Goal: Task Accomplishment & Management: Complete application form

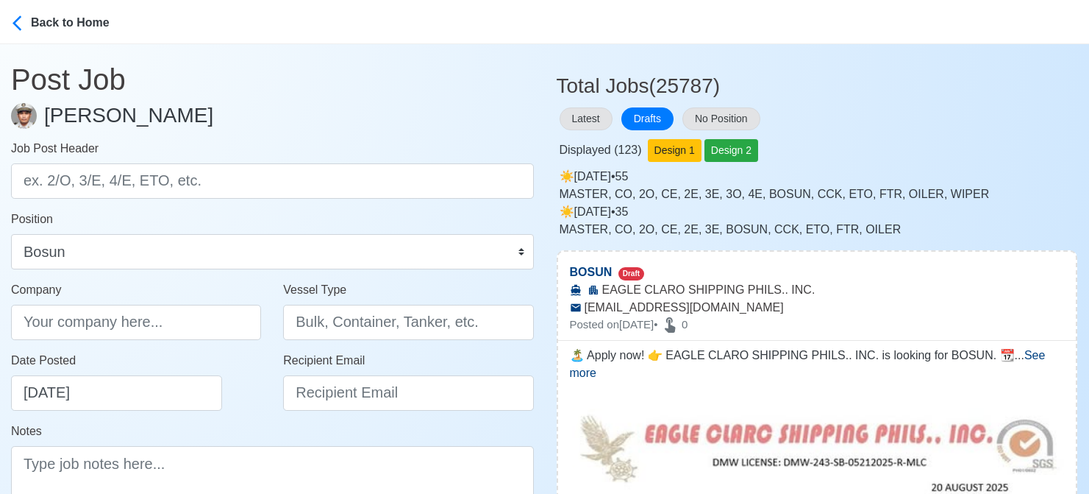
select select "Bosun"
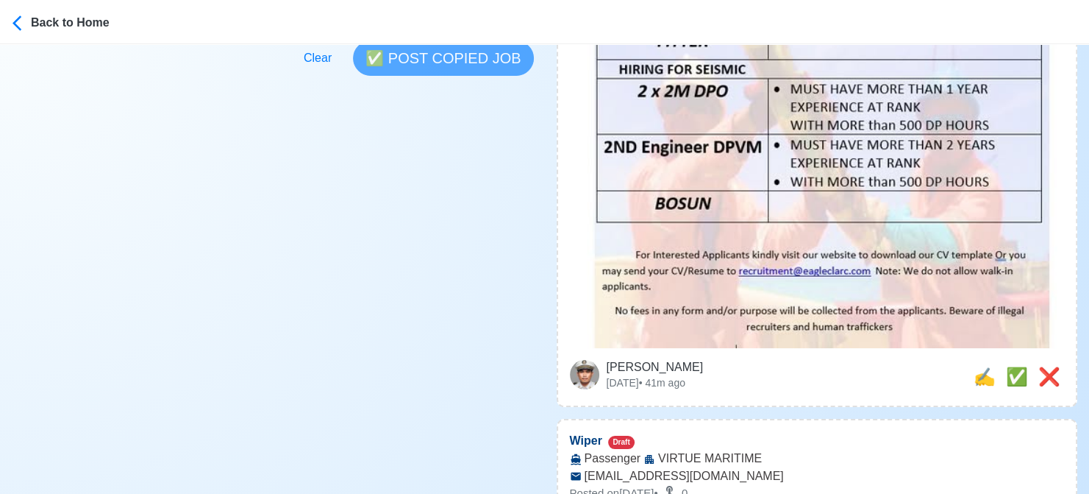
scroll to position [515, 0]
click at [1009, 366] on span "✅" at bounding box center [1017, 376] width 22 height 20
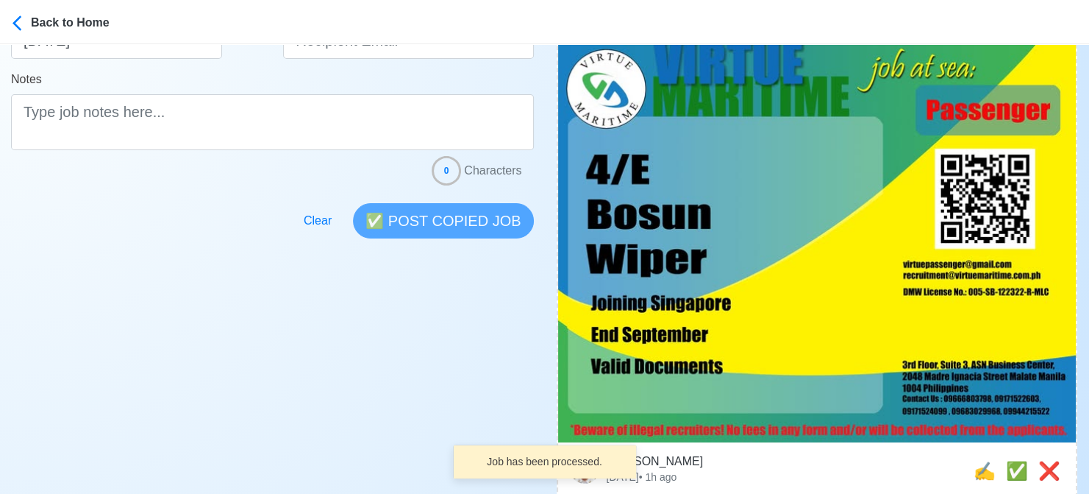
scroll to position [368, 0]
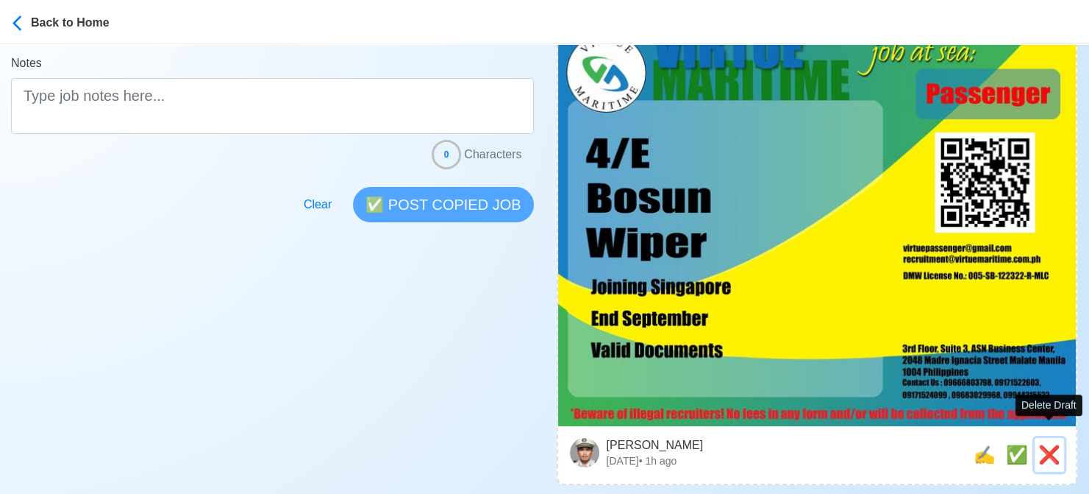
click at [1050, 444] on span "❌" at bounding box center [1050, 454] width 22 height 20
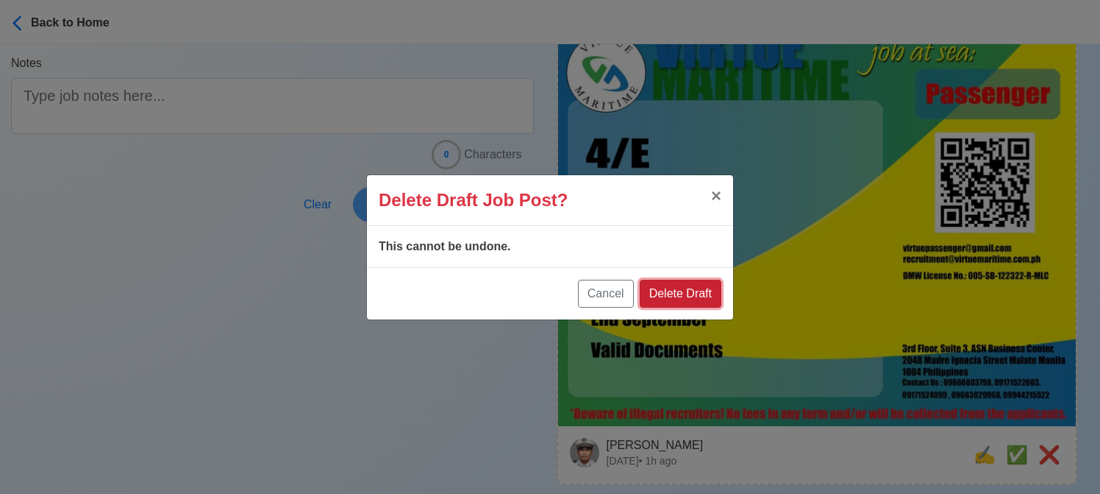
click at [672, 292] on button "Delete Draft" at bounding box center [681, 294] width 82 height 28
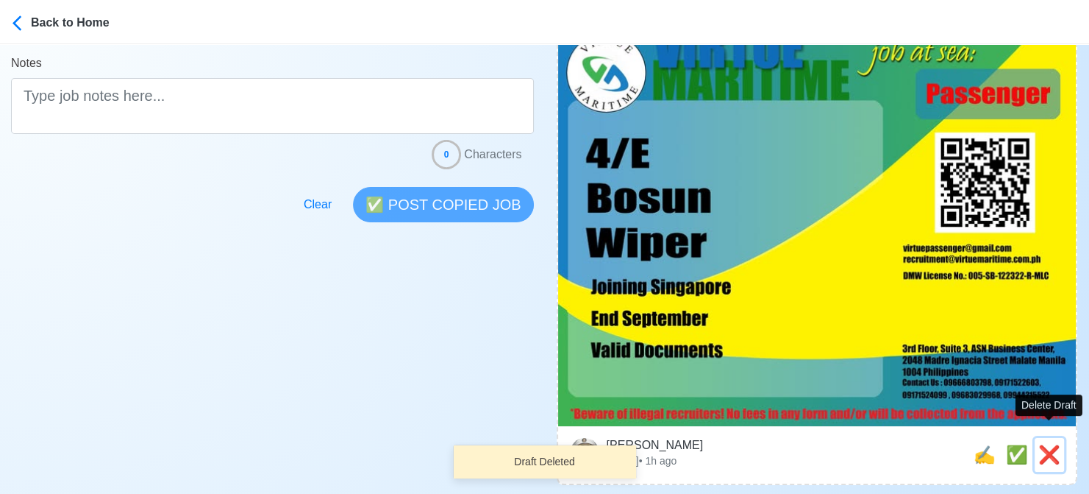
click at [1051, 444] on span "❌" at bounding box center [1050, 454] width 22 height 20
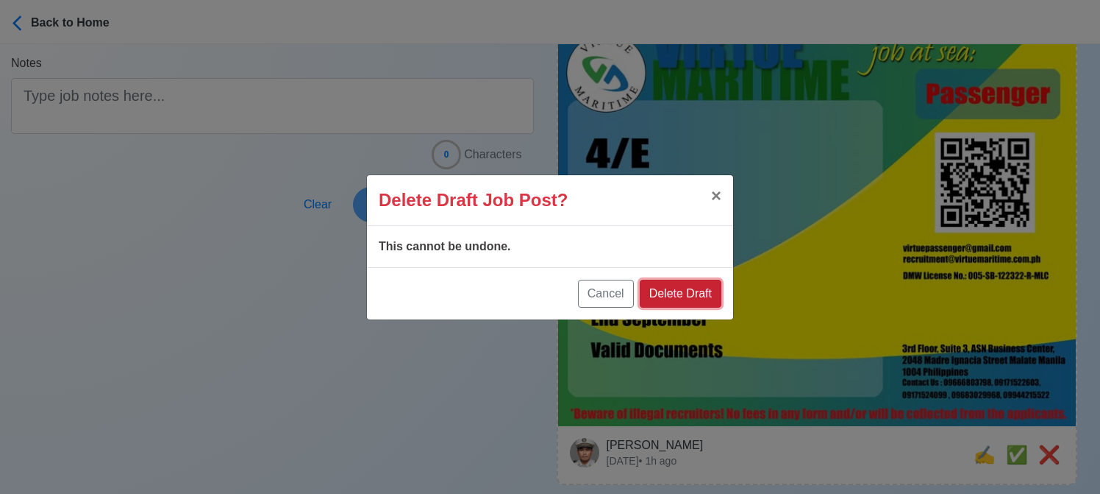
click at [706, 290] on button "Delete Draft" at bounding box center [681, 294] width 82 height 28
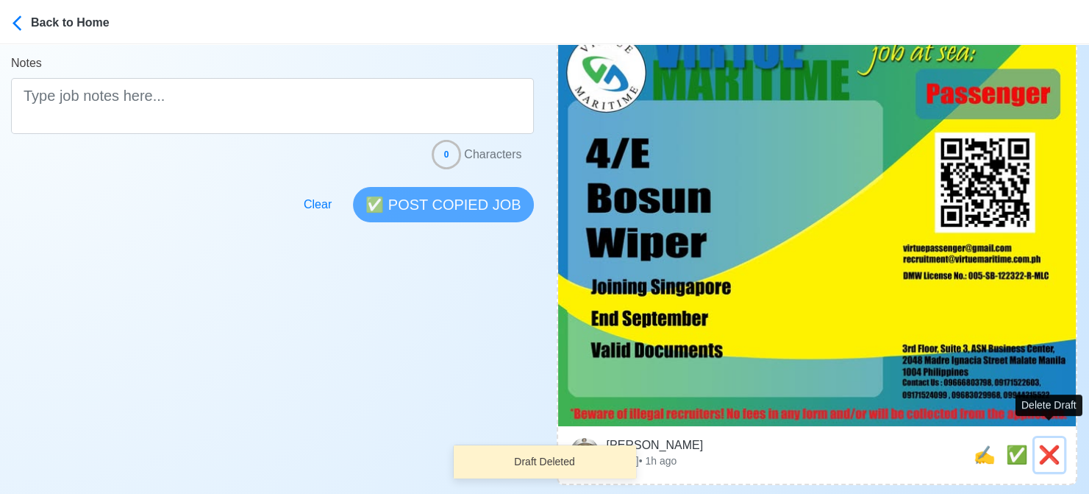
click at [1041, 444] on span "❌" at bounding box center [1050, 454] width 22 height 20
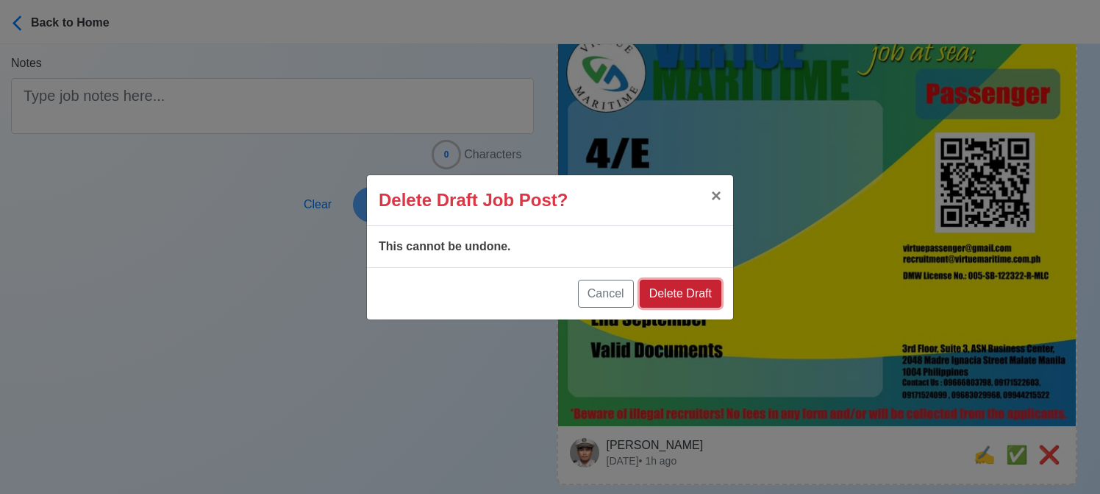
click at [709, 293] on button "Delete Draft" at bounding box center [681, 294] width 82 height 28
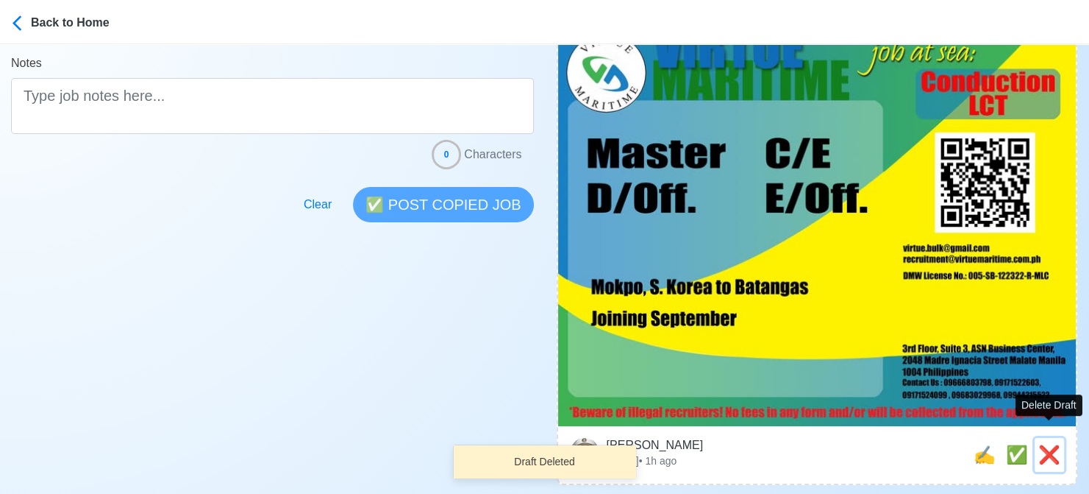
click at [1049, 444] on span "❌" at bounding box center [1050, 454] width 22 height 20
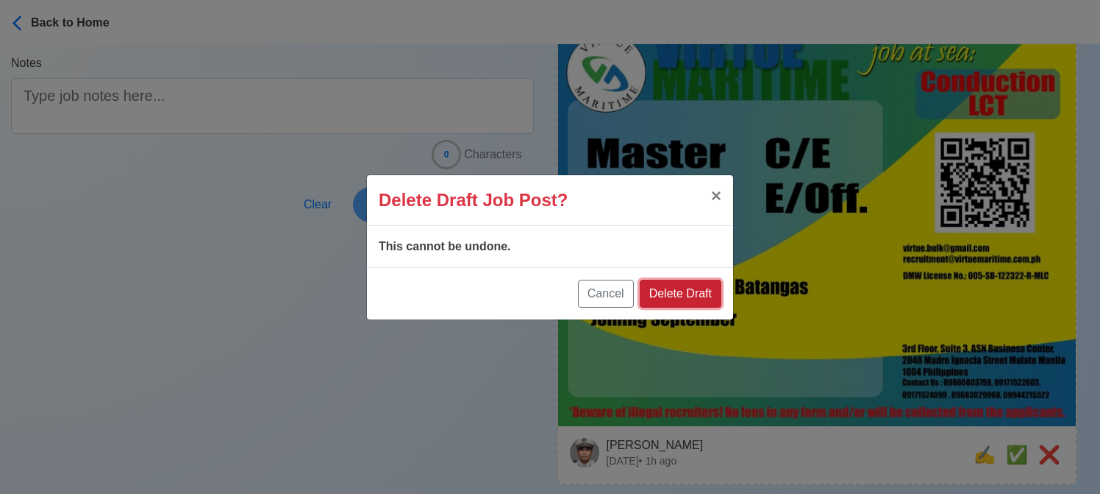
click at [691, 293] on button "Delete Draft" at bounding box center [681, 294] width 82 height 28
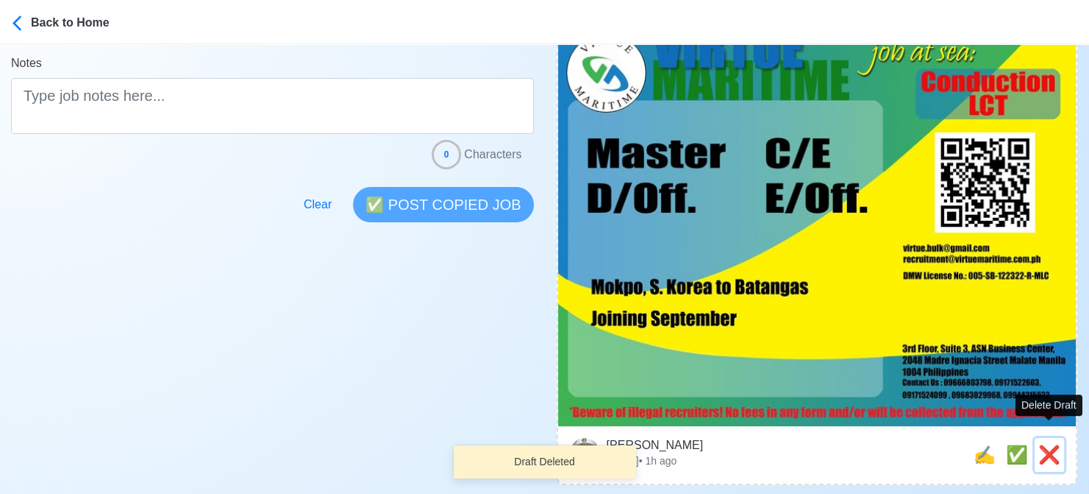
click at [1045, 444] on span "❌" at bounding box center [1050, 454] width 22 height 20
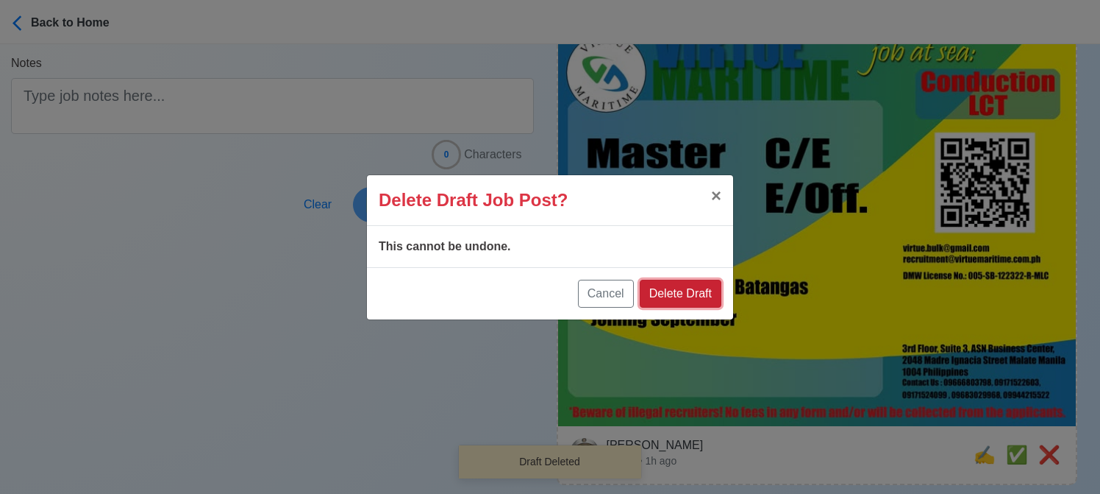
click at [705, 293] on button "Delete Draft" at bounding box center [681, 294] width 82 height 28
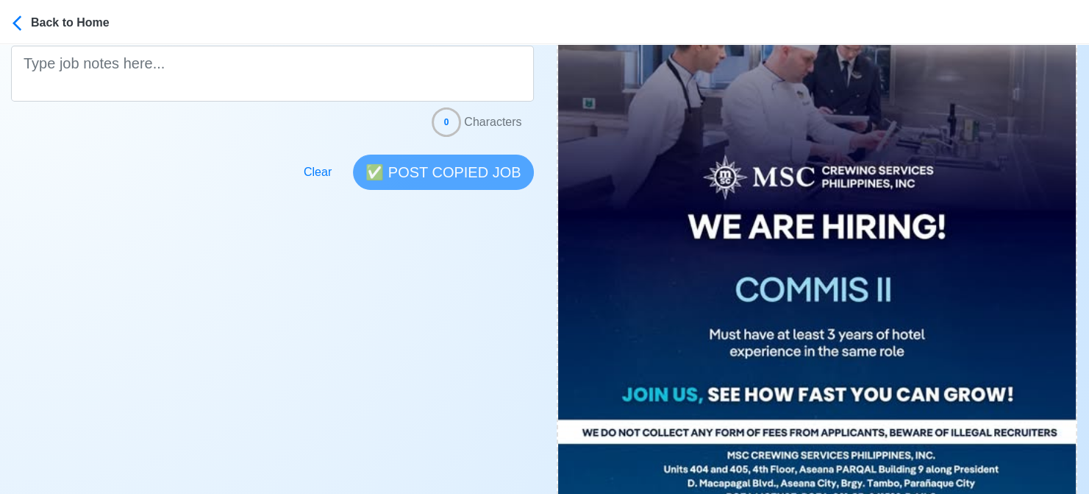
scroll to position [662, 0]
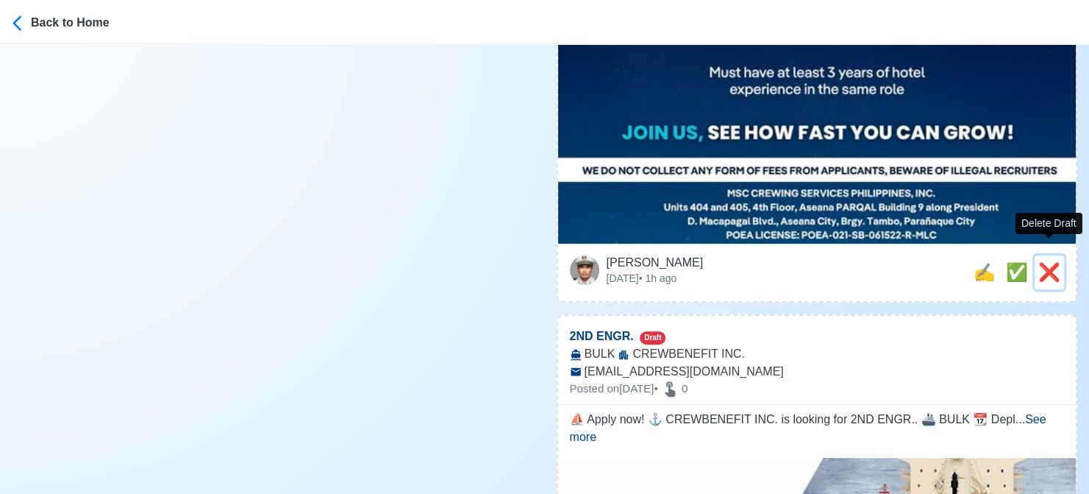
click at [1045, 262] on span "❌" at bounding box center [1050, 272] width 22 height 20
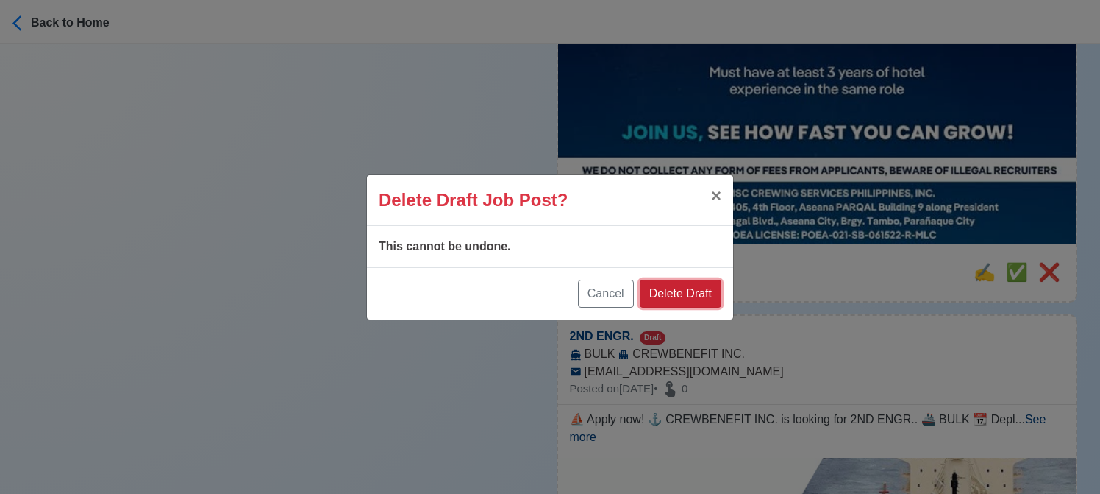
click at [711, 296] on button "Delete Draft" at bounding box center [681, 294] width 82 height 28
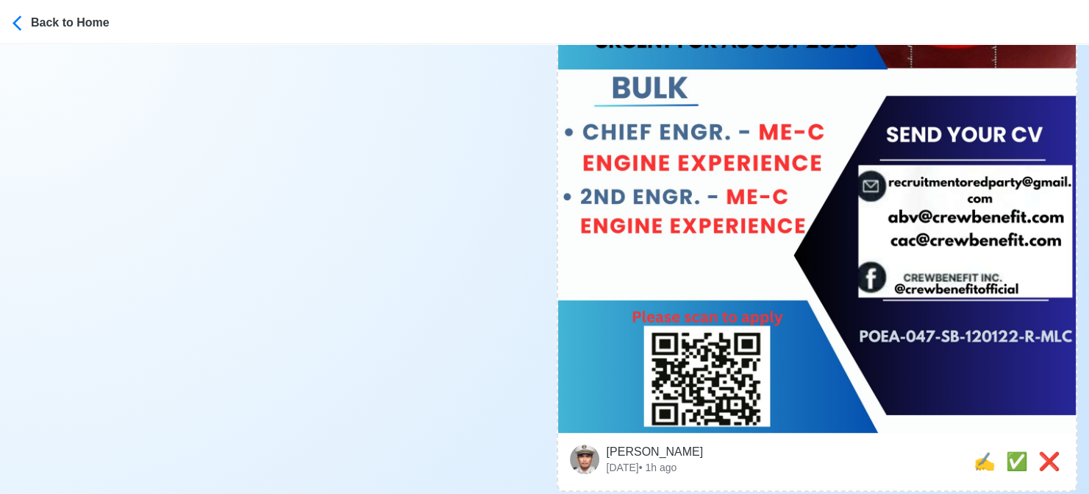
scroll to position [809, 0]
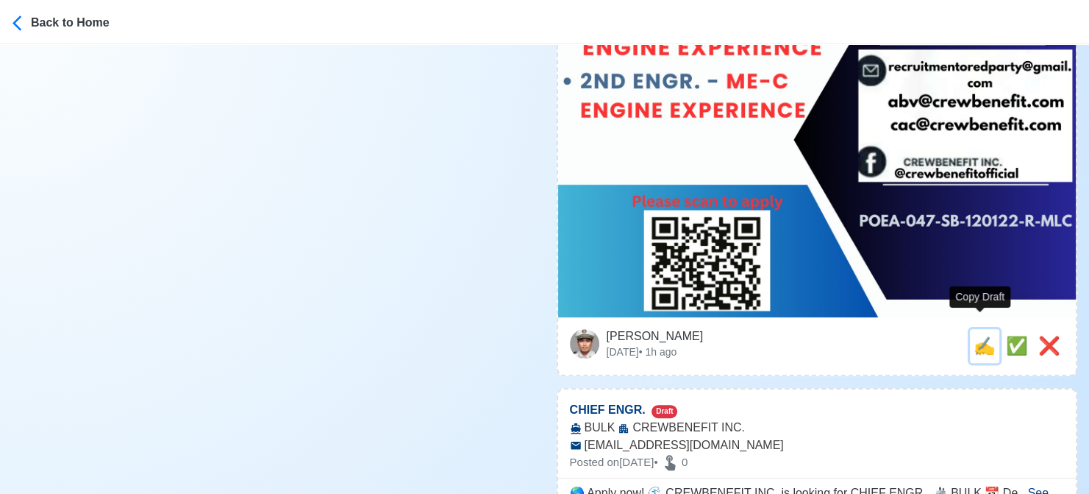
drag, startPoint x: 983, startPoint y: 326, endPoint x: 803, endPoint y: 293, distance: 183.1
click at [983, 335] on span "✍️" at bounding box center [985, 345] width 22 height 20
type input "2ND ENGR."
select select
type input "CREWBENEFIT INC."
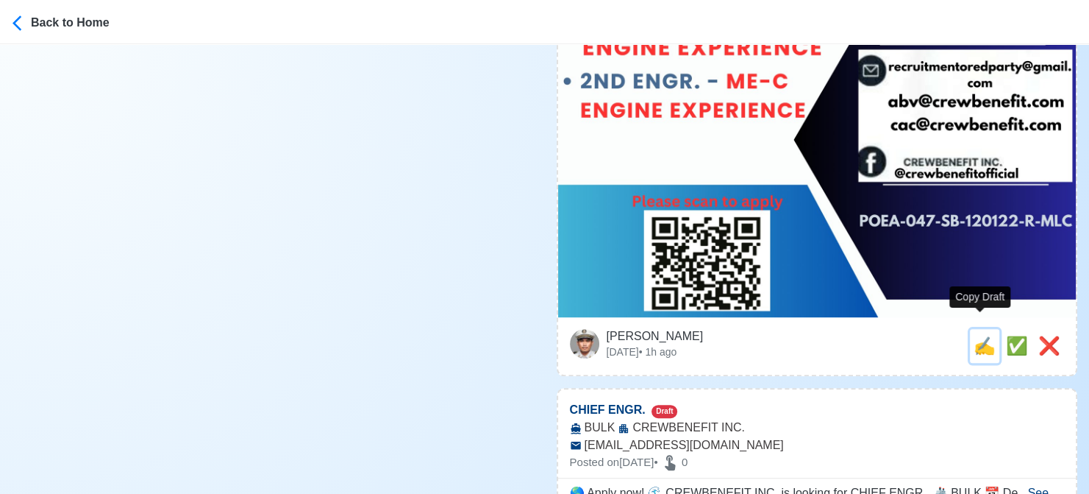
type input "BULK"
type input "[EMAIL_ADDRESS][DOMAIN_NAME]"
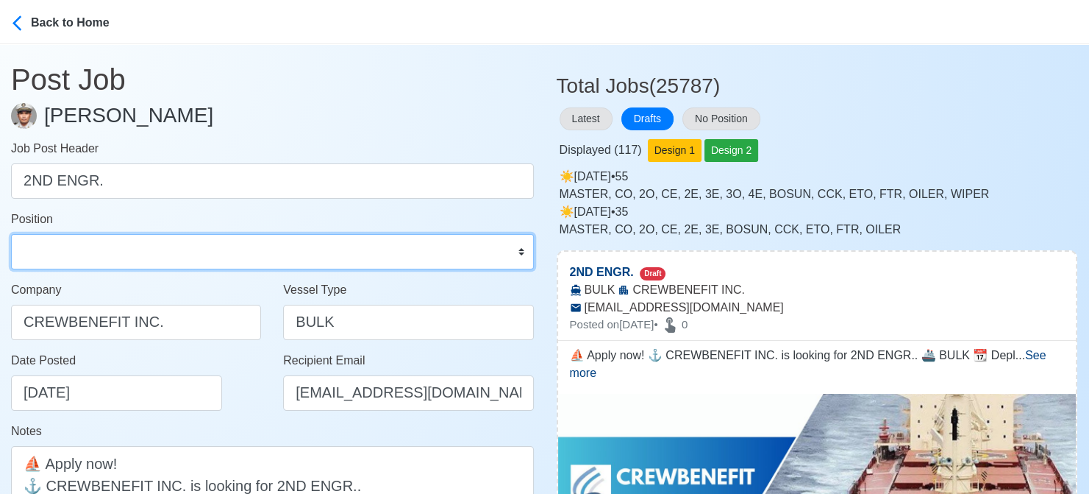
click at [94, 246] on select "Master Chief Officer 2nd Officer 3rd Officer Junior Officer Chief Engineer 2nd …" at bounding box center [272, 251] width 523 height 35
select select "2nd Engineer"
click at [11, 234] on select "Master Chief Officer 2nd Officer 3rd Officer Junior Officer Chief Engineer 2nd …" at bounding box center [272, 251] width 523 height 35
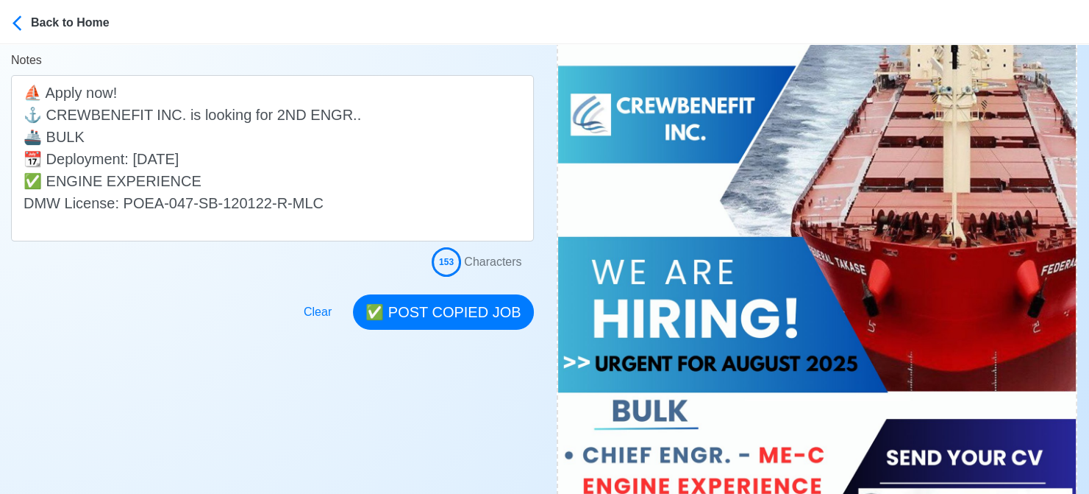
scroll to position [368, 0]
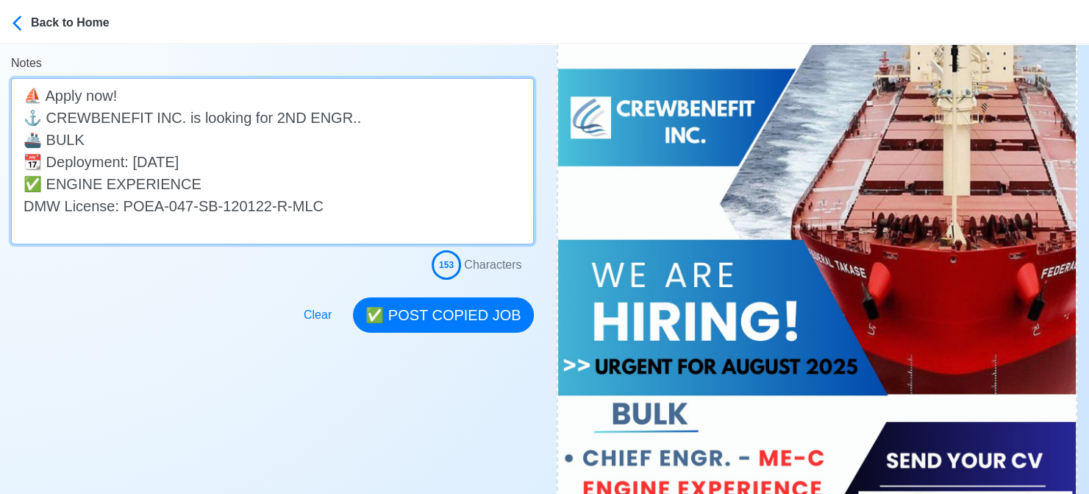
click at [337, 118] on textarea "⛵ Apply now! ⚓ CREWBENEFIT INC. is looking for 2ND ENGR.. 🚢 BULK 📆 Deployment: …" at bounding box center [272, 161] width 523 height 166
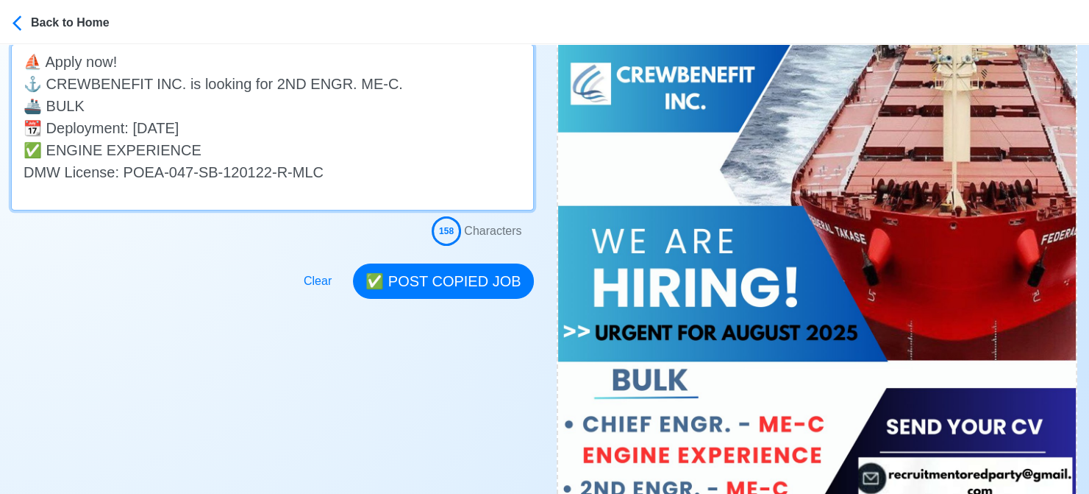
scroll to position [327, 0]
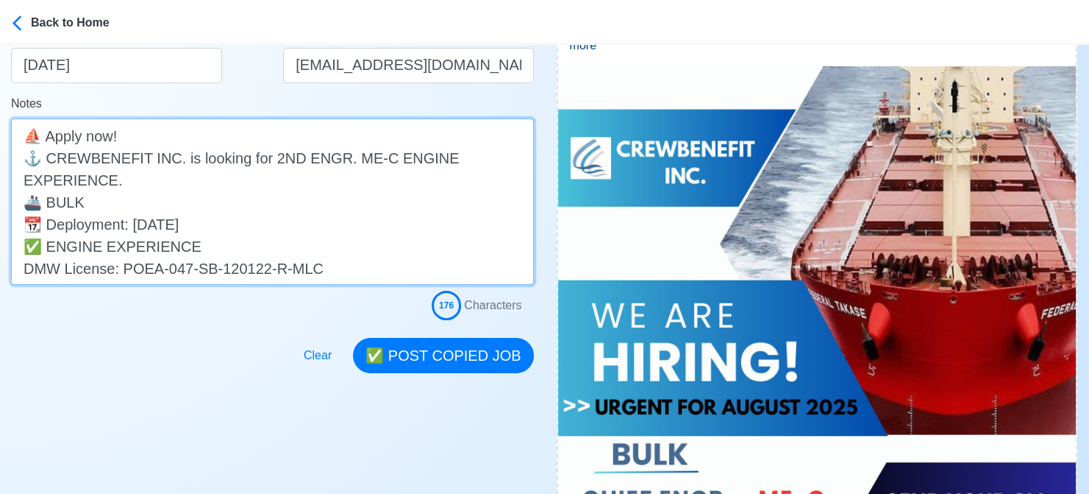
drag, startPoint x: 344, startPoint y: 158, endPoint x: 515, endPoint y: 164, distance: 170.8
click at [515, 164] on textarea "⛵ Apply now! ⚓ CREWBENEFIT INC. is looking for 2ND ENGR. ME-C ENGINE EXPERIENCE…" at bounding box center [272, 201] width 523 height 166
type textarea "⛵ Apply now! ⚓ CREWBENEFIT INC. is looking for 2ND ENGR. ME-C ENGINE EXPERIENCE…"
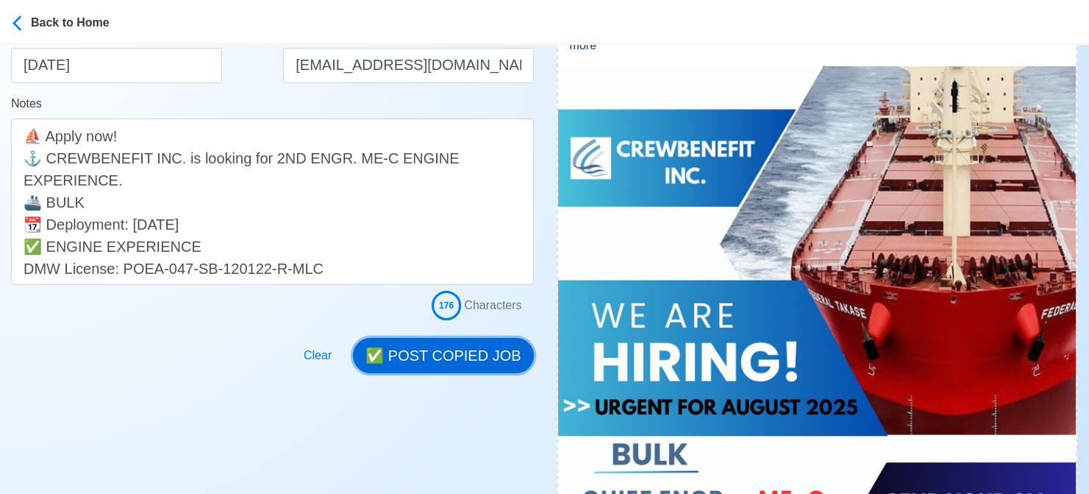
click at [466, 347] on button "✅ POST COPIED JOB" at bounding box center [443, 355] width 180 height 35
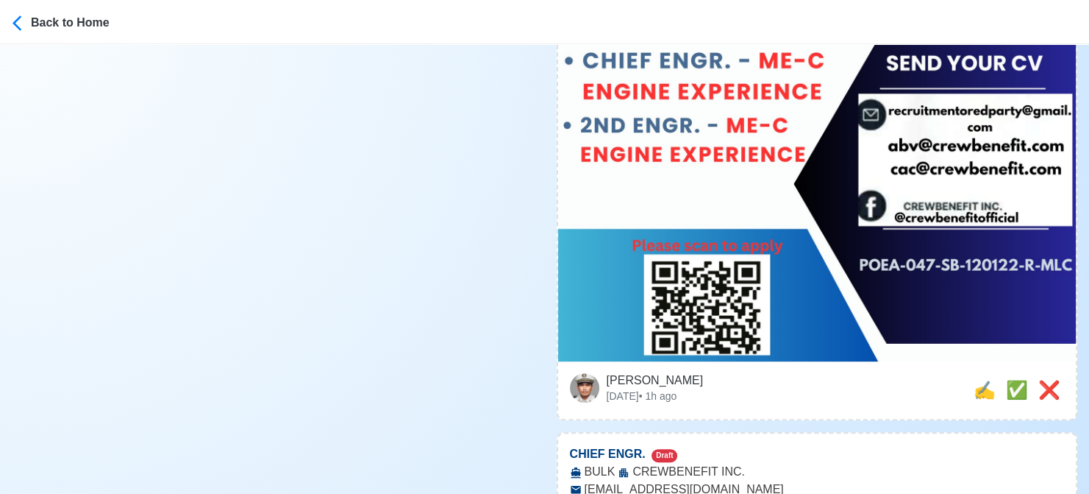
scroll to position [769, 0]
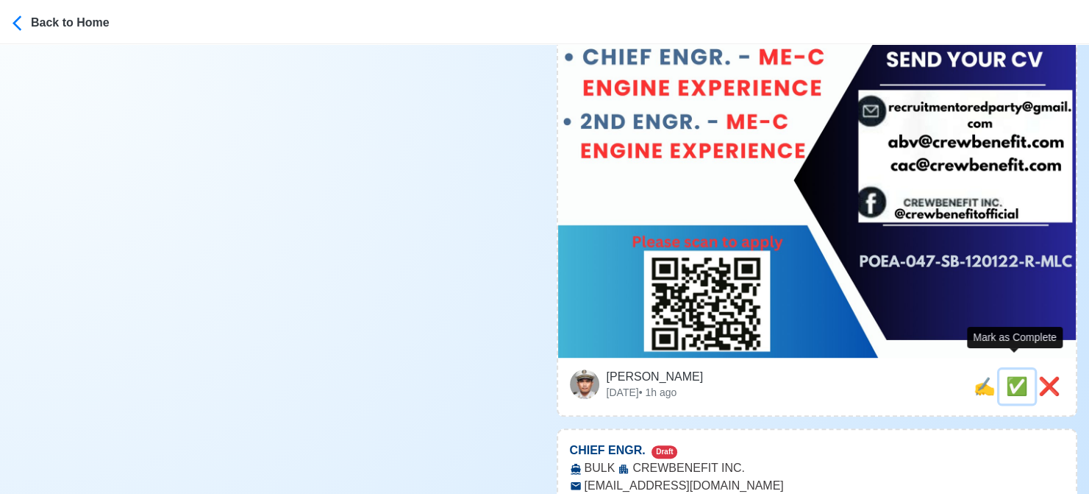
click at [1012, 376] on span "✅" at bounding box center [1017, 386] width 22 height 20
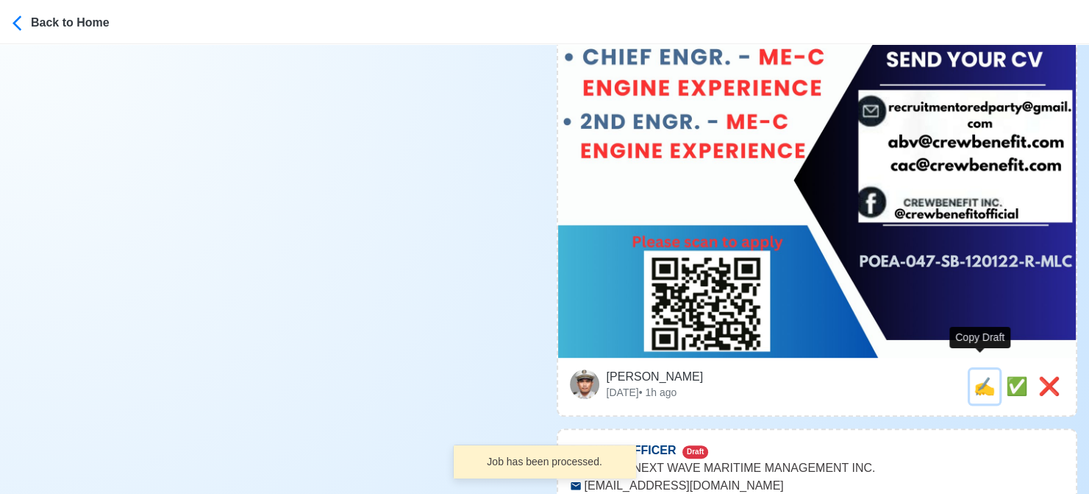
click at [982, 376] on span "✍️" at bounding box center [985, 386] width 22 height 20
type input "CHIEF ENGR."
select select
type input "CREWBENEFIT INC."
type input "BULK"
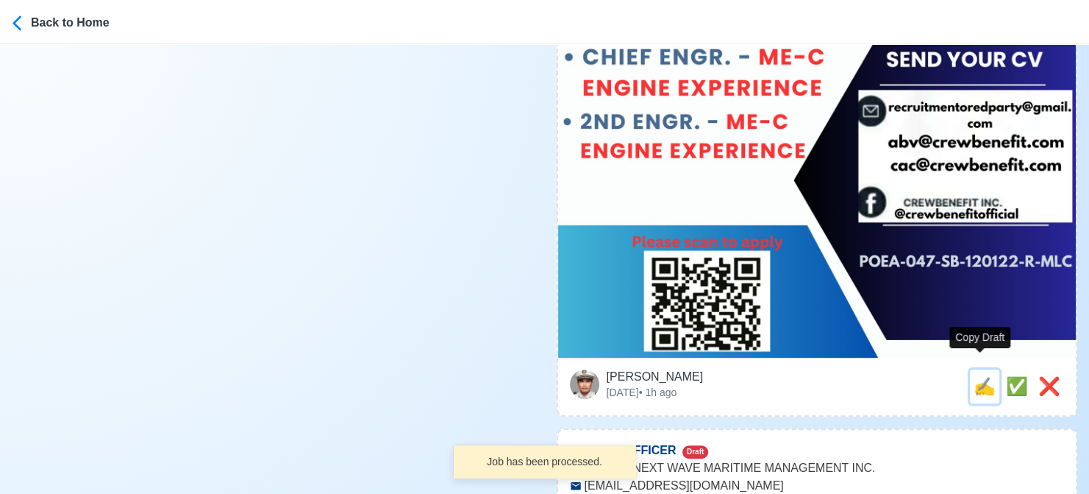
type input "[EMAIL_ADDRESS][DOMAIN_NAME]"
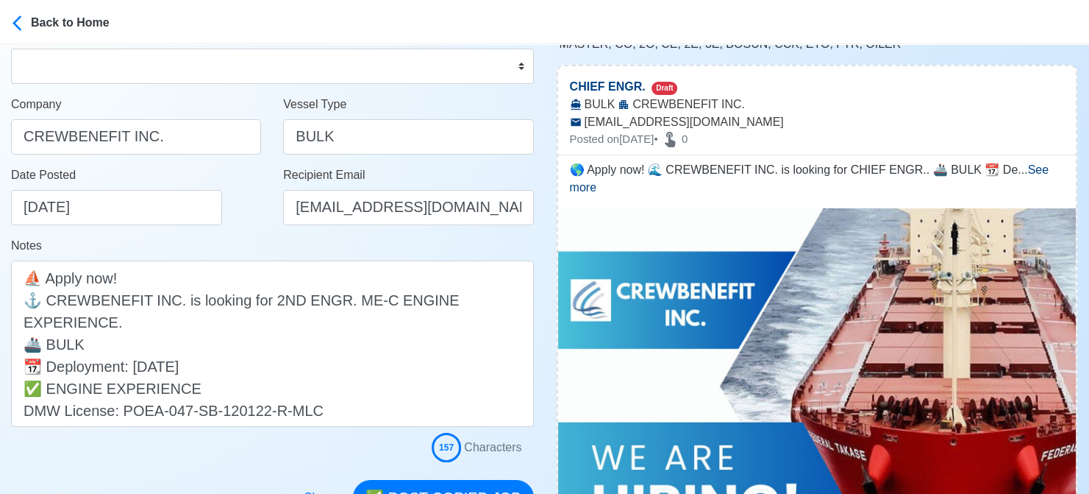
scroll to position [0, 0]
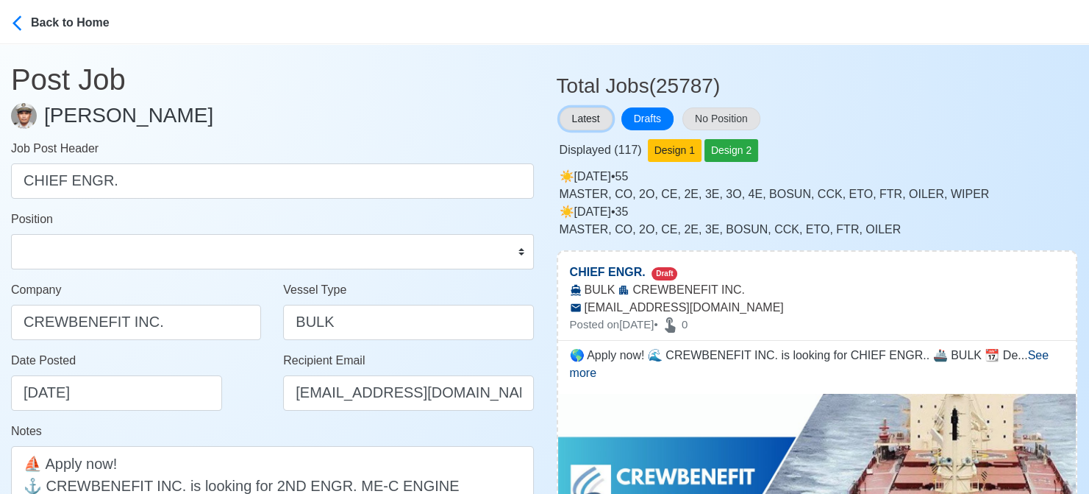
click at [586, 118] on button "Latest" at bounding box center [586, 118] width 53 height 23
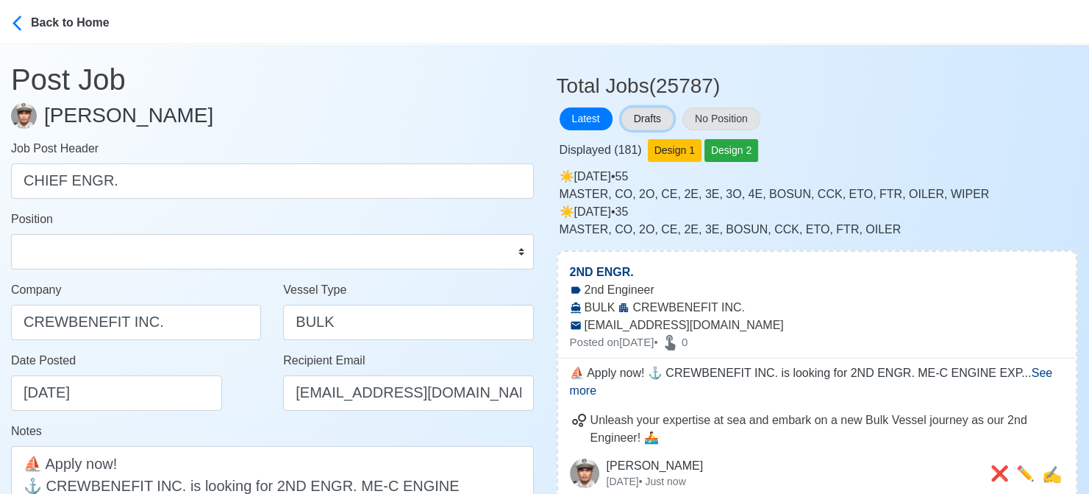
click at [657, 111] on button "Drafts" at bounding box center [648, 118] width 52 height 23
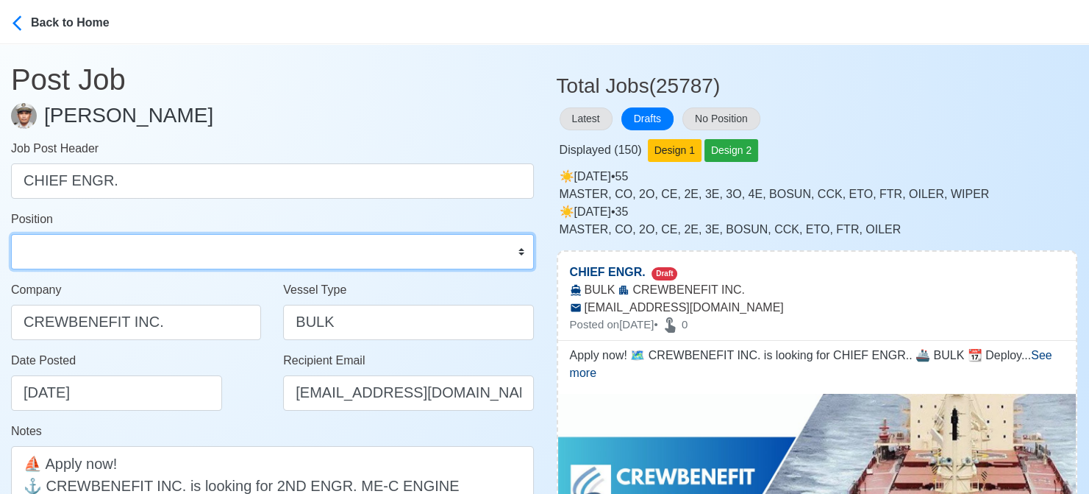
click at [280, 249] on select "Master Chief Officer 2nd Officer 3rd Officer Junior Officer Chief Engineer 2nd …" at bounding box center [272, 251] width 523 height 35
select select "Chief Engineer"
click at [11, 234] on select "Master Chief Officer 2nd Officer 3rd Officer Junior Officer Chief Engineer 2nd …" at bounding box center [272, 251] width 523 height 35
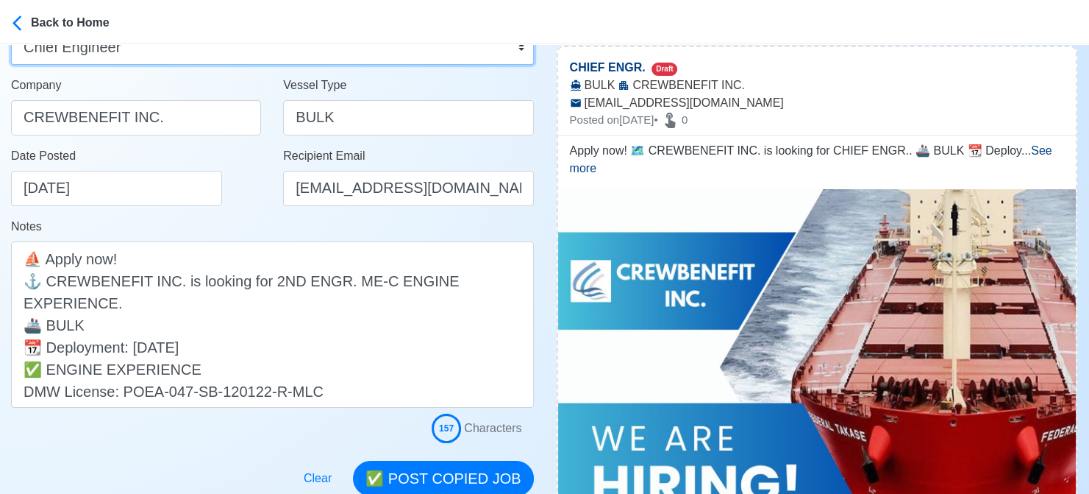
scroll to position [221, 0]
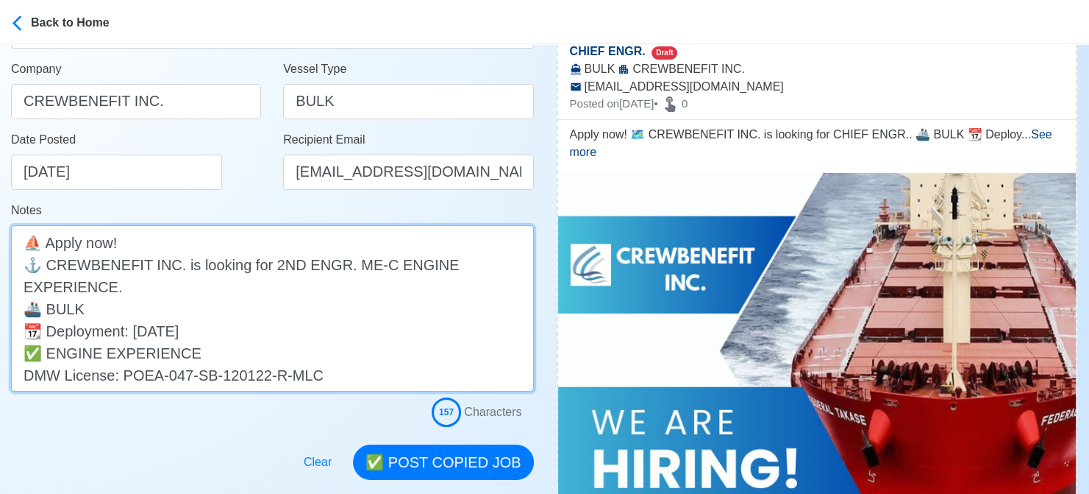
click at [345, 267] on textarea "🌎 Apply now! 🌊 CREWBENEFIT INC. is looking for CHIEF ENGR.. 🚢 BULK 📆 Deployment…" at bounding box center [272, 308] width 523 height 166
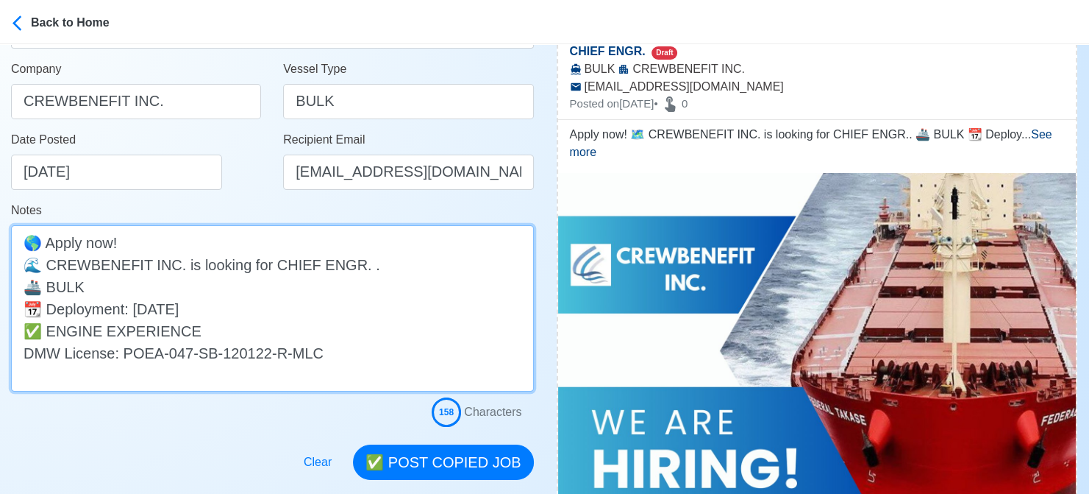
paste textarea "ME-C ENGINE EXPERIENCE"
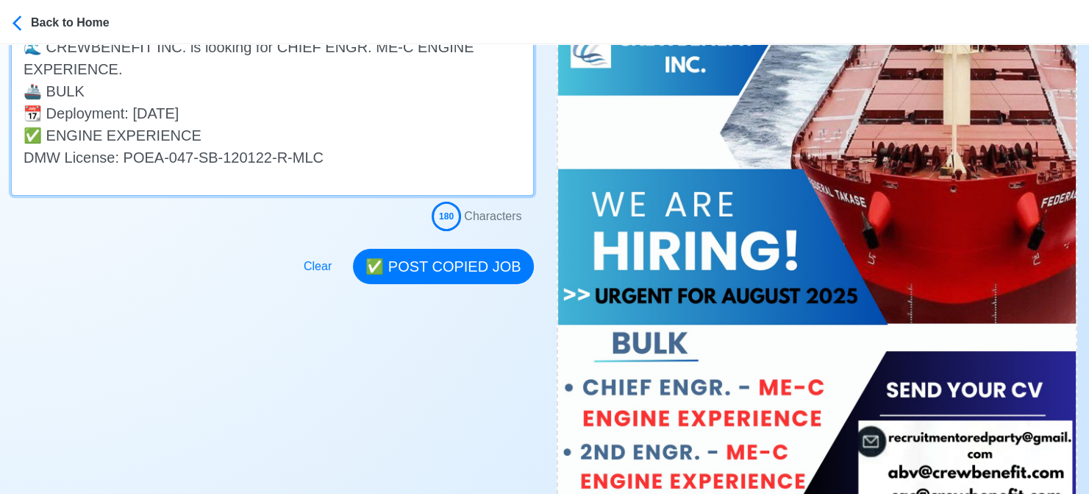
scroll to position [441, 0]
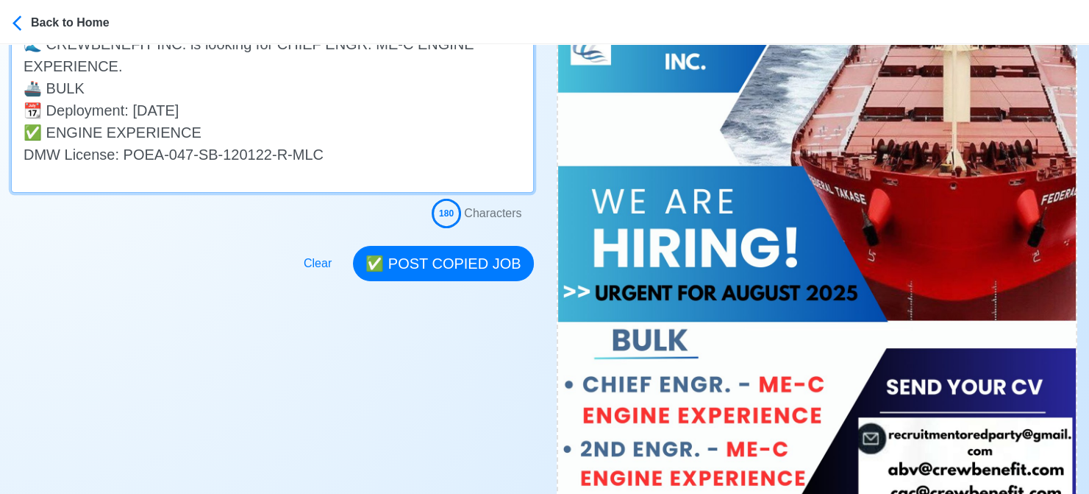
type textarea "🌎 Apply now! 🌊 CREWBENEFIT INC. is looking for CHIEF ENGR. ME-C ENGINE EXPERIEN…"
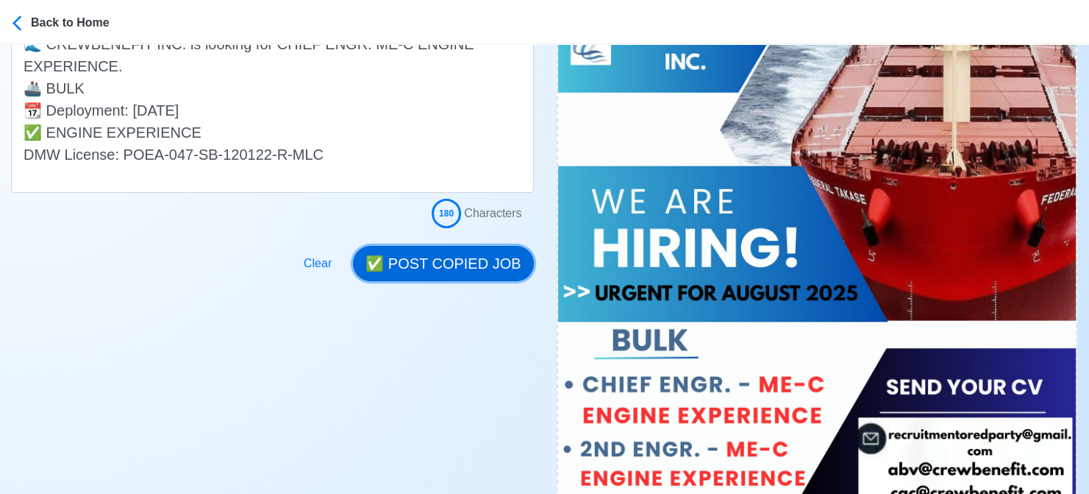
click at [446, 265] on button "✅ POST COPIED JOB" at bounding box center [443, 263] width 180 height 35
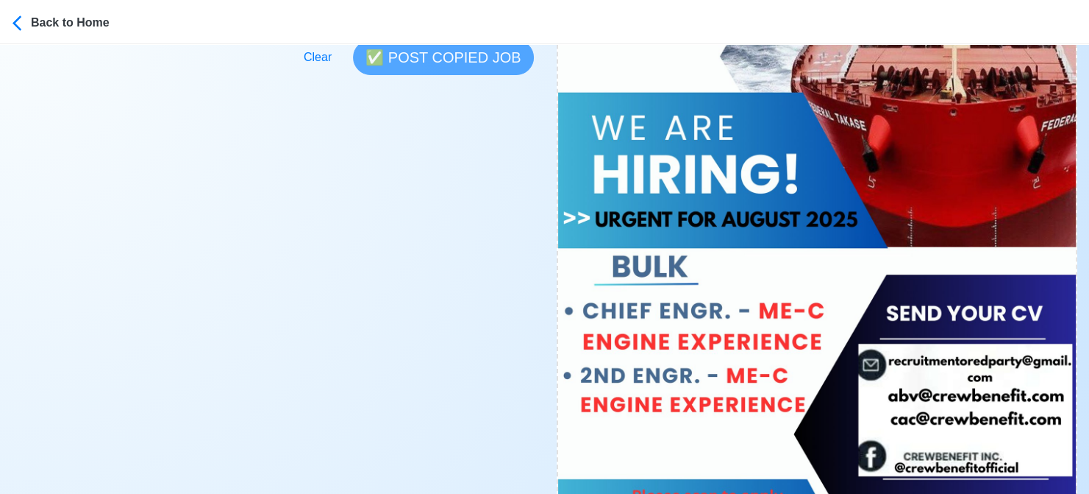
scroll to position [736, 0]
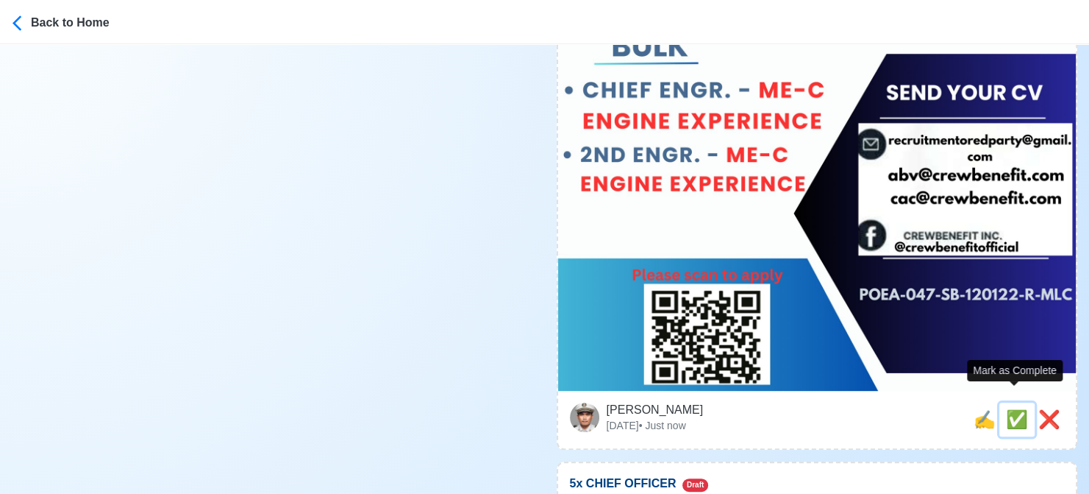
click at [1012, 409] on span "✅" at bounding box center [1017, 419] width 22 height 20
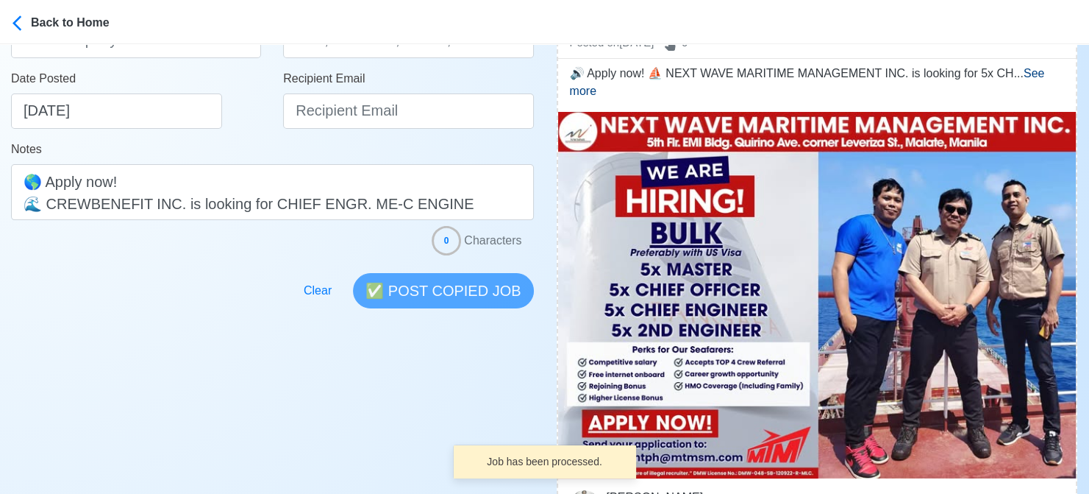
scroll to position [368, 0]
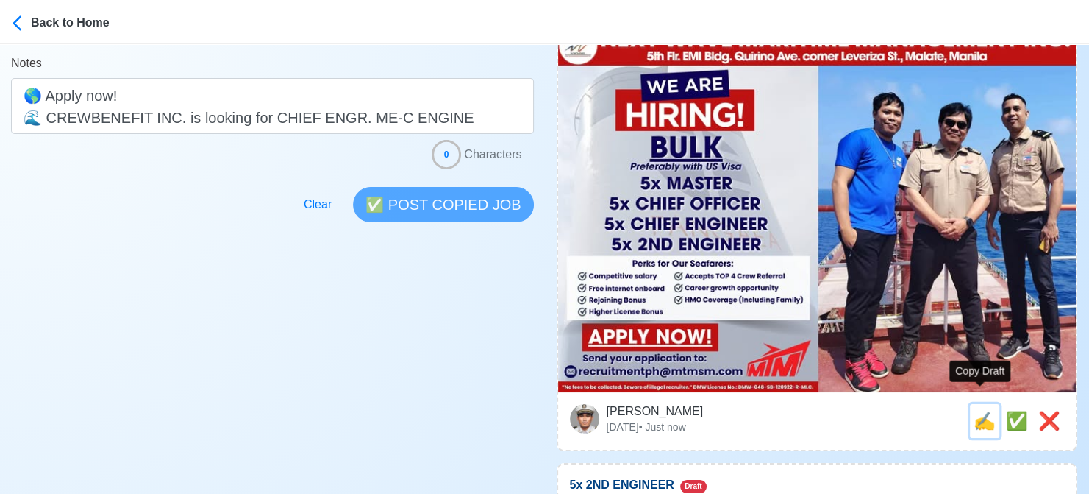
click at [983, 410] on span "✍️" at bounding box center [985, 420] width 22 height 20
type input "5x CHIEF OFFICER"
select select
type input "NEXT WAVE MARITIME MANAGEMENT INC."
type input "BULK"
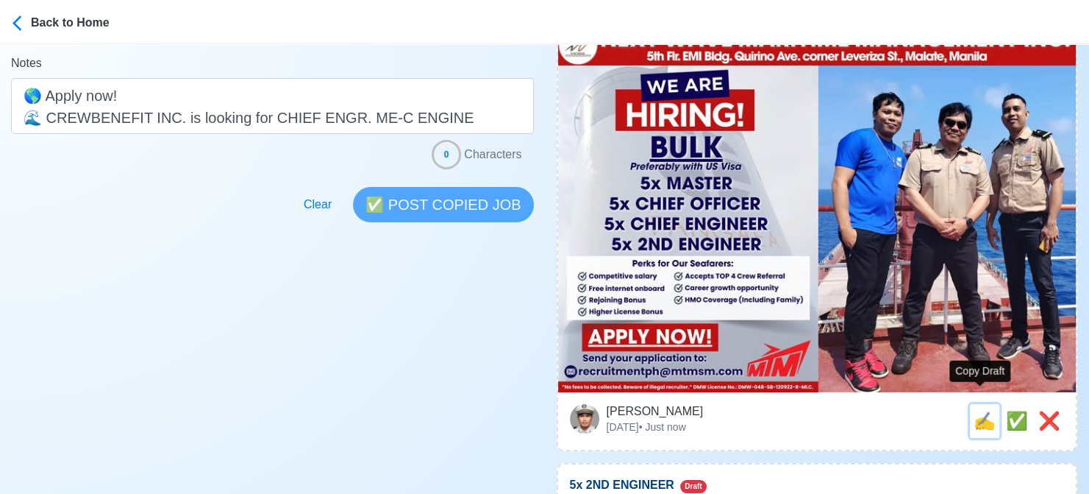
type input "[EMAIL_ADDRESS][DOMAIN_NAME]"
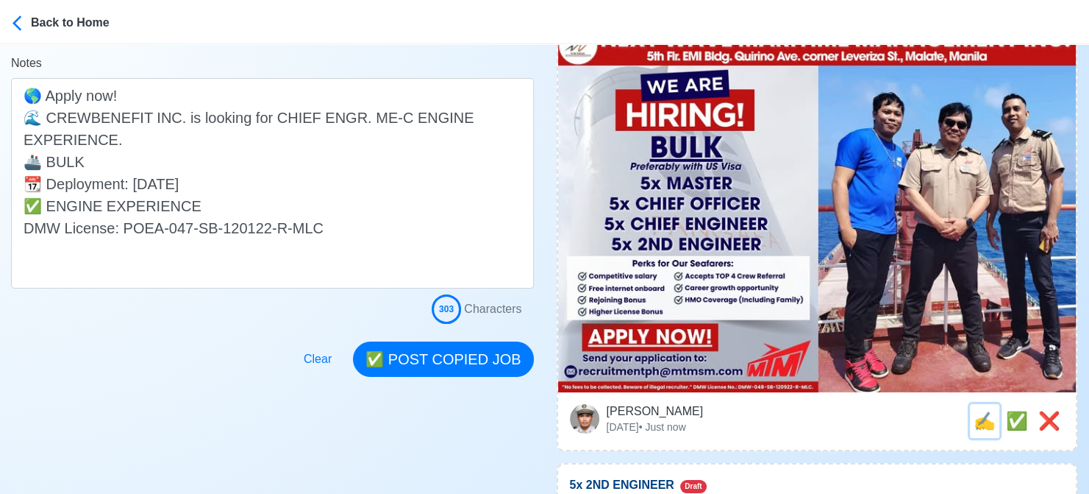
scroll to position [0, 0]
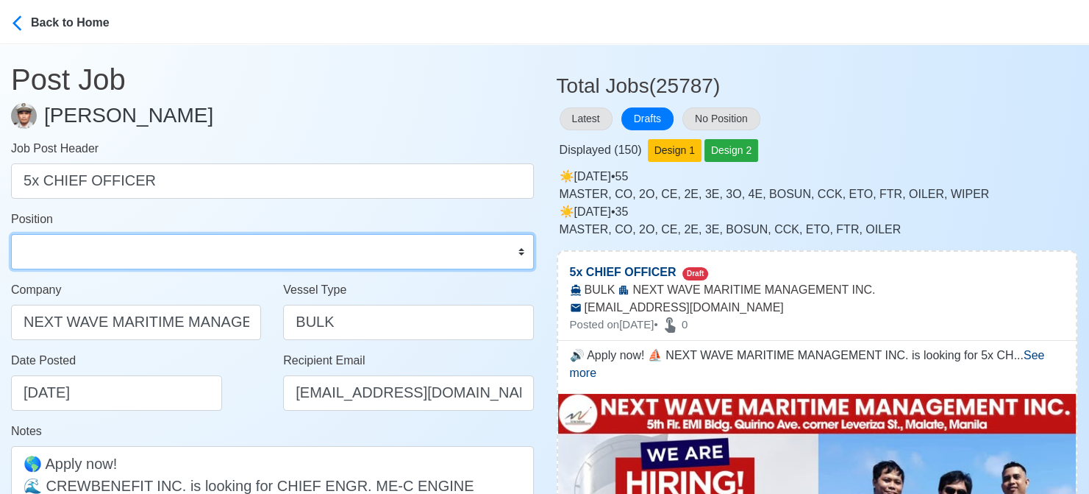
click at [155, 241] on select "Master Chief Officer 2nd Officer 3rd Officer Junior Officer Chief Engineer 2nd …" at bounding box center [272, 251] width 523 height 35
select select "Chief Officer"
click at [11, 234] on select "Master Chief Officer 2nd Officer 3rd Officer Junior Officer Chief Engineer 2nd …" at bounding box center [272, 251] width 523 height 35
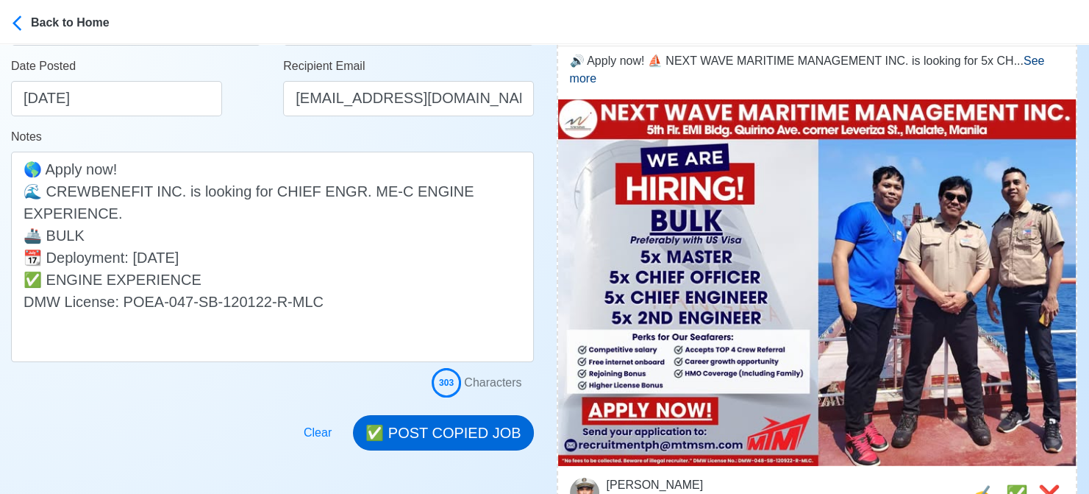
scroll to position [368, 0]
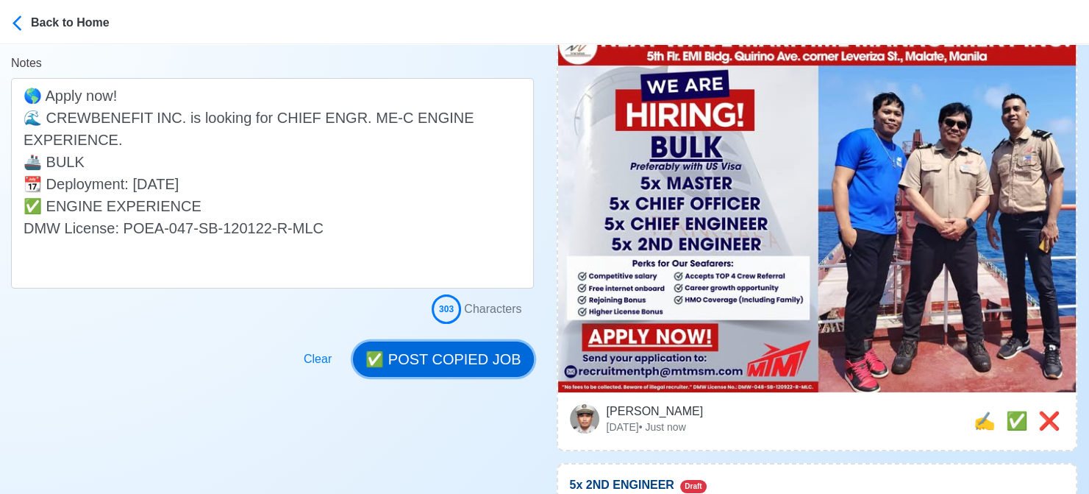
click at [456, 366] on button "✅ POST COPIED JOB" at bounding box center [443, 358] width 180 height 35
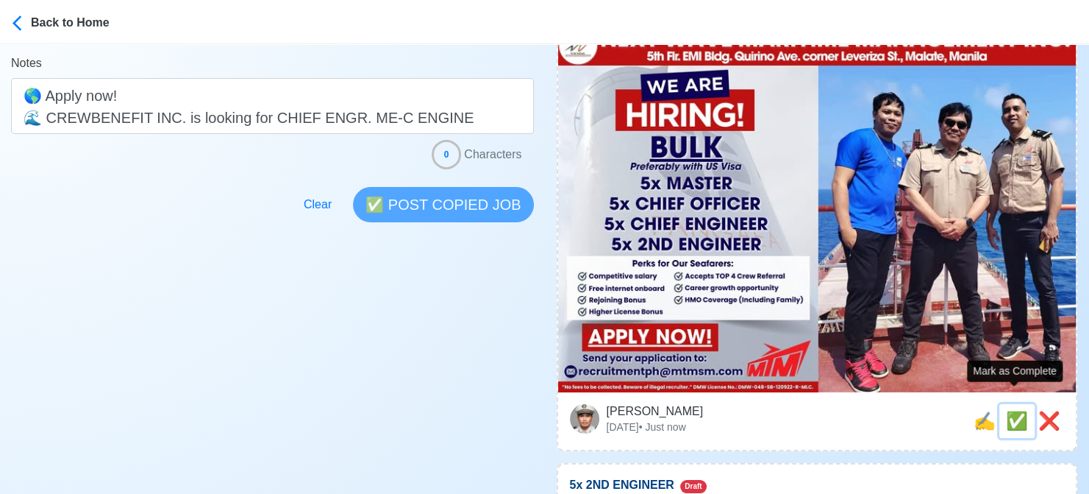
click at [1006, 410] on span "✅" at bounding box center [1017, 420] width 22 height 20
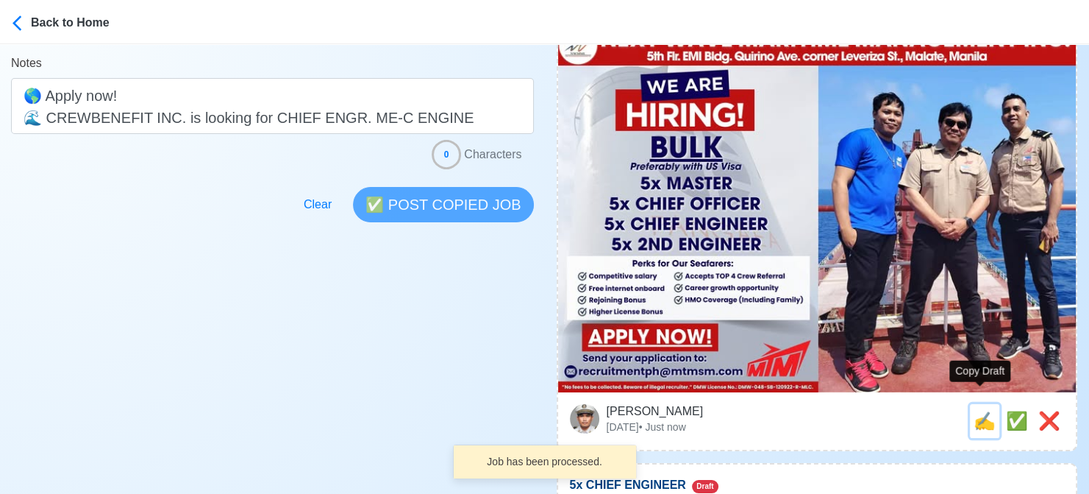
click at [983, 410] on span "✍️" at bounding box center [985, 420] width 22 height 20
type input "5x 2ND ENGINEER"
select select
type input "NEXT WAVE MARITIME MANAGEMENT INC."
type input "BULK"
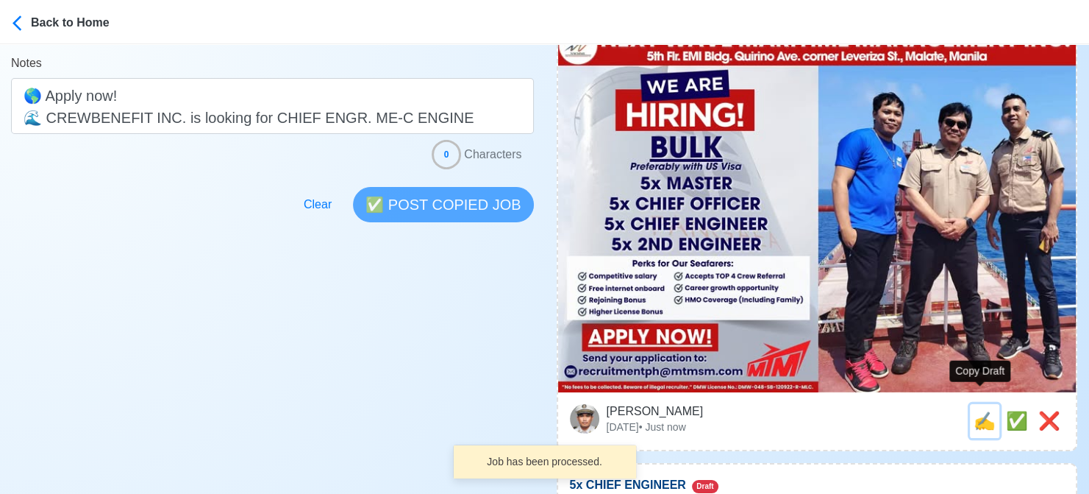
type input "[EMAIL_ADDRESS][DOMAIN_NAME]"
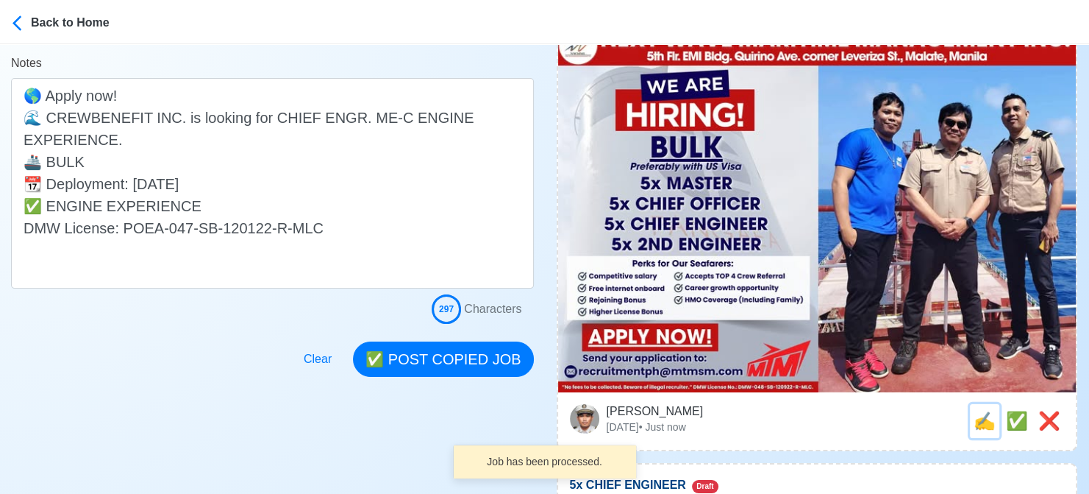
scroll to position [0, 0]
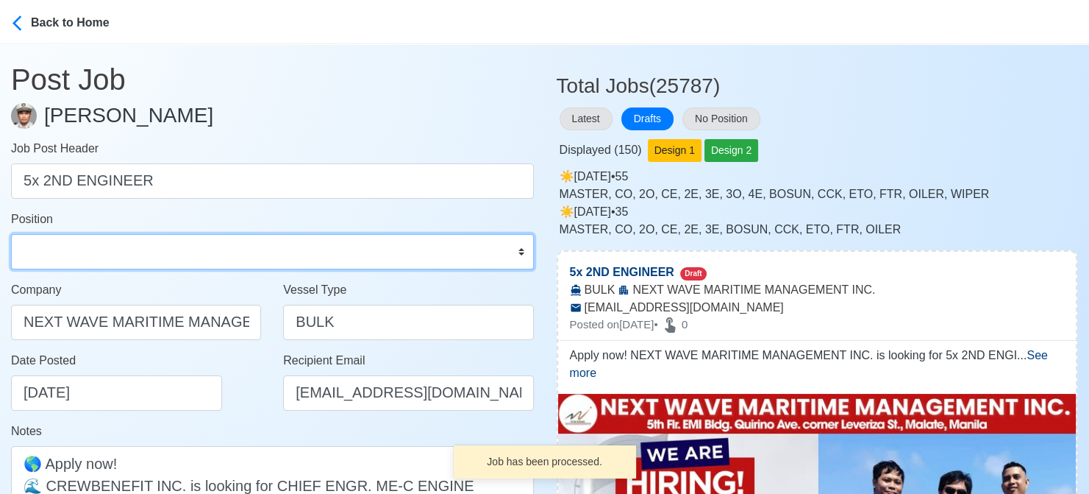
click at [101, 256] on select "Master Chief Officer 2nd Officer 3rd Officer Junior Officer Chief Engineer 2nd …" at bounding box center [272, 251] width 523 height 35
select select "2nd Engineer"
click at [11, 234] on select "Master Chief Officer 2nd Officer 3rd Officer Junior Officer Chief Engineer 2nd …" at bounding box center [272, 251] width 523 height 35
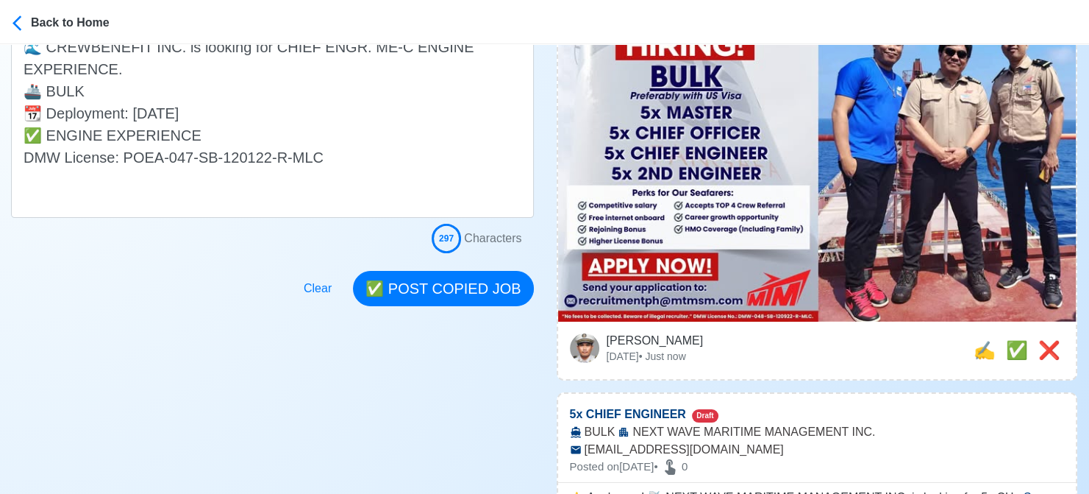
scroll to position [441, 0]
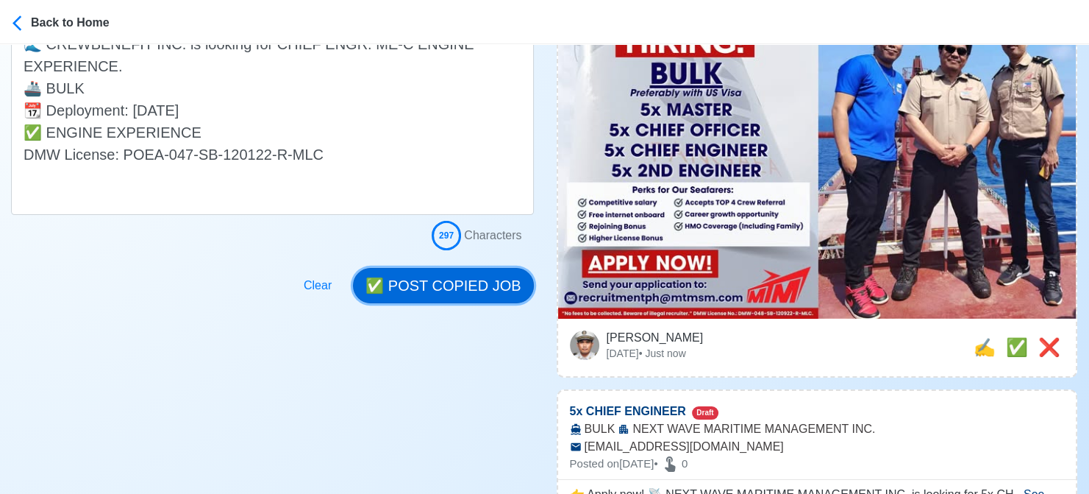
click at [468, 274] on button "✅ POST COPIED JOB" at bounding box center [443, 285] width 180 height 35
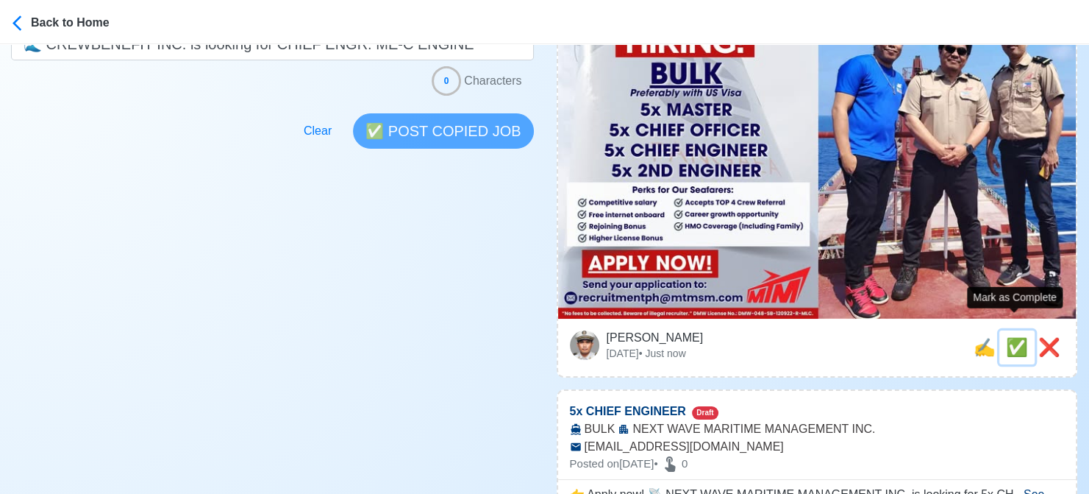
click at [1012, 337] on span "✅" at bounding box center [1017, 347] width 22 height 20
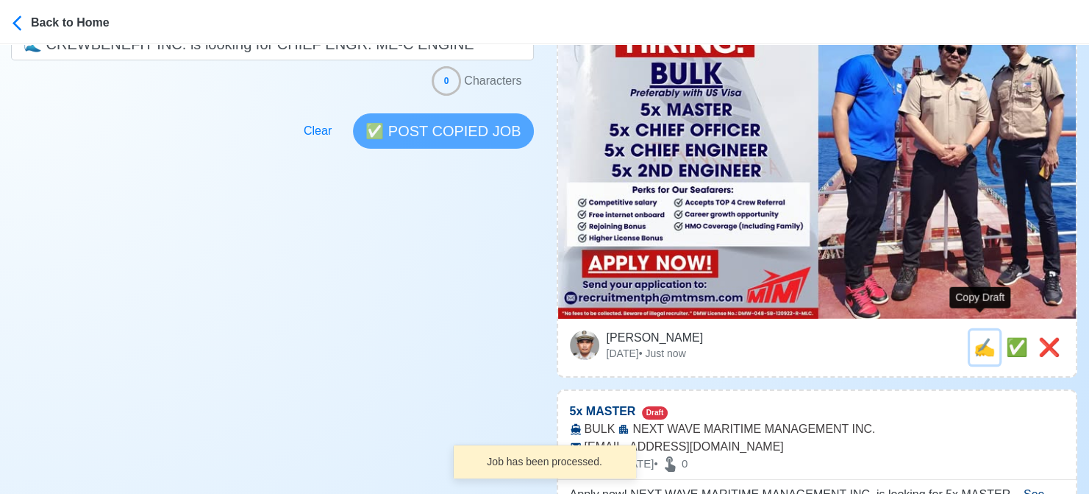
click at [979, 337] on span "✍️" at bounding box center [985, 347] width 22 height 20
type input "5x CHIEF ENGINEER"
select select
type input "NEXT WAVE MARITIME MANAGEMENT INC."
type input "BULK"
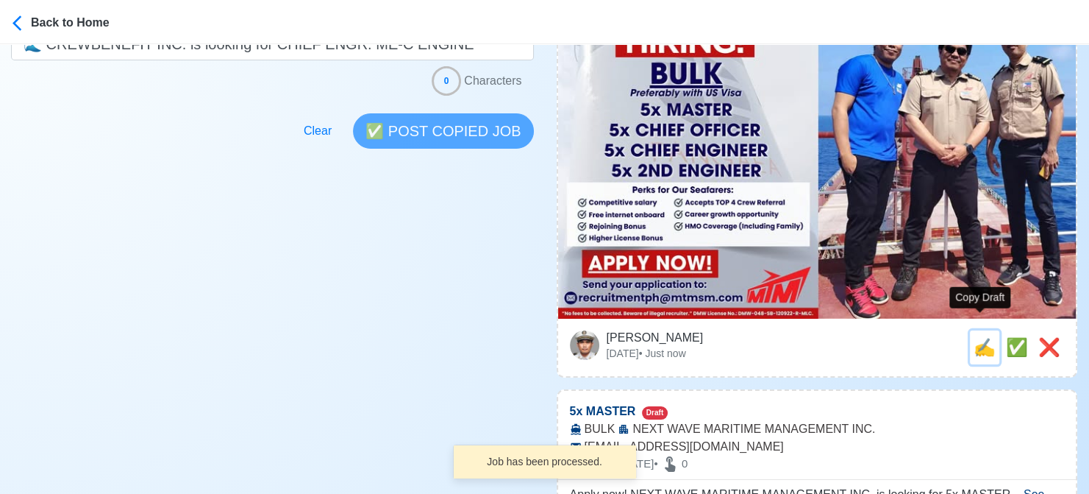
type input "[EMAIL_ADDRESS][DOMAIN_NAME]"
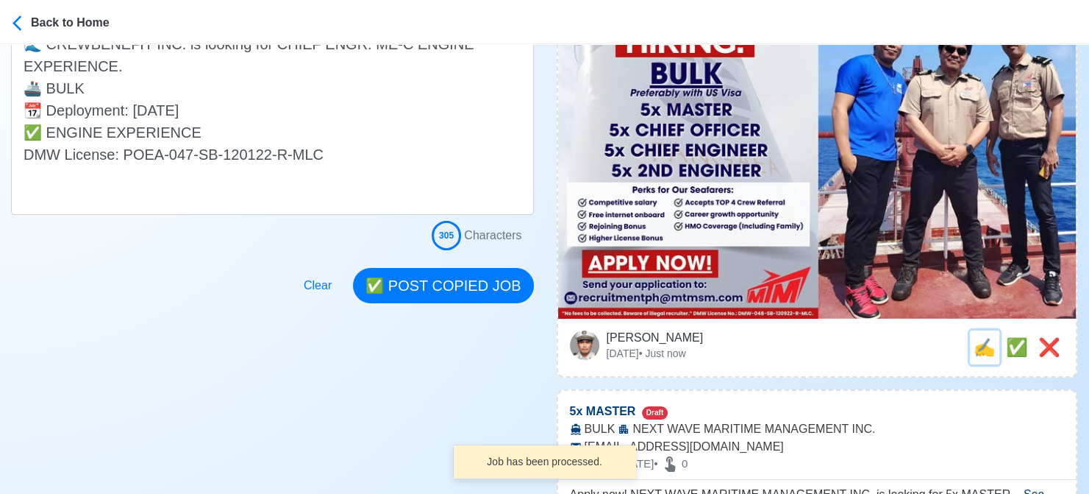
scroll to position [0, 0]
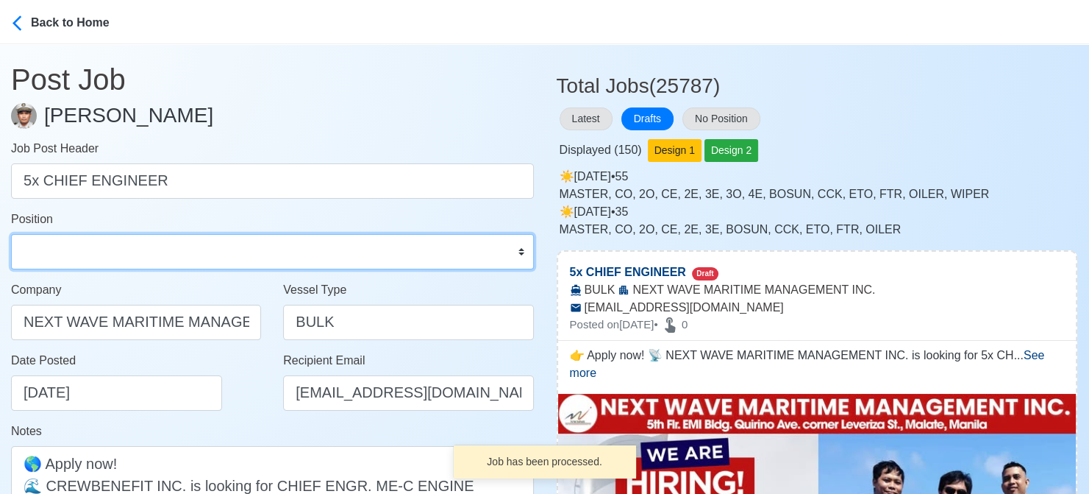
click at [185, 252] on select "Master Chief Officer 2nd Officer 3rd Officer Junior Officer Chief Engineer 2nd …" at bounding box center [272, 251] width 523 height 35
select select "Chief Engineer"
click at [11, 234] on select "Master Chief Officer 2nd Officer 3rd Officer Junior Officer Chief Engineer 2nd …" at bounding box center [272, 251] width 523 height 35
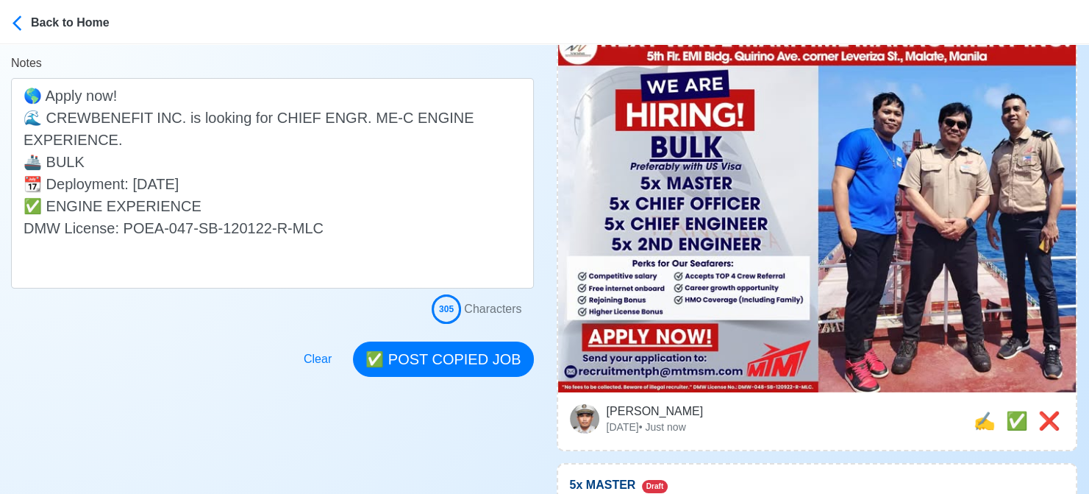
scroll to position [441, 0]
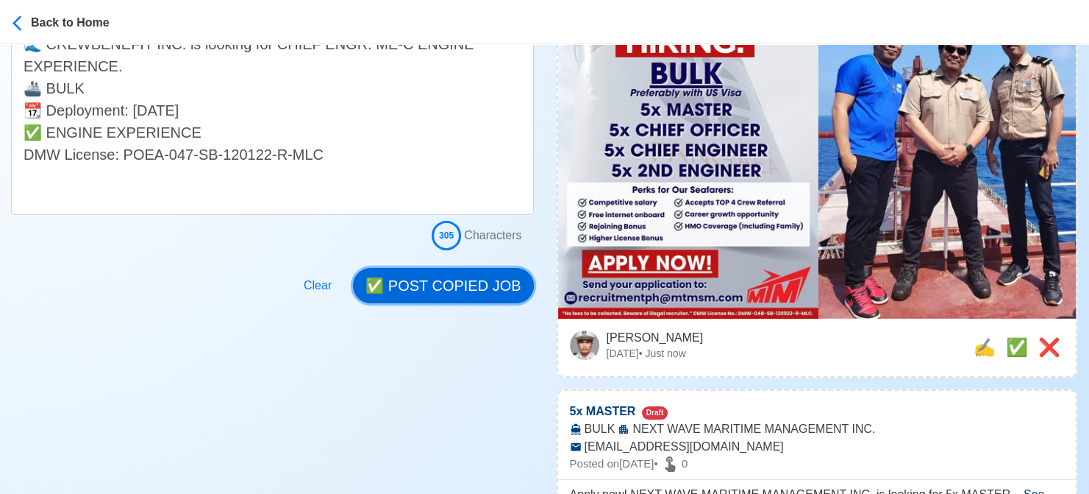
click at [447, 287] on button "✅ POST COPIED JOB" at bounding box center [443, 285] width 180 height 35
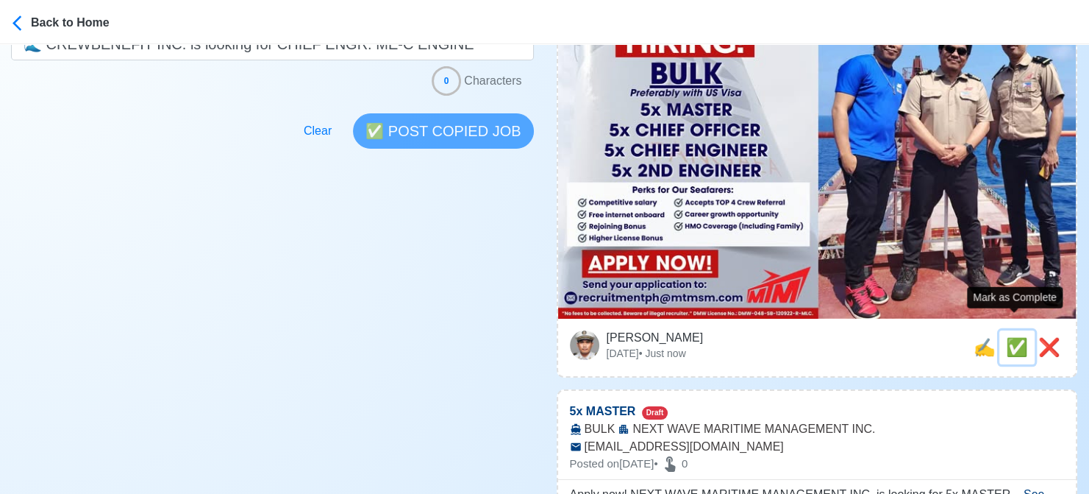
click at [1011, 337] on span "✅" at bounding box center [1017, 347] width 22 height 20
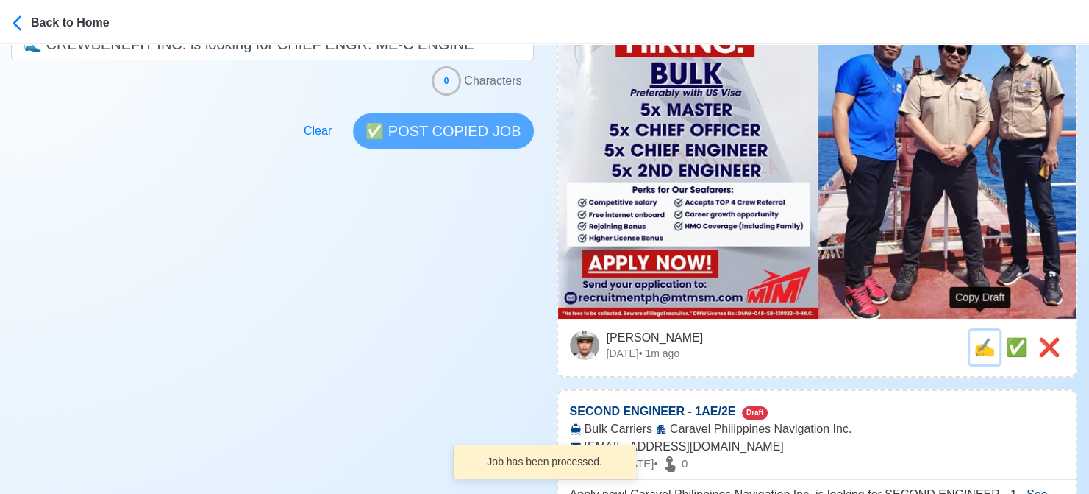
drag, startPoint x: 984, startPoint y: 327, endPoint x: 516, endPoint y: 276, distance: 470.7
click at [983, 337] on span "✍️" at bounding box center [985, 347] width 22 height 20
type input "5x MASTER"
select select
type input "NEXT WAVE MARITIME MANAGEMENT INC."
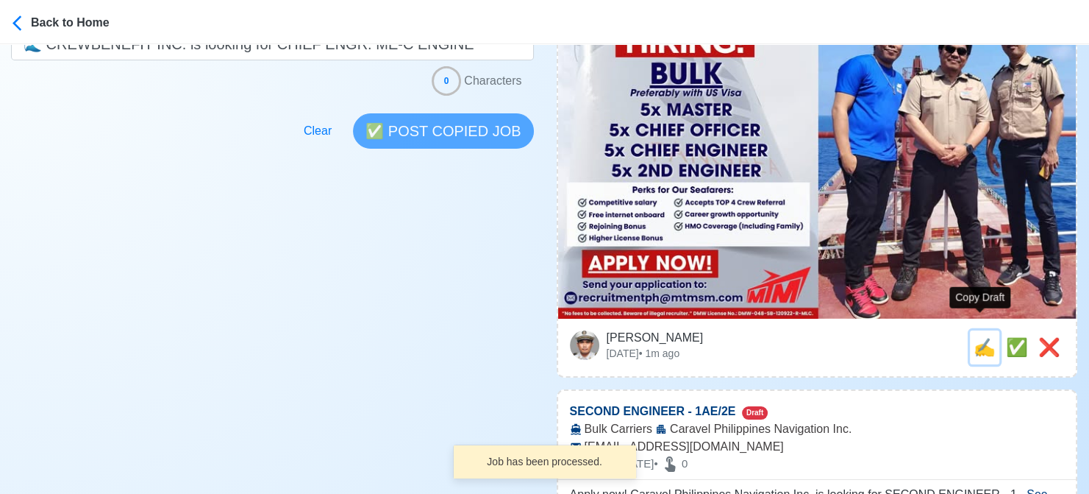
type input "BULK"
type input "[EMAIL_ADDRESS][DOMAIN_NAME]"
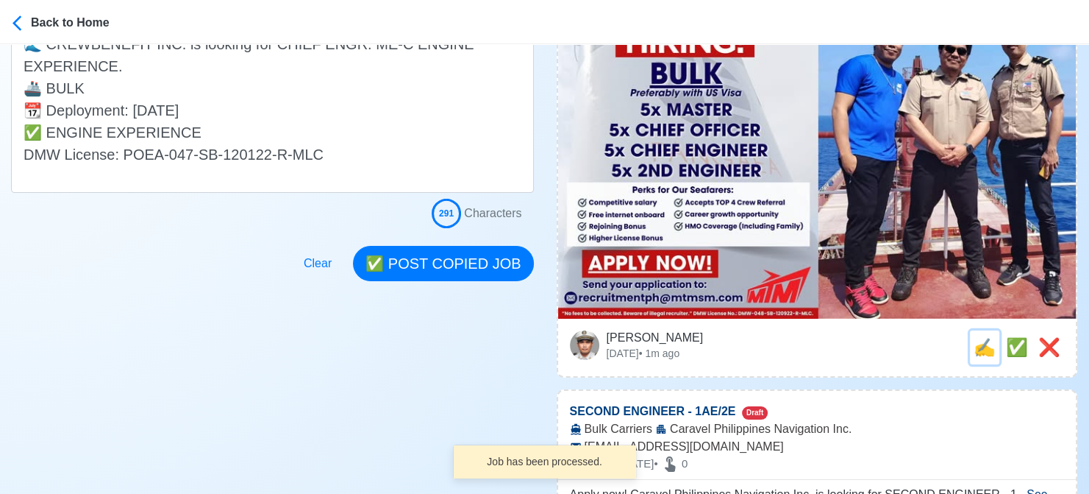
scroll to position [0, 0]
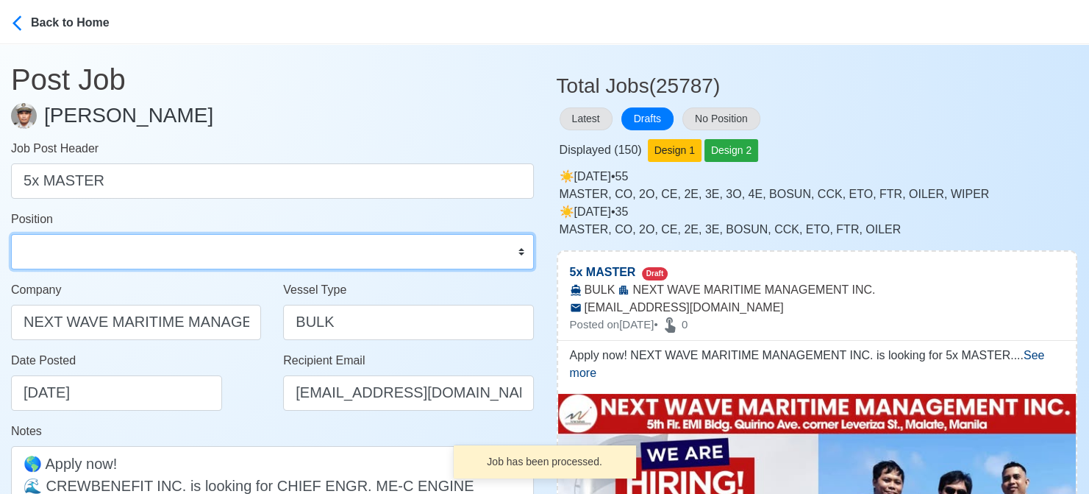
click at [149, 234] on select "Master Chief Officer 2nd Officer 3rd Officer Junior Officer Chief Engineer 2nd …" at bounding box center [272, 251] width 523 height 35
select select "Master"
click at [11, 234] on select "Master Chief Officer 2nd Officer 3rd Officer Junior Officer Chief Engineer 2nd …" at bounding box center [272, 251] width 523 height 35
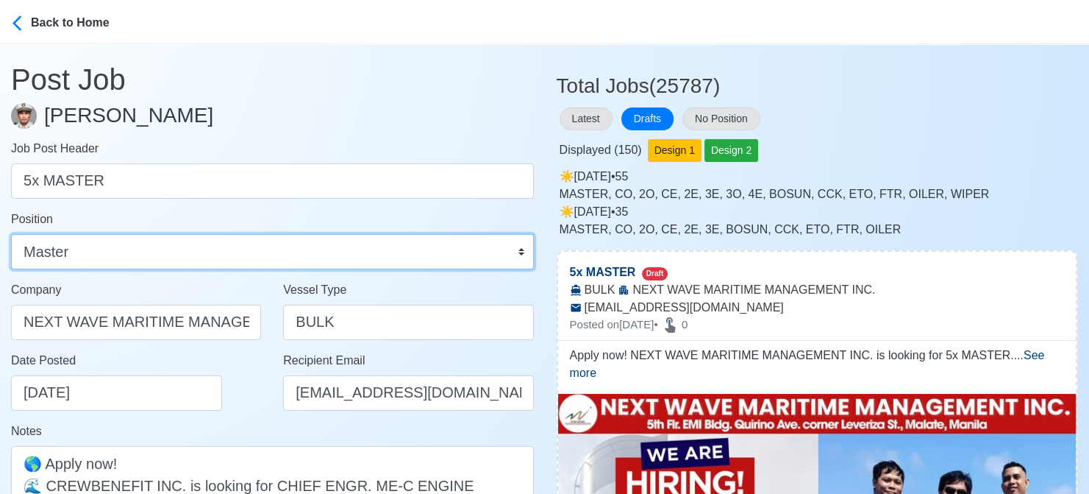
scroll to position [294, 0]
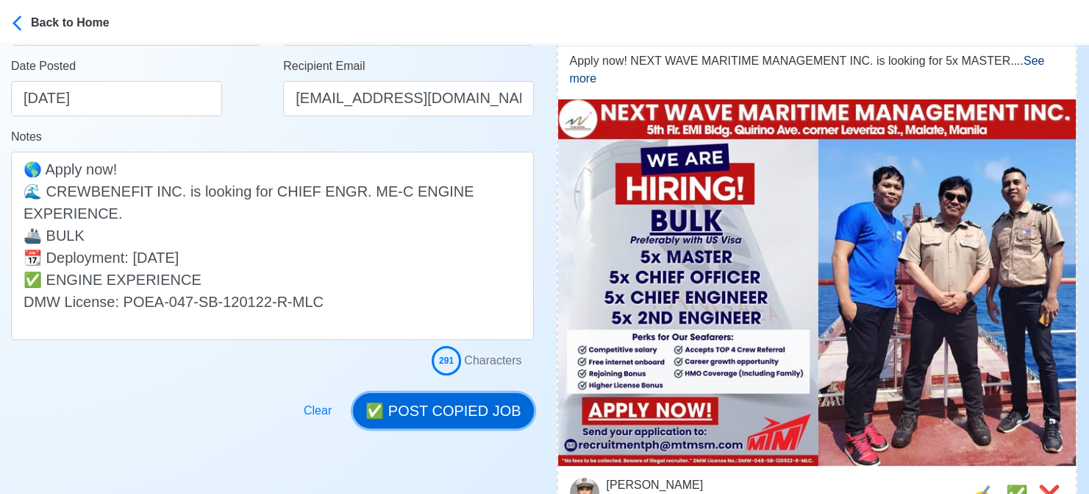
click at [458, 404] on button "✅ POST COPIED JOB" at bounding box center [443, 410] width 180 height 35
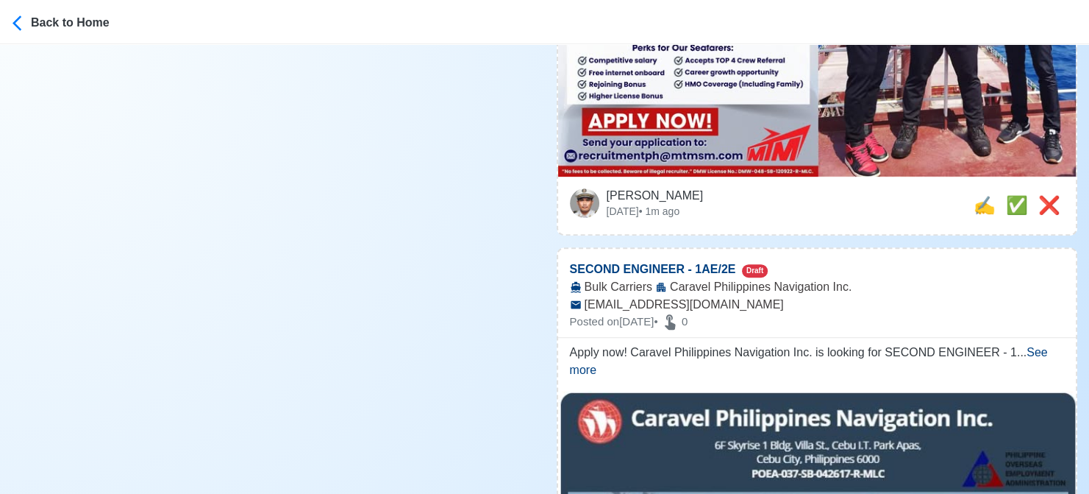
scroll to position [588, 0]
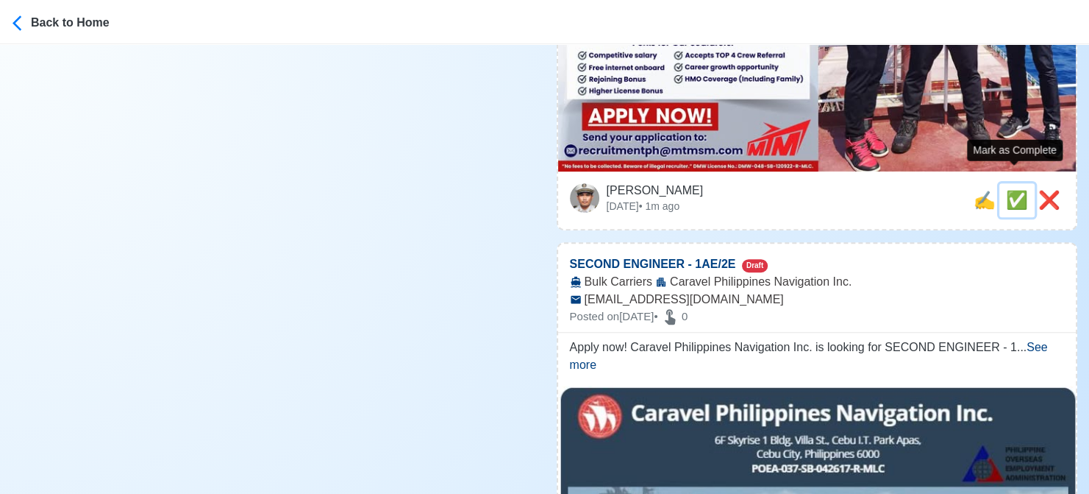
click at [1007, 190] on span "✅" at bounding box center [1017, 200] width 22 height 20
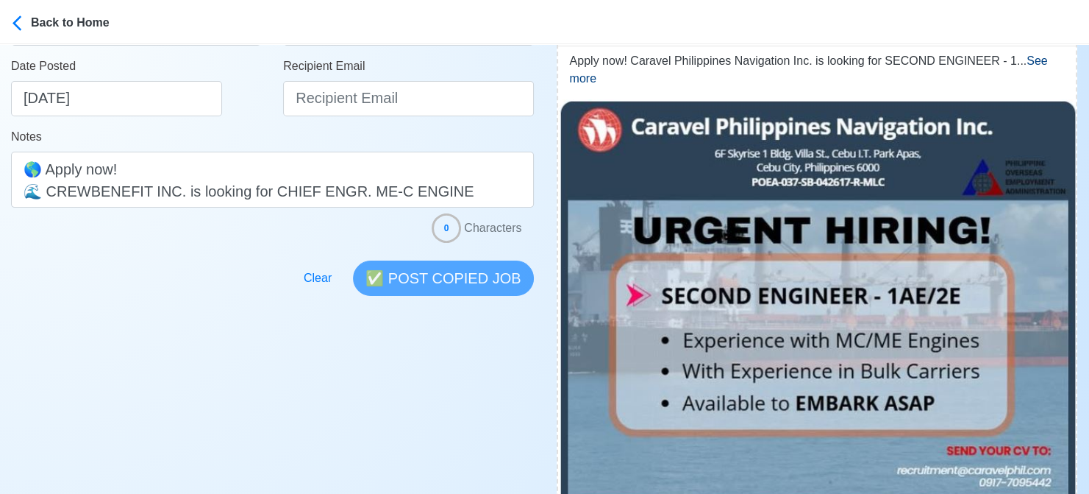
scroll to position [441, 0]
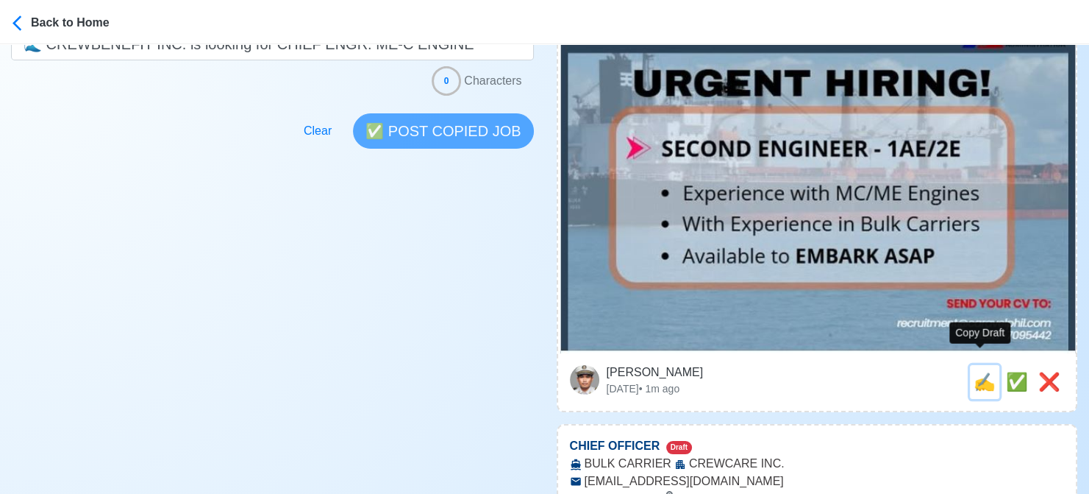
click at [976, 371] on span "✍️" at bounding box center [985, 381] width 22 height 20
type input "SECOND ENGINEER - 1AE/2E"
select select
type input "Caravel Philippines Navigation Inc."
type input "Bulk Carriers"
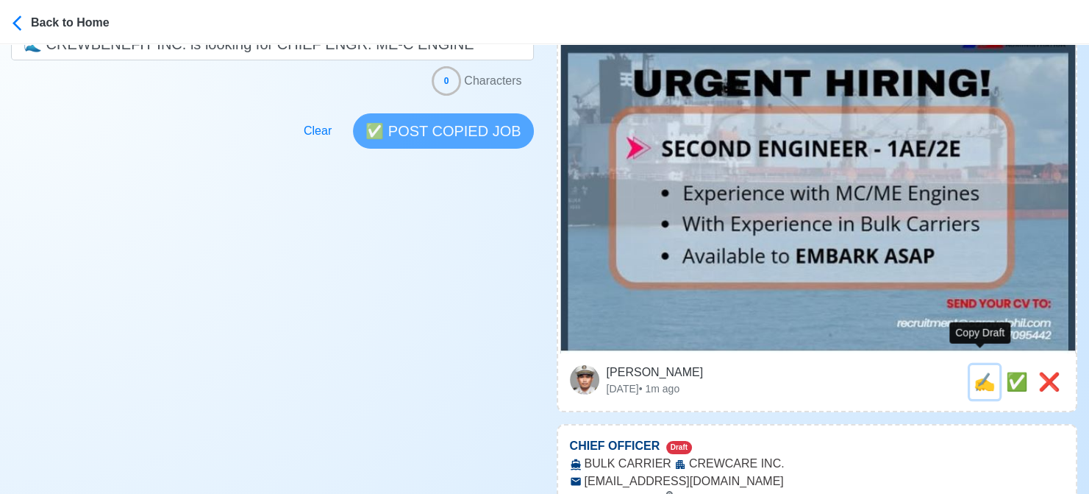
type input "[EMAIL_ADDRESS][DOMAIN_NAME]"
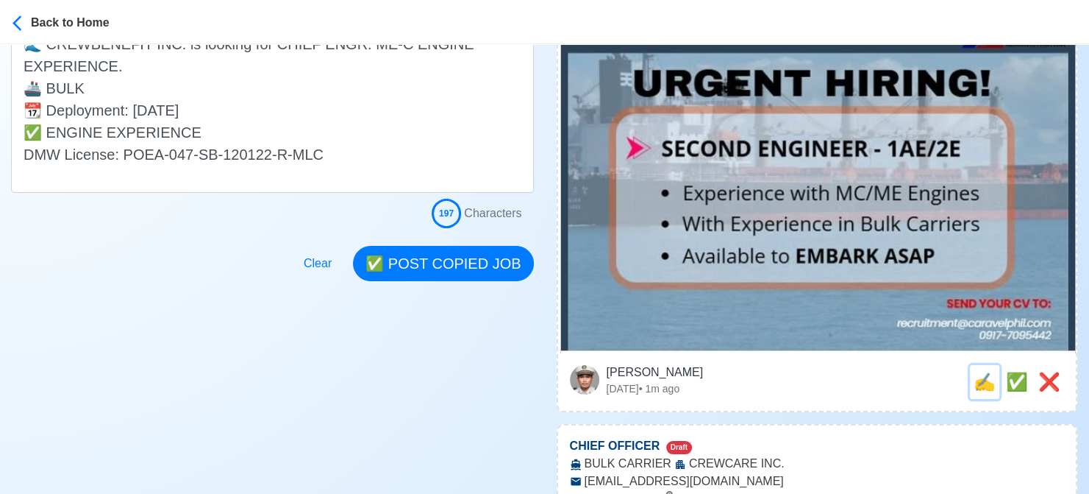
scroll to position [0, 0]
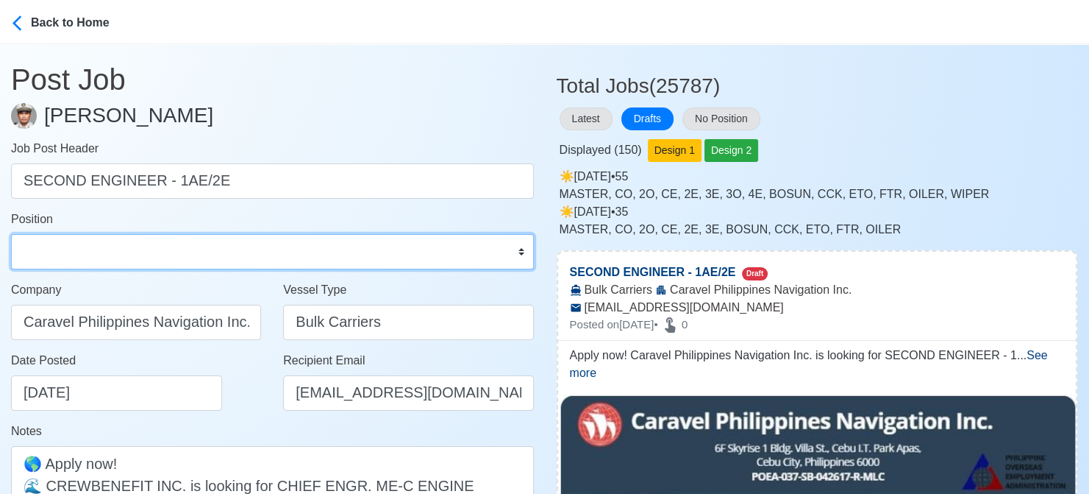
click at [181, 241] on select "Master Chief Officer 2nd Officer 3rd Officer Junior Officer Chief Engineer 2nd …" at bounding box center [272, 251] width 523 height 35
select select "2nd Engineer"
click at [11, 234] on select "Master Chief Officer 2nd Officer 3rd Officer Junior Officer Chief Engineer 2nd …" at bounding box center [272, 251] width 523 height 35
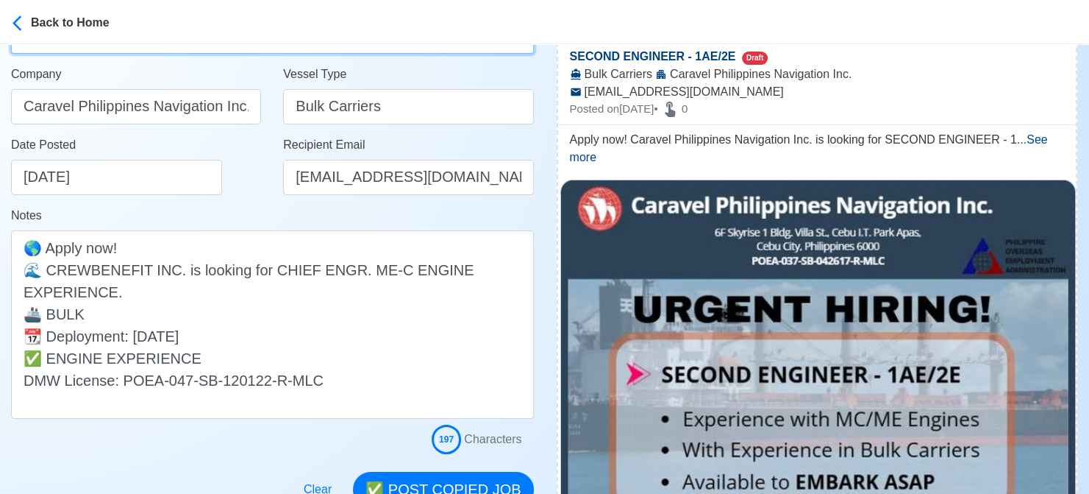
scroll to position [221, 0]
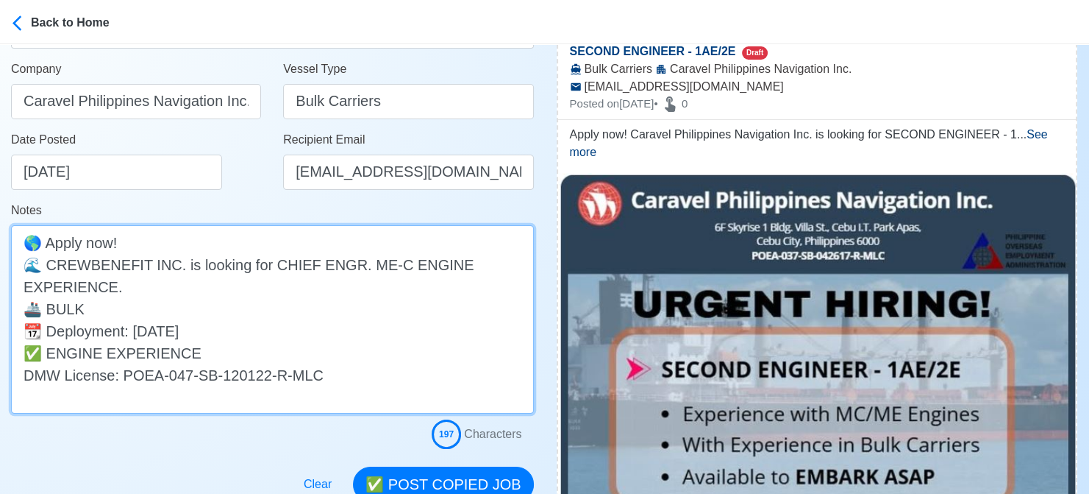
click at [313, 367] on textarea "Apply now! Caravel Philippines Navigation Inc. is looking for SECOND ENGINEER -…" at bounding box center [272, 319] width 523 height 188
click at [281, 352] on textarea "Apply now! Caravel Philippines Navigation Inc. is looking for SECOND ENGINEER -…" at bounding box center [272, 319] width 523 height 188
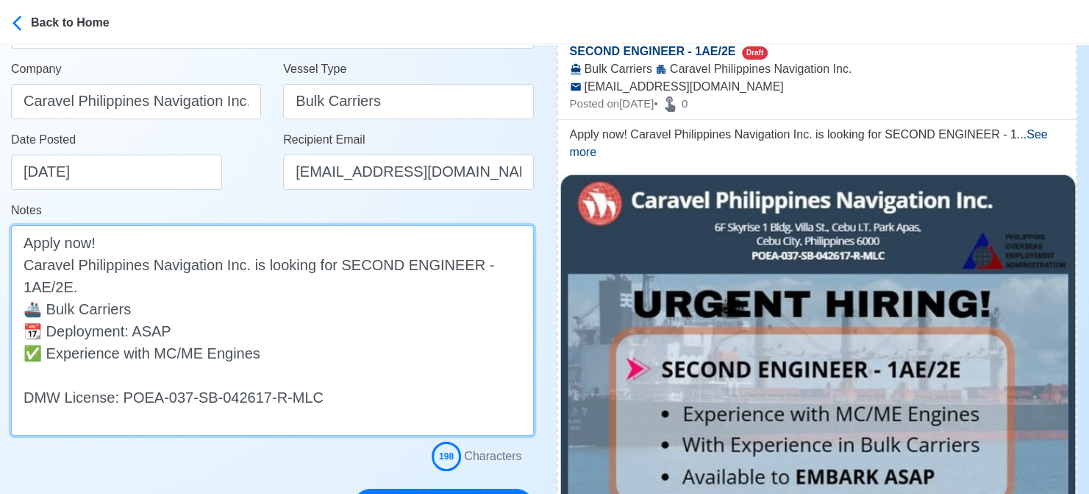
drag, startPoint x: 46, startPoint y: 352, endPoint x: 0, endPoint y: 352, distance: 45.6
click at [0, 352] on main "Post Job [PERSON_NAME] Job Post Header SECOND ENGINEER - 1AE/2E Position Master…" at bounding box center [272, 173] width 545 height 700
click at [273, 355] on textarea "Apply now! Caravel Philippines Navigation Inc. is looking for SECOND ENGINEER -…" at bounding box center [272, 330] width 523 height 210
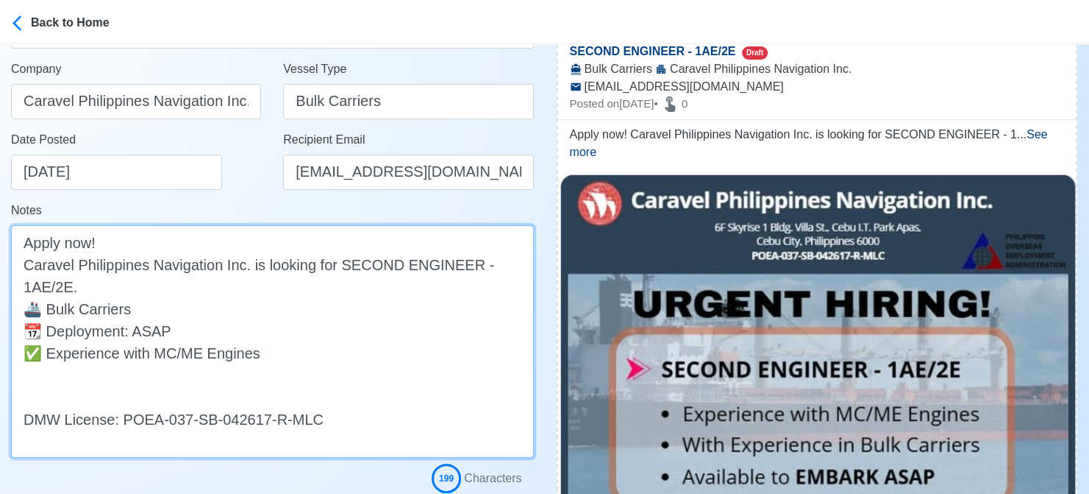
paste textarea "✅"
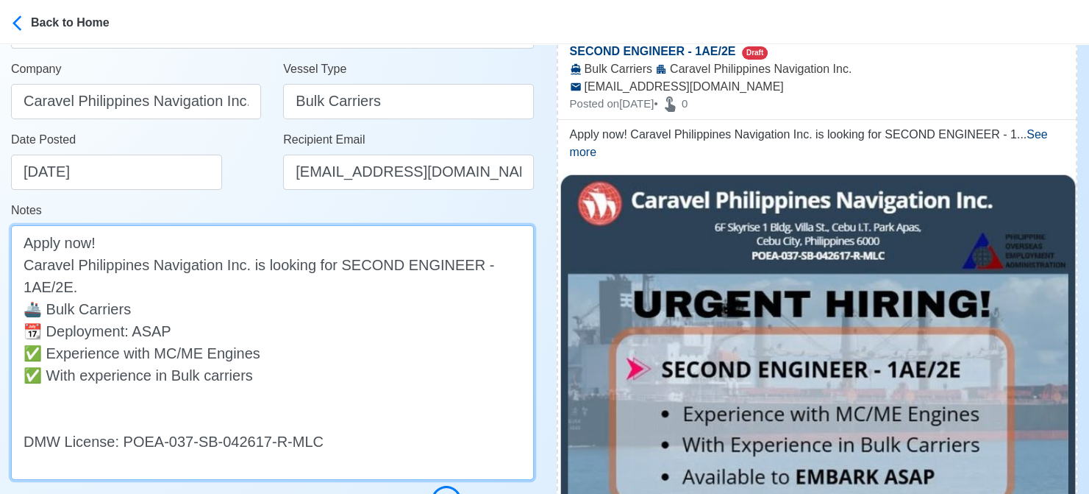
paste textarea "✅"
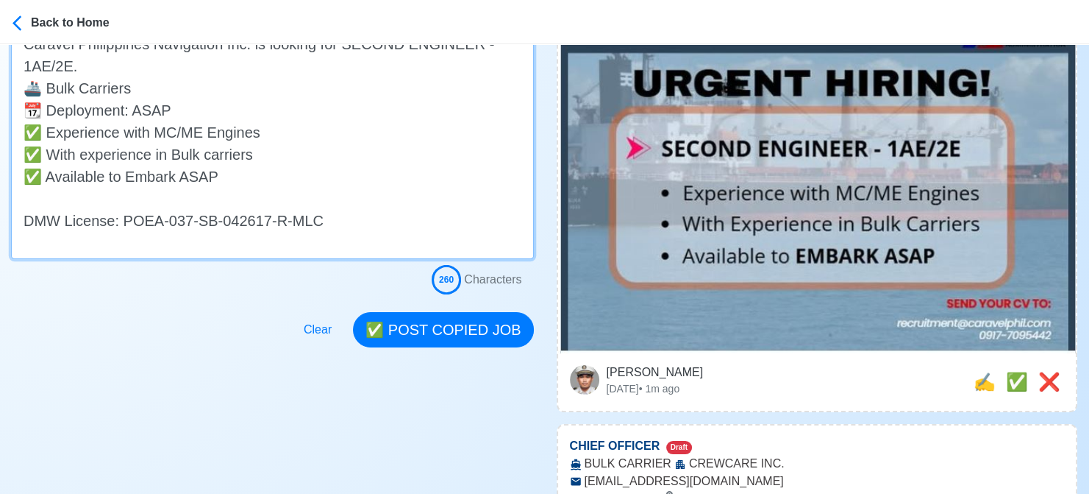
scroll to position [515, 0]
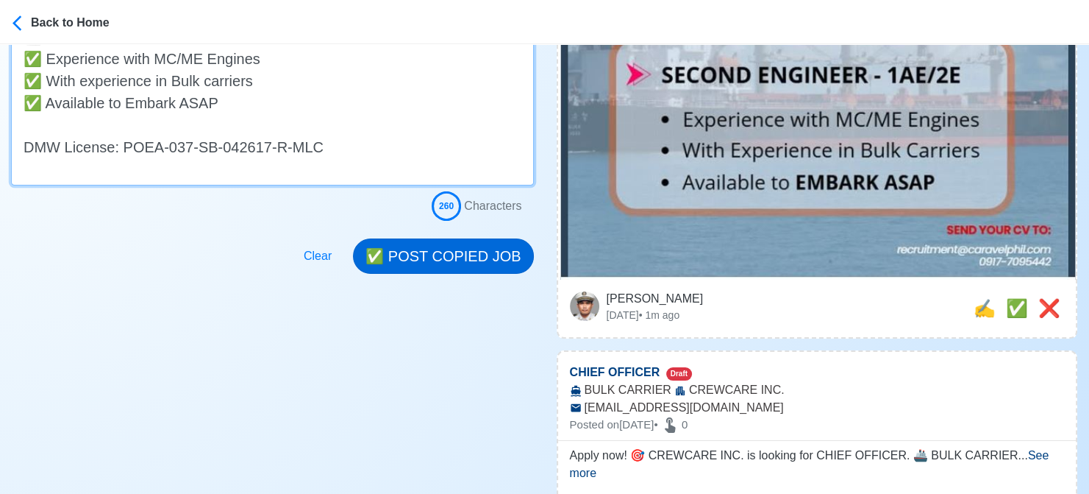
type textarea "Apply now! Caravel Philippines Navigation Inc. is looking for SECOND ENGINEER -…"
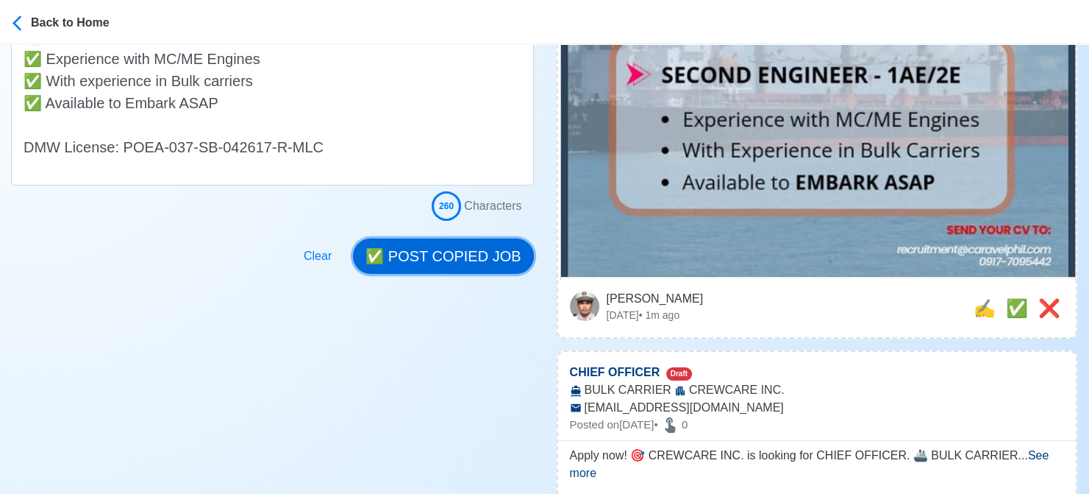
click at [484, 256] on button "✅ POST COPIED JOB" at bounding box center [443, 255] width 180 height 35
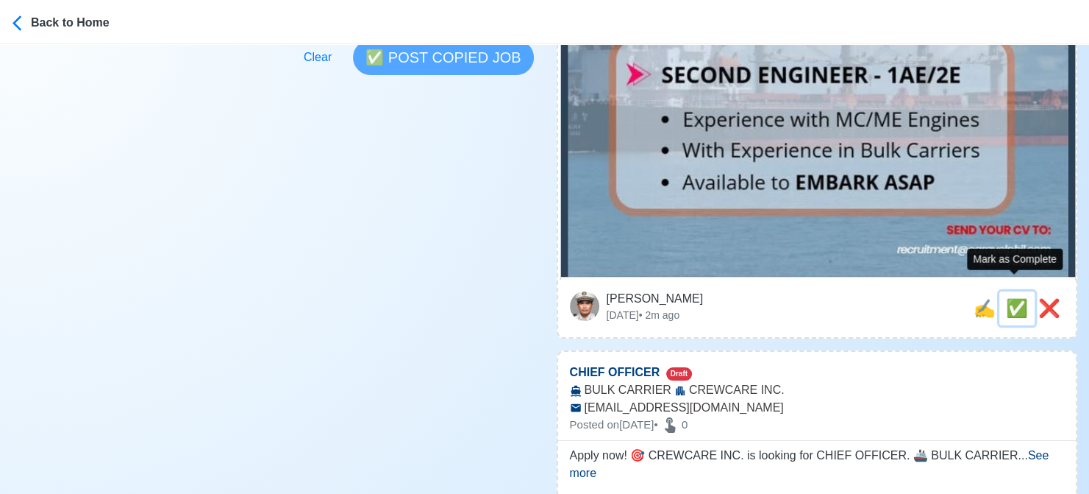
click at [1018, 298] on span "✅" at bounding box center [1017, 308] width 22 height 20
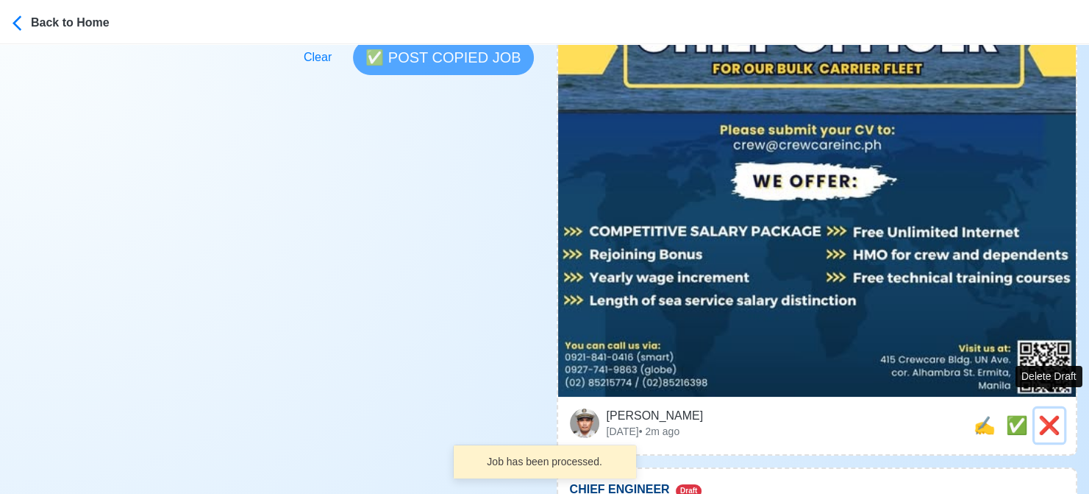
click at [1056, 415] on span "❌" at bounding box center [1050, 425] width 22 height 20
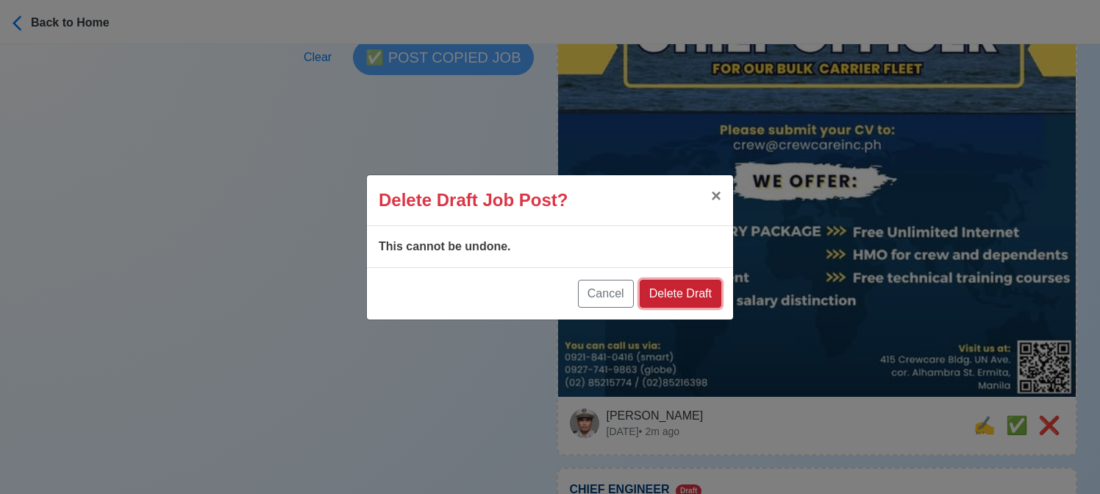
click at [697, 293] on button "Delete Draft" at bounding box center [681, 294] width 82 height 28
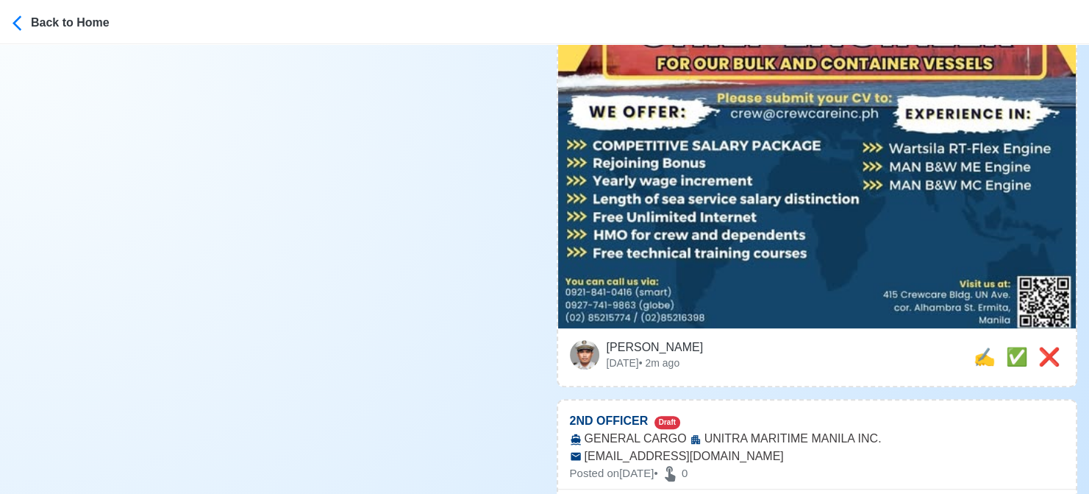
scroll to position [662, 0]
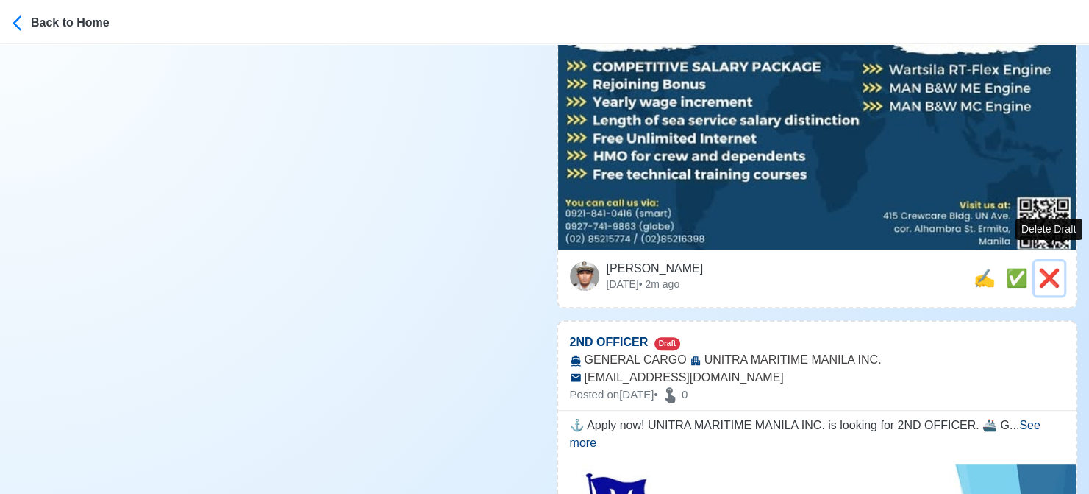
click at [1044, 268] on span "❌" at bounding box center [1050, 278] width 22 height 20
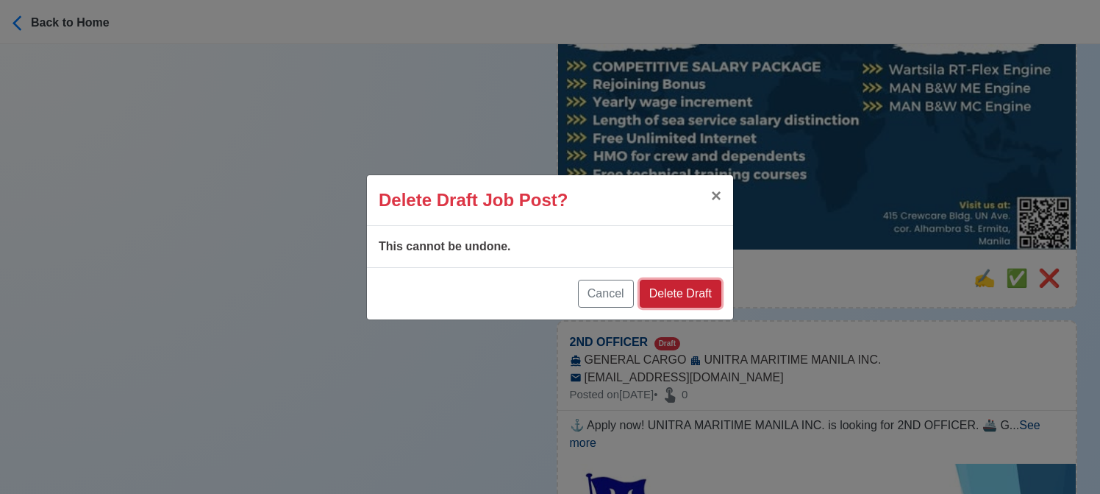
click at [705, 294] on button "Delete Draft" at bounding box center [681, 294] width 82 height 28
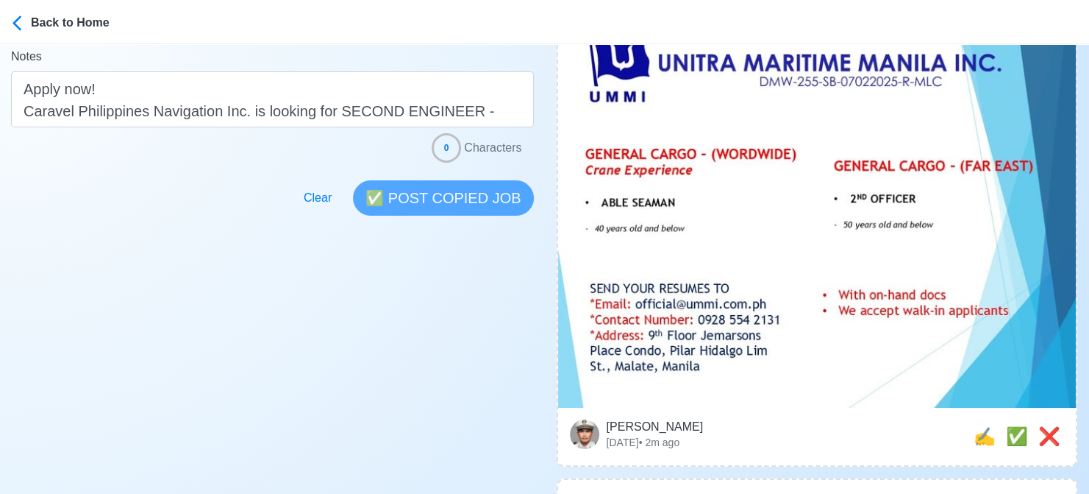
scroll to position [441, 0]
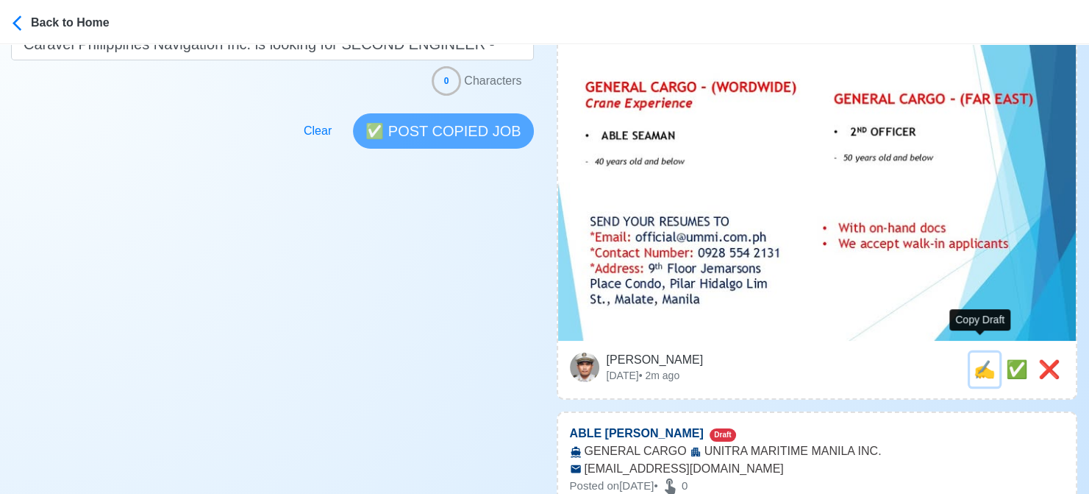
drag, startPoint x: 979, startPoint y: 353, endPoint x: 803, endPoint y: 328, distance: 177.6
click at [979, 359] on span "✍️" at bounding box center [985, 369] width 22 height 20
type input "2ND OFFICER"
select select
type input "UNITRA MARITIME MANILA INC."
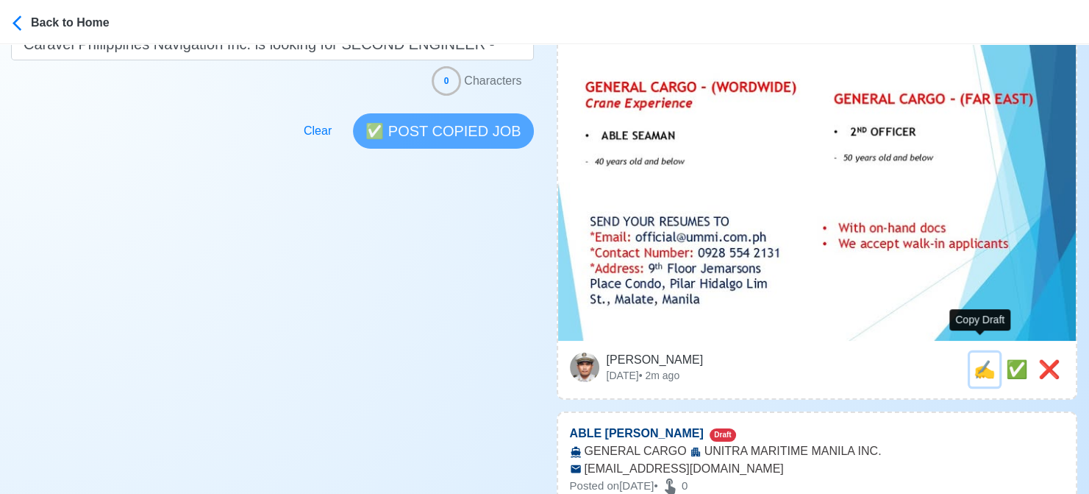
type input "GENERAL CARGO"
type input "[EMAIL_ADDRESS][DOMAIN_NAME]"
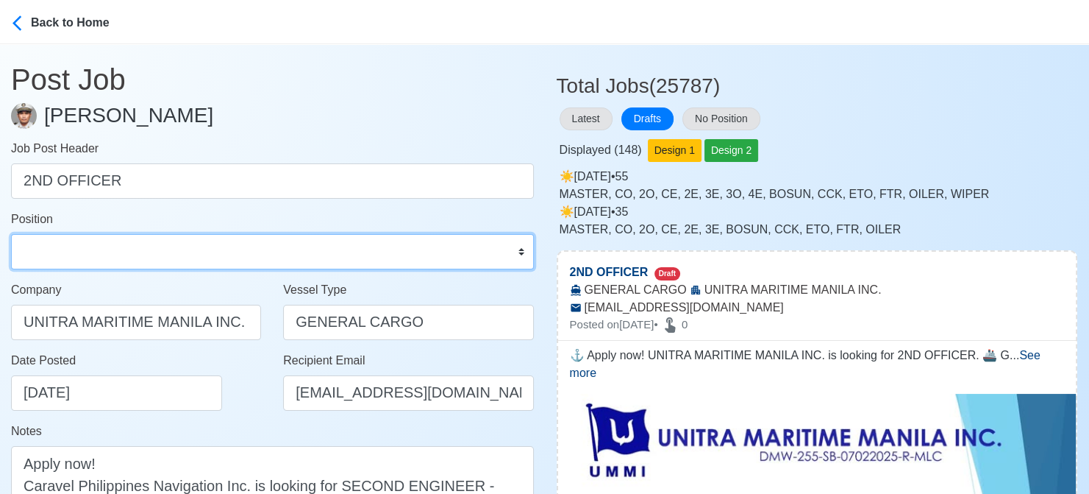
click at [185, 251] on select "Master Chief Officer 2nd Officer 3rd Officer Junior Officer Chief Engineer 2nd …" at bounding box center [272, 251] width 523 height 35
select select "2nd Officer"
click at [11, 234] on select "Master Chief Officer 2nd Officer 3rd Officer Junior Officer Chief Engineer 2nd …" at bounding box center [272, 251] width 523 height 35
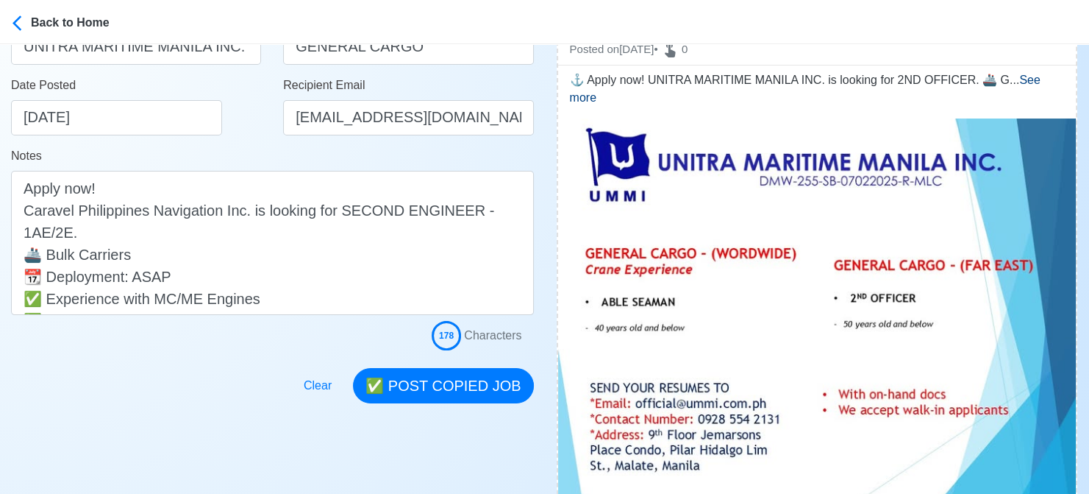
scroll to position [294, 0]
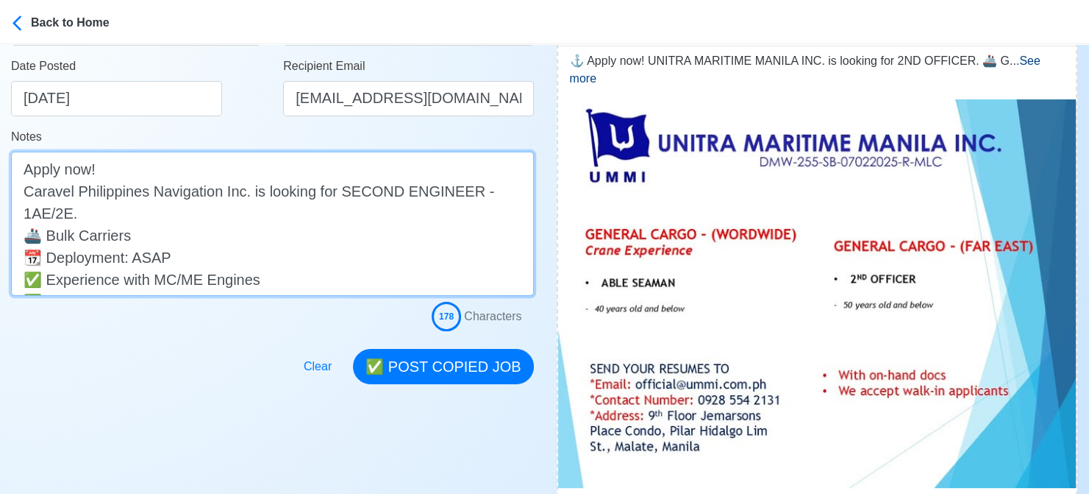
click at [213, 217] on textarea "⚓ Apply now! UNITRA MARITIME MANILA INC. is looking for 2ND OFFICER. 🚢 GENERAL …" at bounding box center [272, 224] width 523 height 144
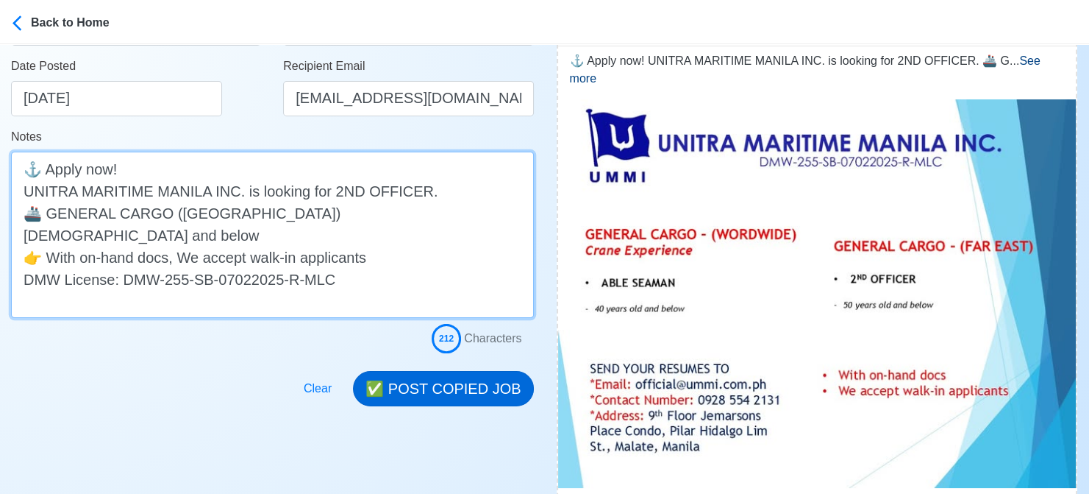
type textarea "⚓ Apply now! UNITRA MARITIME MANILA INC. is looking for 2ND OFFICER. 🚢 GENERAL …"
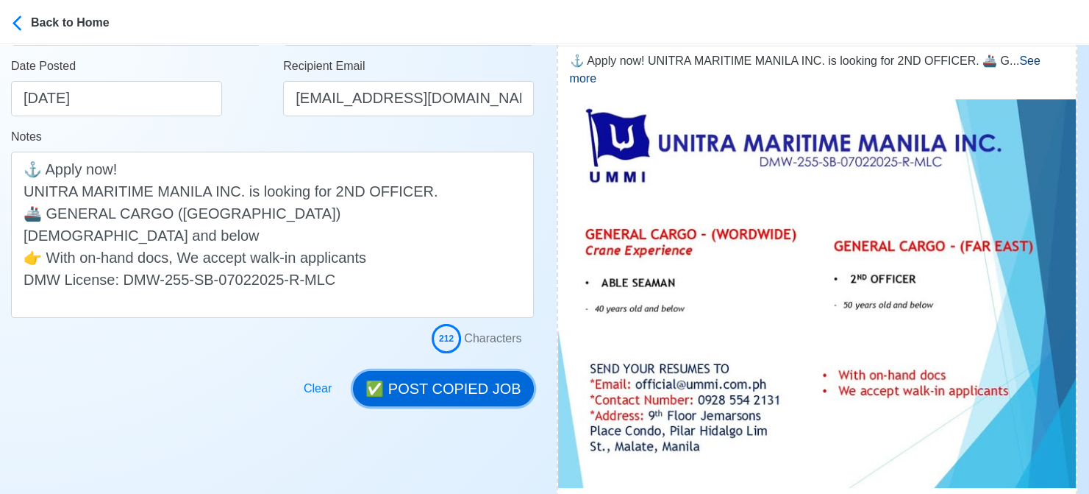
click at [487, 388] on button "✅ POST COPIED JOB" at bounding box center [443, 388] width 180 height 35
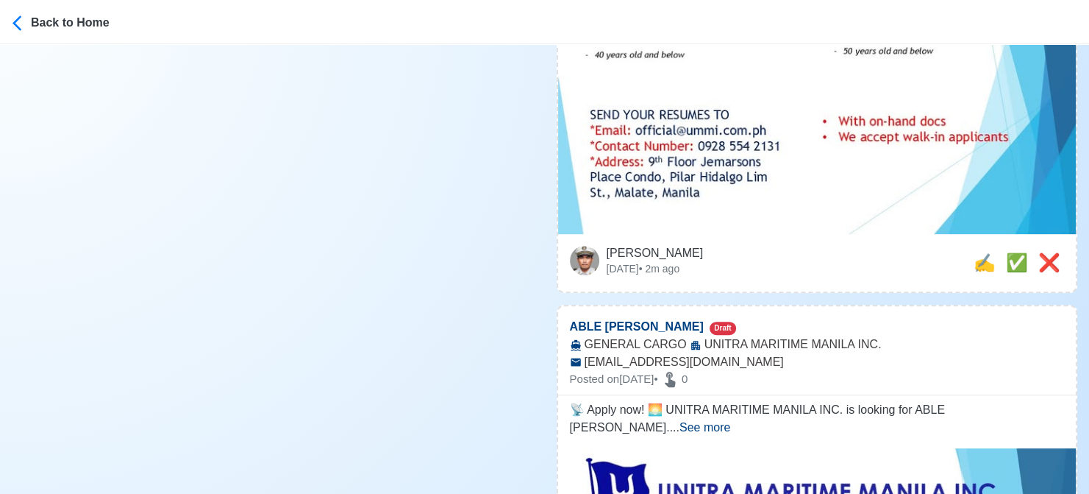
scroll to position [588, 0]
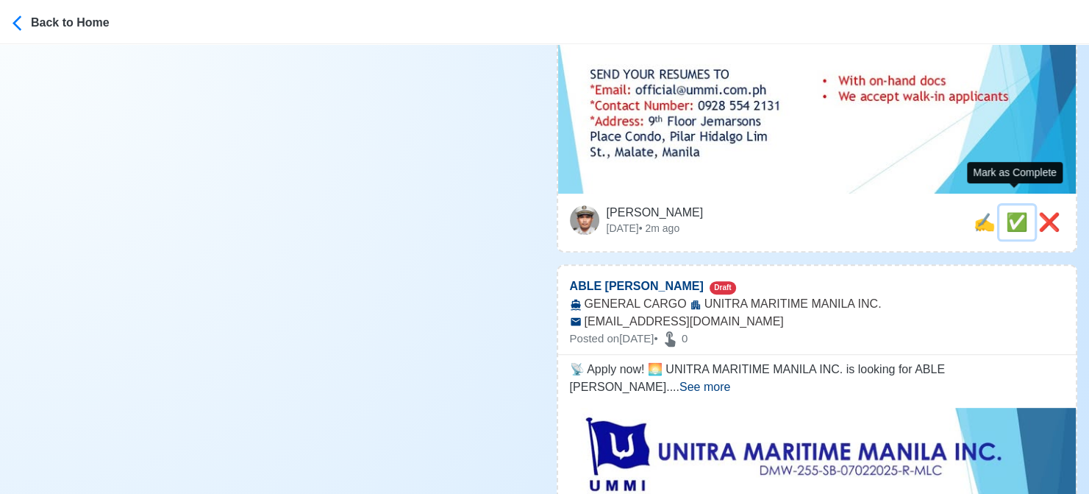
click at [1014, 212] on span "✅" at bounding box center [1017, 222] width 22 height 20
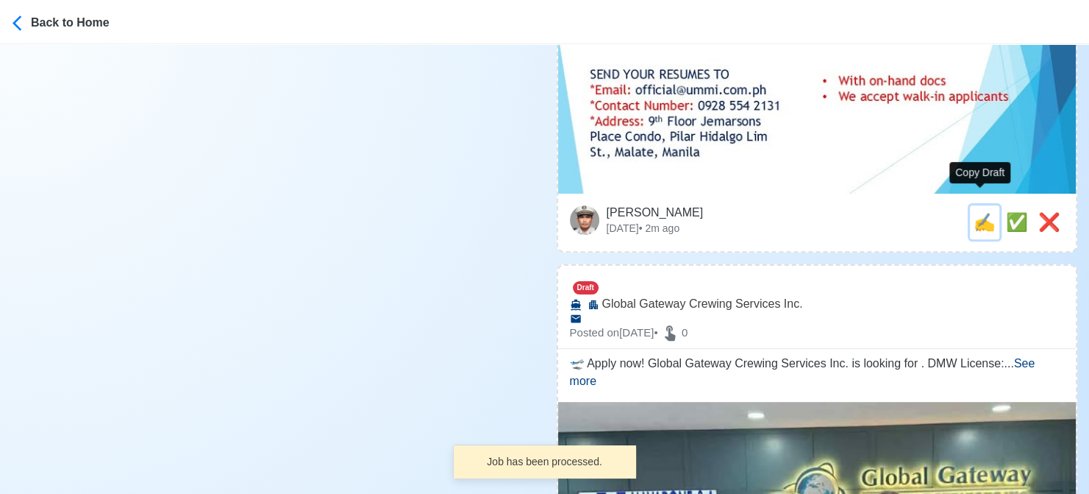
drag, startPoint x: 979, startPoint y: 211, endPoint x: 739, endPoint y: 213, distance: 240.5
click at [978, 212] on span "✍️" at bounding box center [985, 222] width 22 height 20
type input "ABLE [PERSON_NAME]"
select select
type input "UNITRA MARITIME MANILA INC."
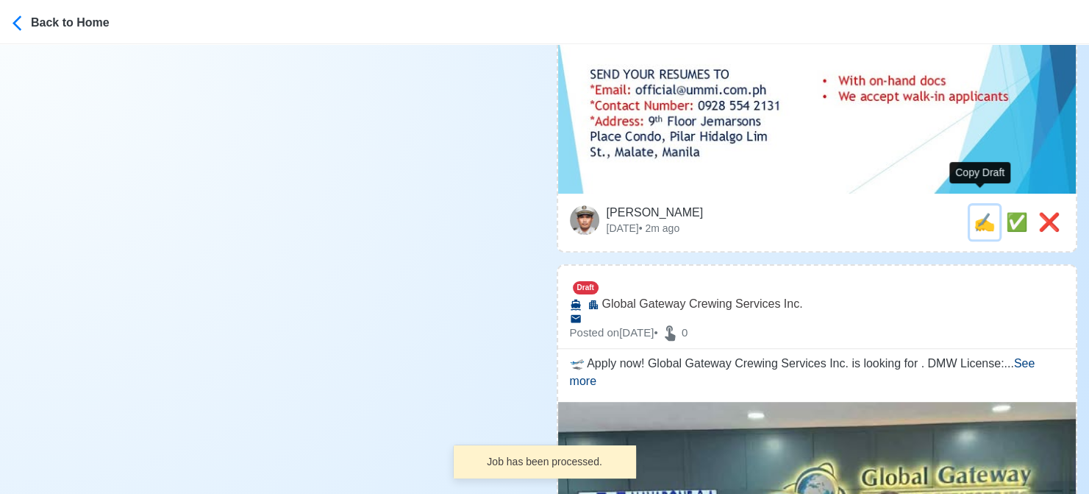
type input "GENERAL CARGO"
type input "[EMAIL_ADDRESS][DOMAIN_NAME]"
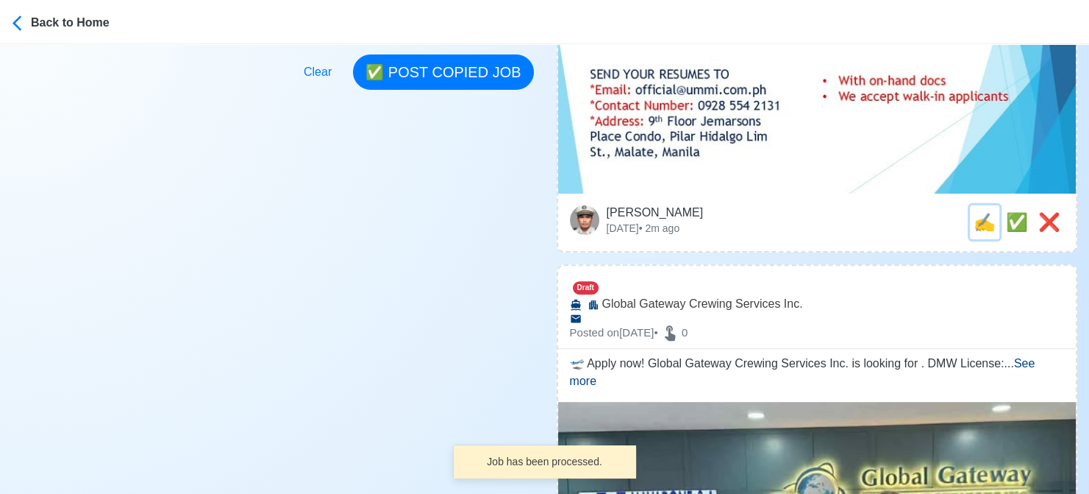
scroll to position [0, 0]
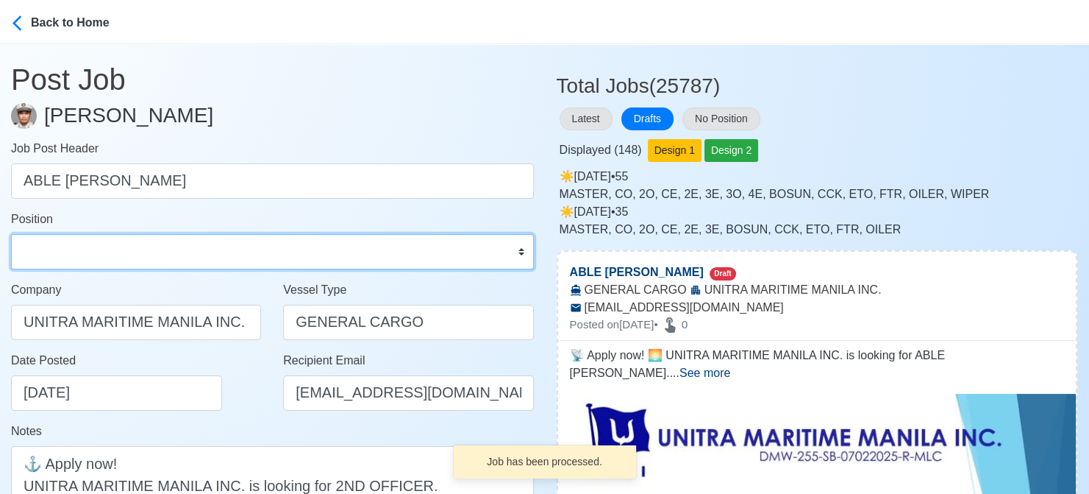
click at [150, 252] on select "Master Chief Officer 2nd Officer 3rd Officer Junior Officer Chief Engineer 2nd …" at bounding box center [272, 251] width 523 height 35
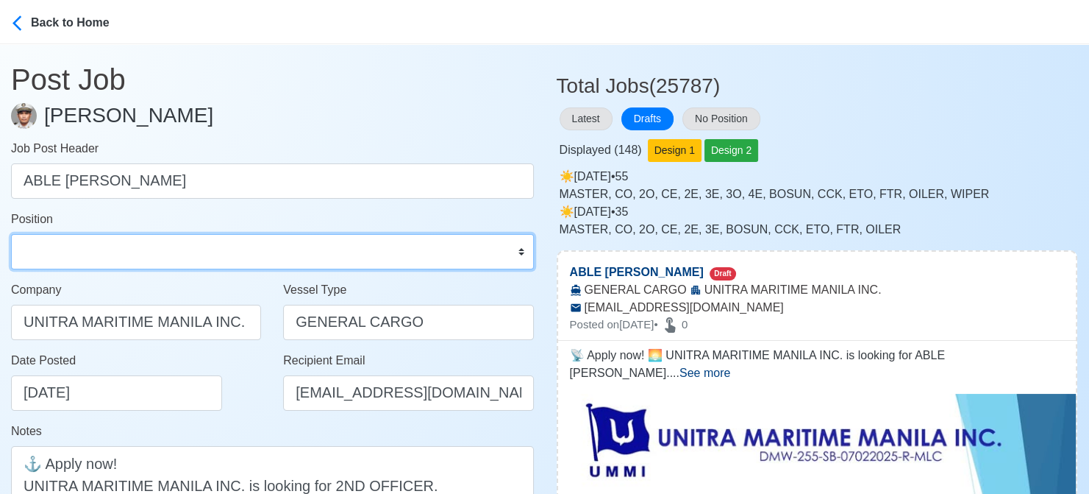
select select "[PERSON_NAME]"
click at [11, 234] on select "Master Chief Officer 2nd Officer 3rd Officer Junior Officer Chief Engineer 2nd …" at bounding box center [272, 251] width 523 height 35
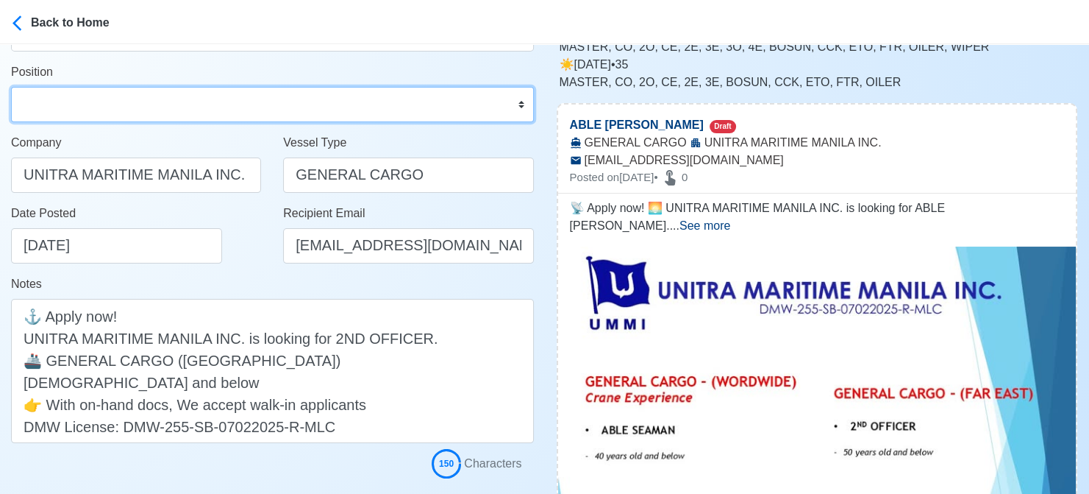
scroll to position [221, 0]
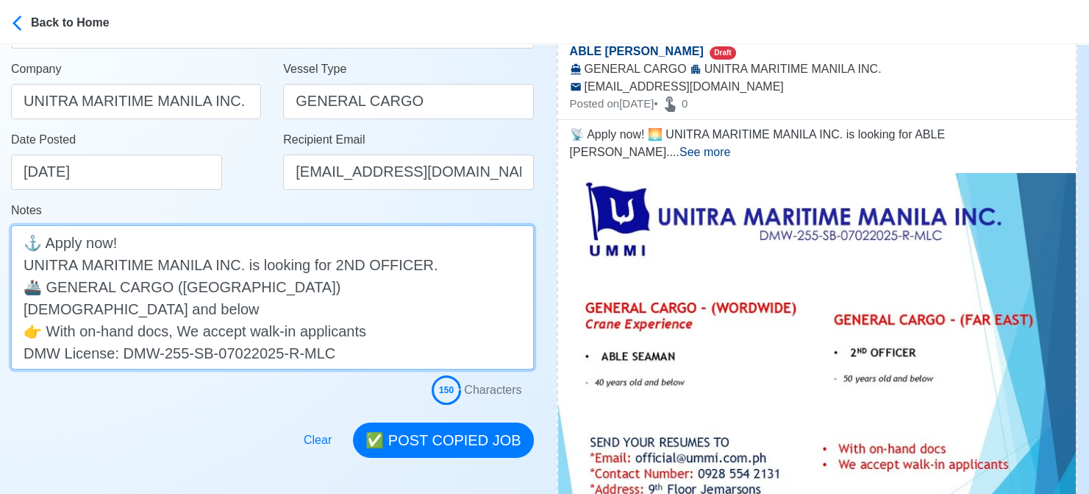
click at [212, 283] on textarea "📡 Apply now! 🌅 UNITRA MARITIME MANILA INC. is looking for ABLE [PERSON_NAME]. 🚢…" at bounding box center [272, 297] width 523 height 144
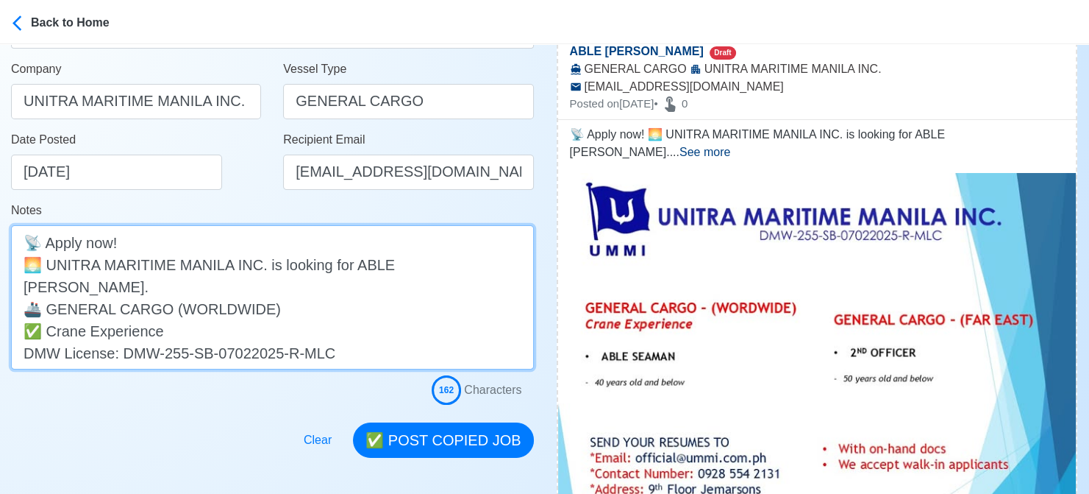
click at [216, 305] on textarea "📡 Apply now! 🌅 UNITRA MARITIME MANILA INC. is looking for ABLE [PERSON_NAME]. 🚢…" at bounding box center [272, 297] width 523 height 144
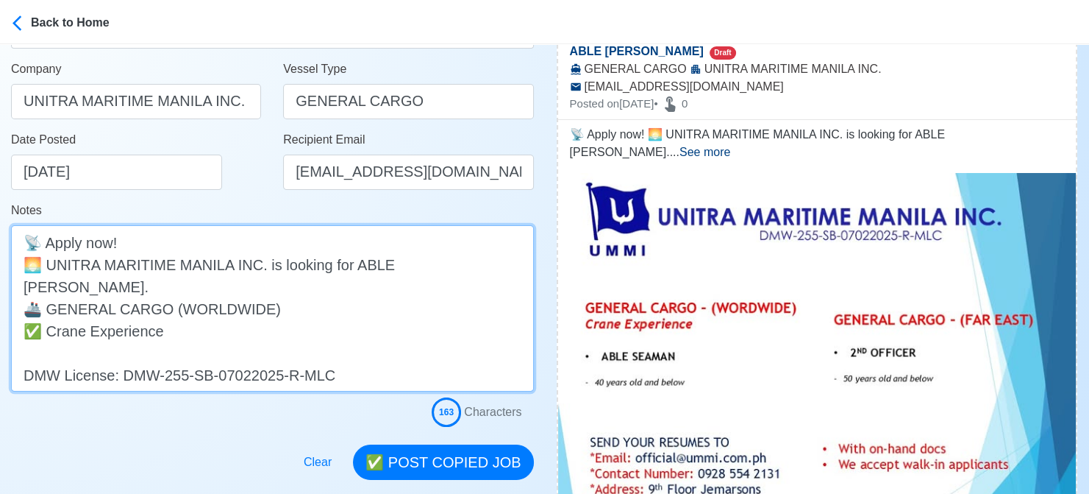
drag, startPoint x: 48, startPoint y: 308, endPoint x: 19, endPoint y: 307, distance: 28.7
click at [21, 307] on textarea "📡 Apply now! 🌅 UNITRA MARITIME MANILA INC. is looking for ABLE [PERSON_NAME]. 🚢…" at bounding box center [272, 308] width 523 height 166
click at [41, 332] on textarea "📡 Apply now! 🌅 UNITRA MARITIME MANILA INC. is looking for ABLE [PERSON_NAME]. 🚢…" at bounding box center [272, 308] width 523 height 166
paste textarea "✅"
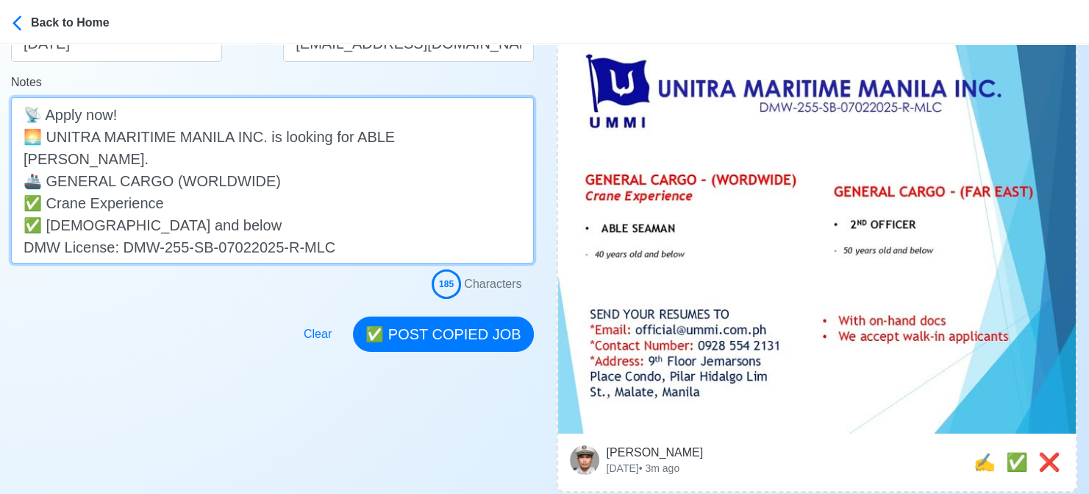
scroll to position [368, 0]
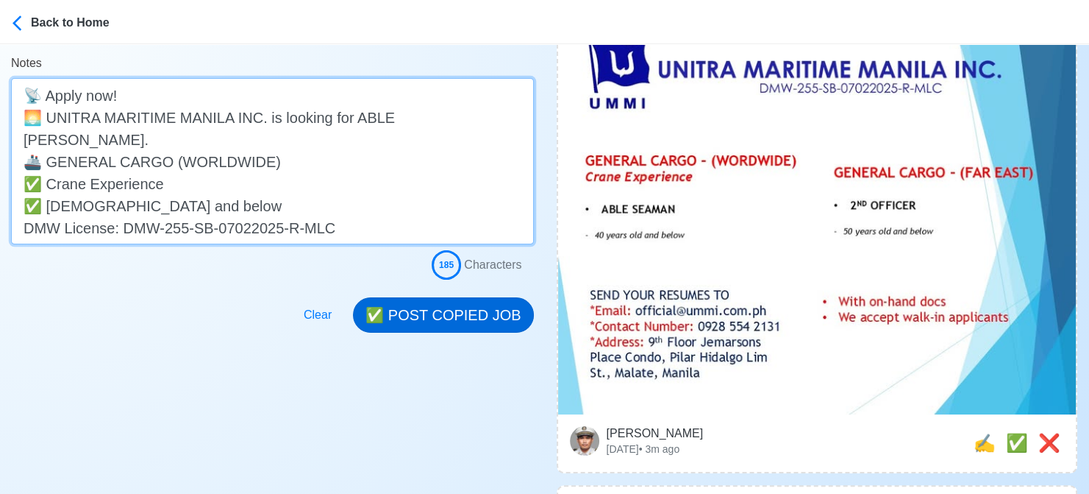
type textarea "📡 Apply now! 🌅 UNITRA MARITIME MANILA INC. is looking for ABLE [PERSON_NAME]. 🚢…"
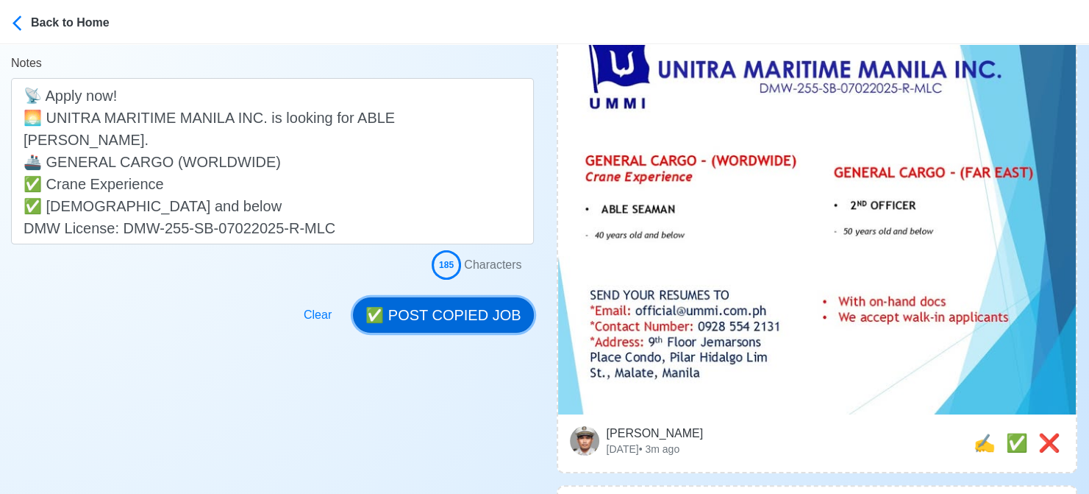
click at [479, 306] on button "✅ POST COPIED JOB" at bounding box center [443, 314] width 180 height 35
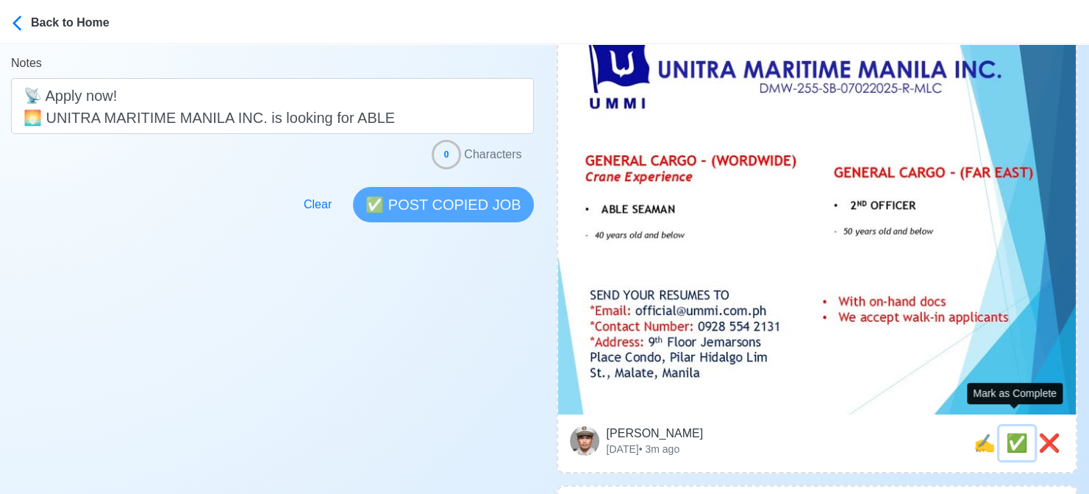
click at [1009, 433] on span "✅" at bounding box center [1017, 443] width 22 height 20
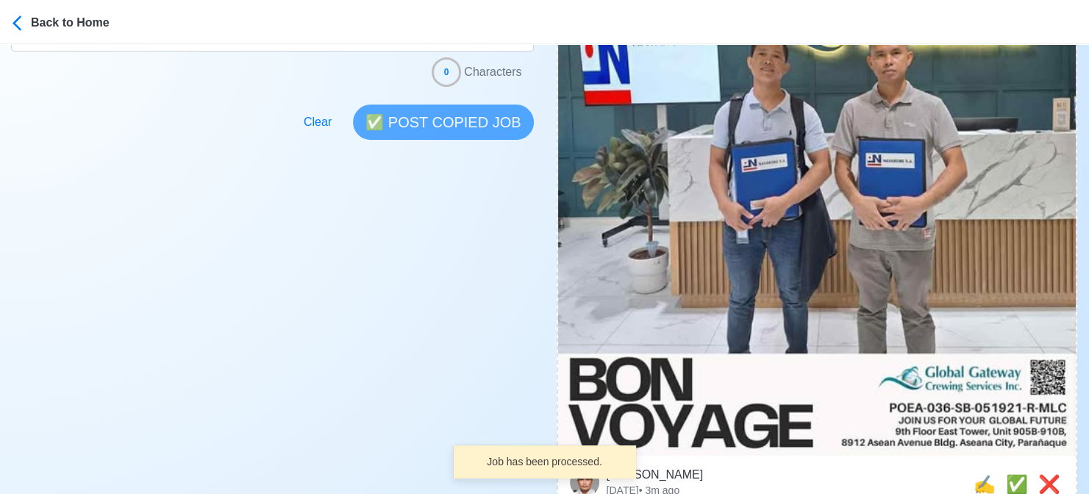
scroll to position [588, 0]
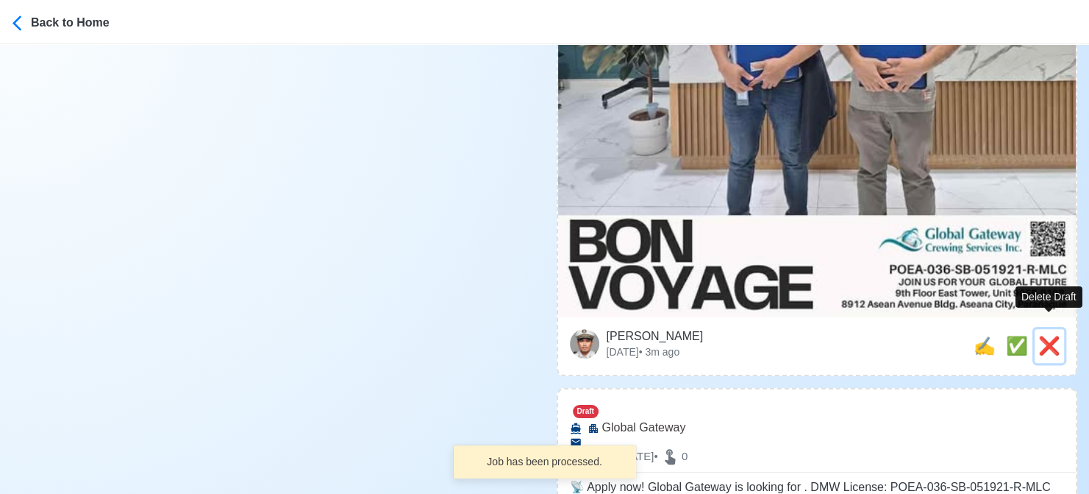
click at [1044, 335] on span "❌" at bounding box center [1050, 345] width 22 height 20
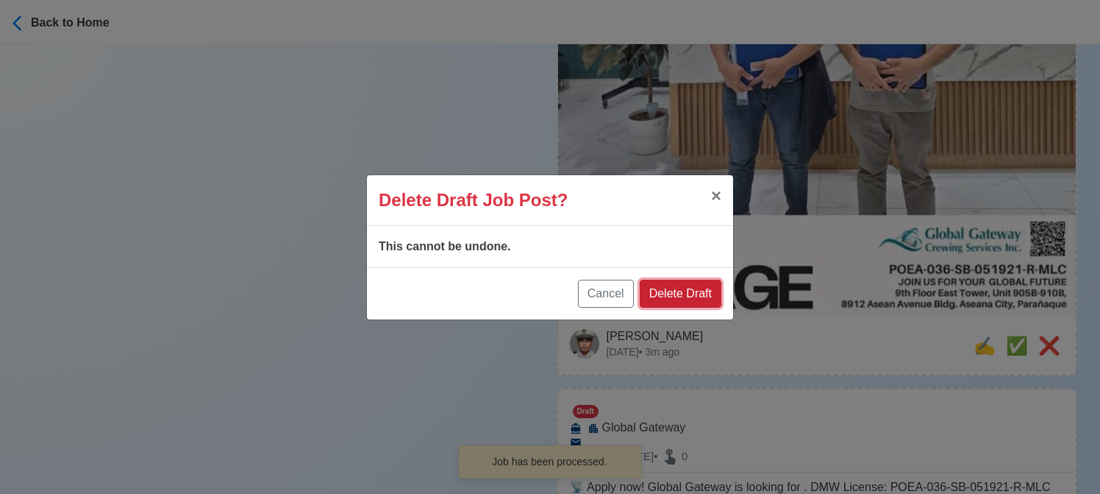
click at [682, 285] on button "Delete Draft" at bounding box center [681, 294] width 82 height 28
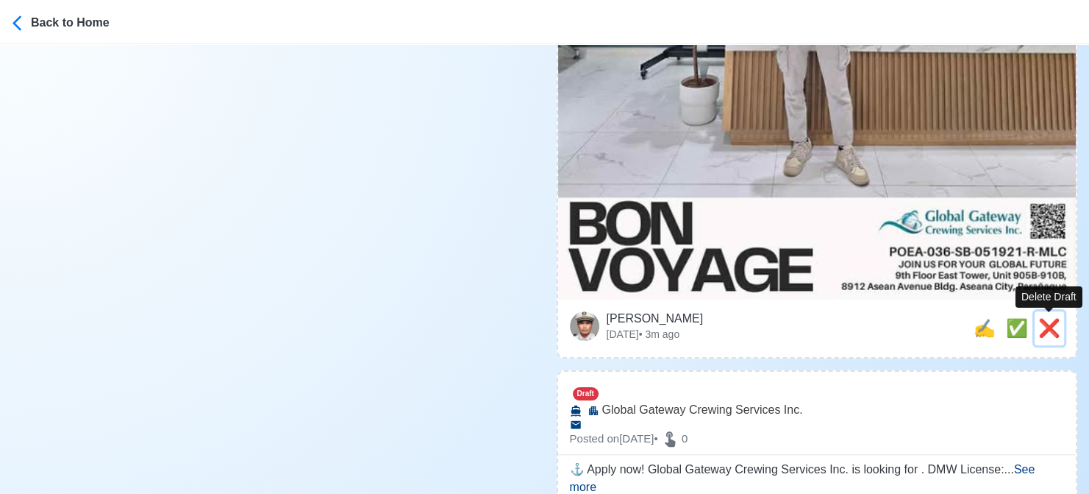
click at [1048, 332] on span "❌" at bounding box center [1050, 328] width 22 height 20
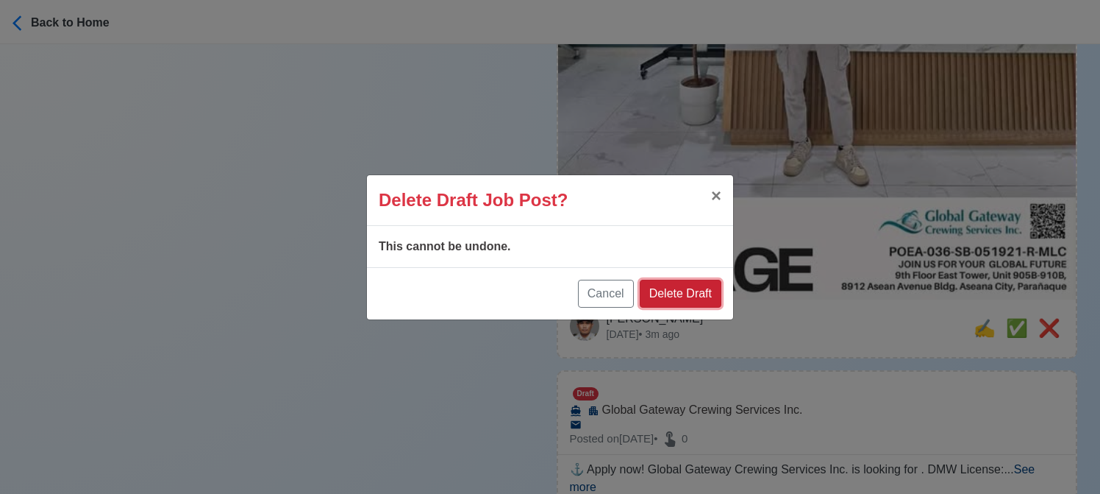
click at [697, 297] on button "Delete Draft" at bounding box center [681, 294] width 82 height 28
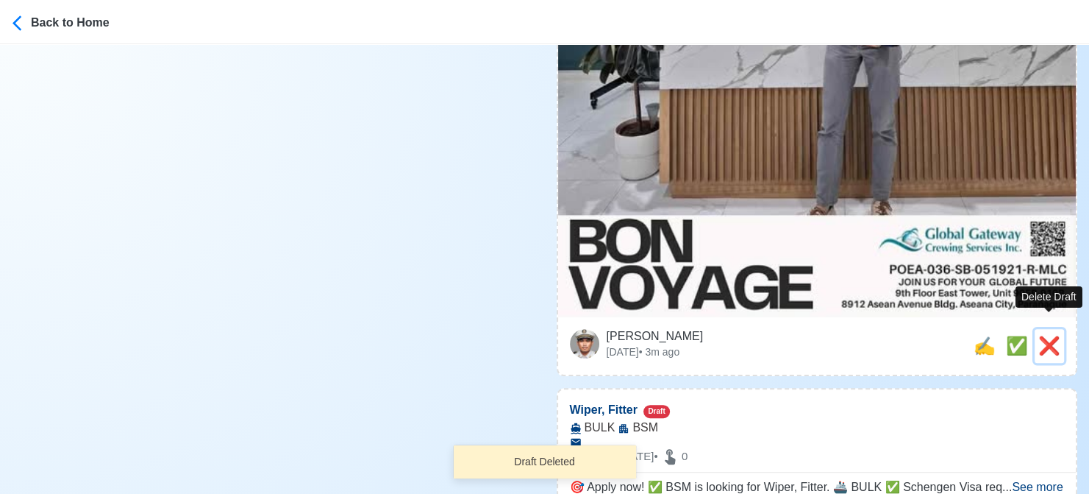
click at [1051, 335] on span "❌" at bounding box center [1050, 345] width 22 height 20
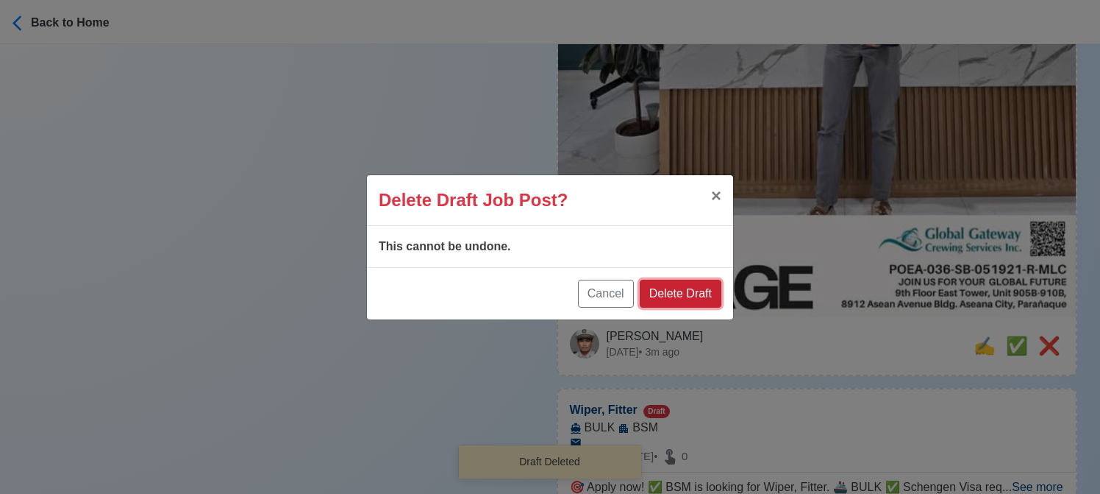
click at [686, 289] on button "Delete Draft" at bounding box center [681, 294] width 82 height 28
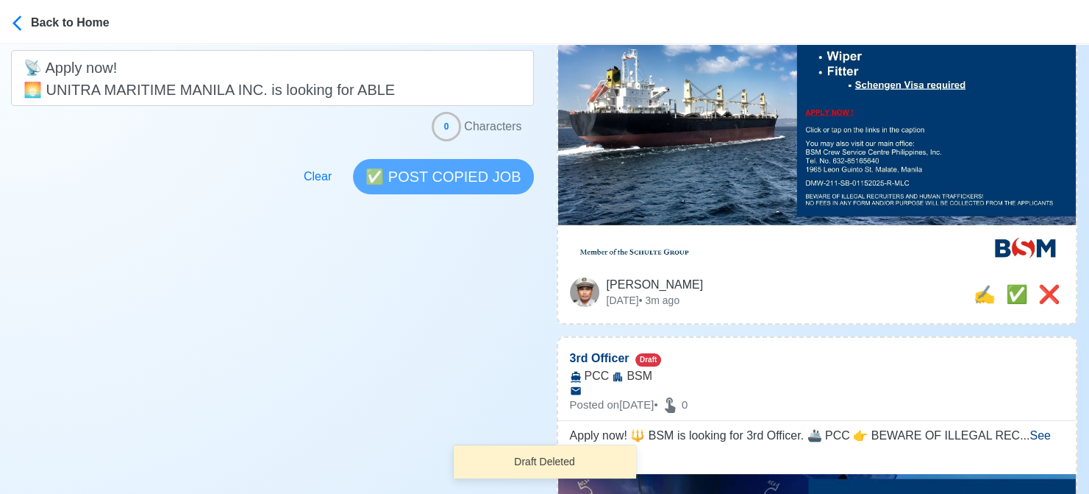
scroll to position [294, 0]
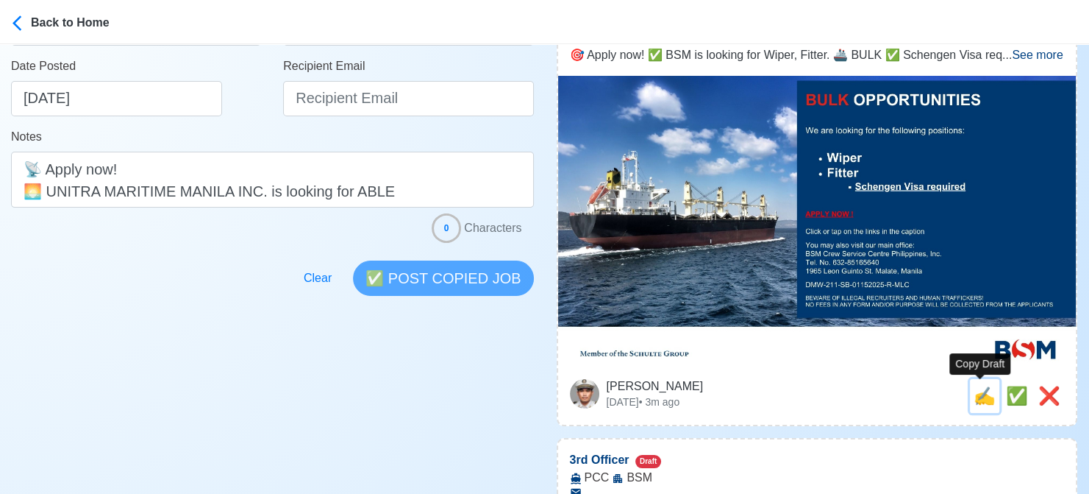
click at [980, 399] on span "✍️" at bounding box center [985, 395] width 22 height 20
type input "Wiper, Fitter"
select select
type input "BSM"
type input "BULK"
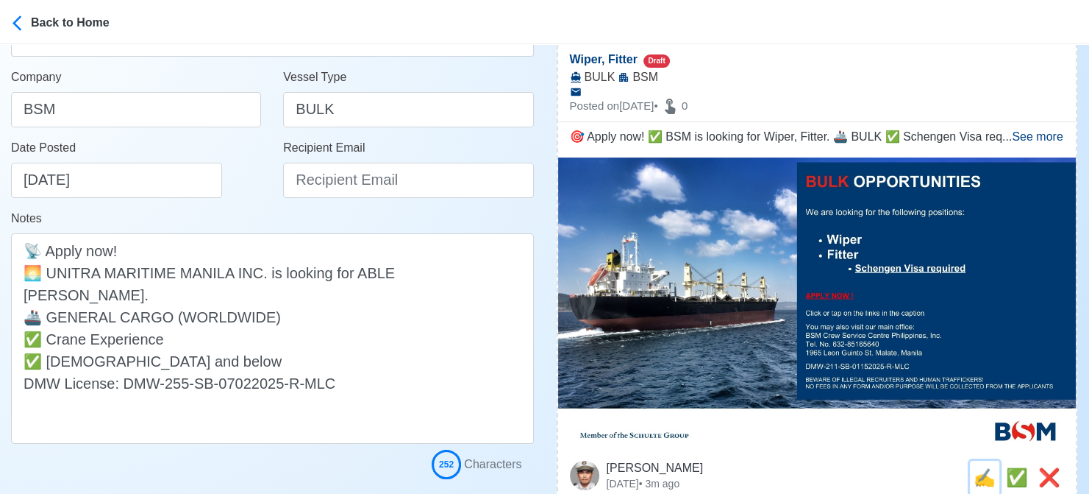
scroll to position [221, 0]
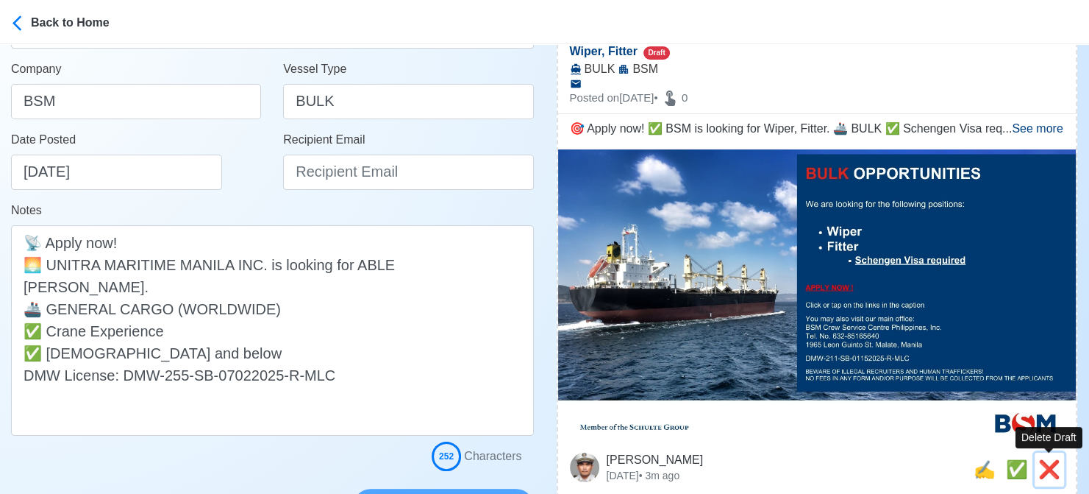
click at [1053, 466] on span "❌" at bounding box center [1050, 469] width 22 height 20
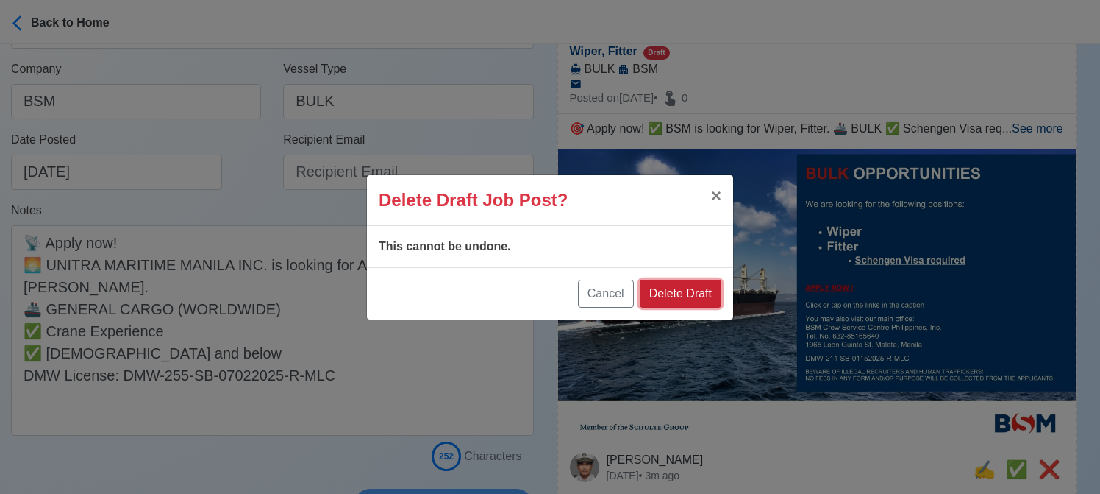
drag, startPoint x: 673, startPoint y: 302, endPoint x: 939, endPoint y: 302, distance: 266.3
click at [673, 301] on button "Delete Draft" at bounding box center [681, 294] width 82 height 28
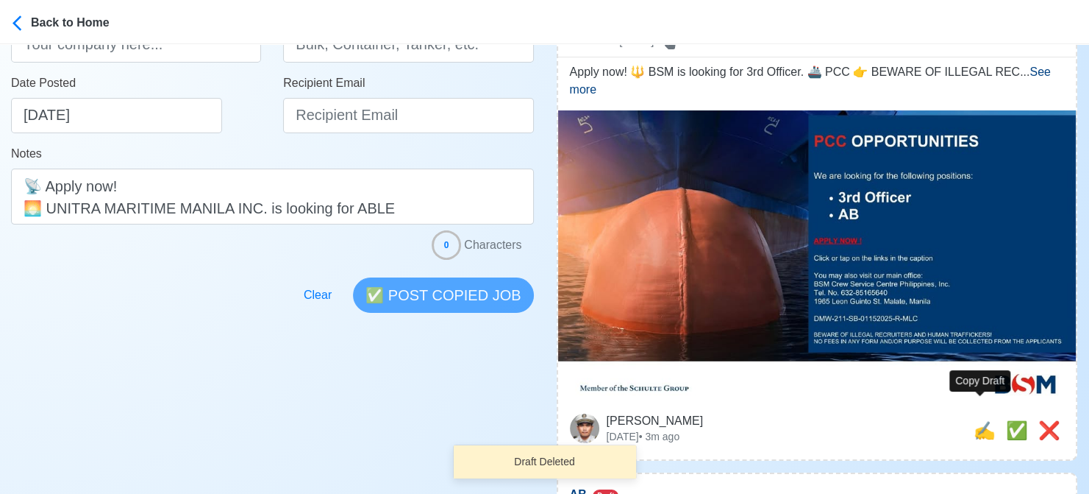
scroll to position [294, 0]
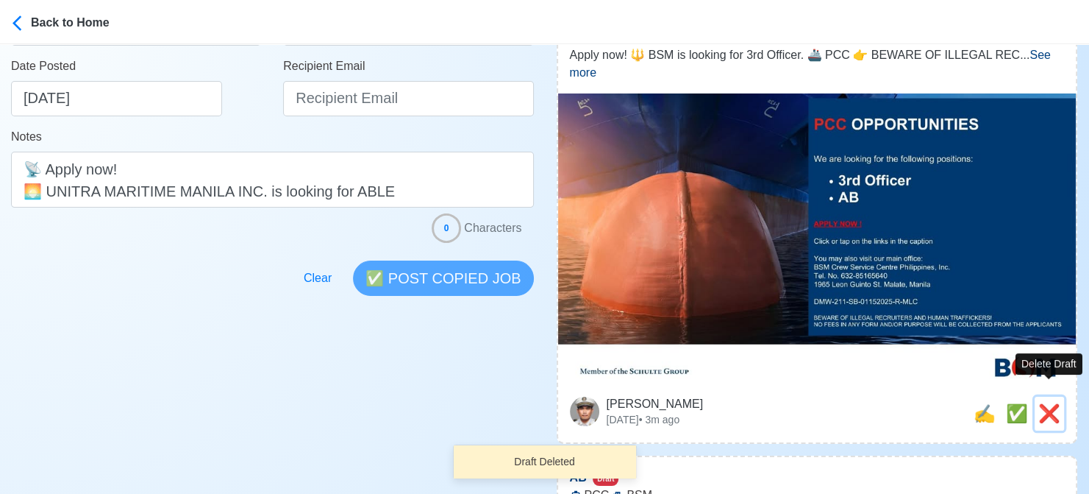
click at [1047, 403] on span "❌" at bounding box center [1050, 413] width 22 height 20
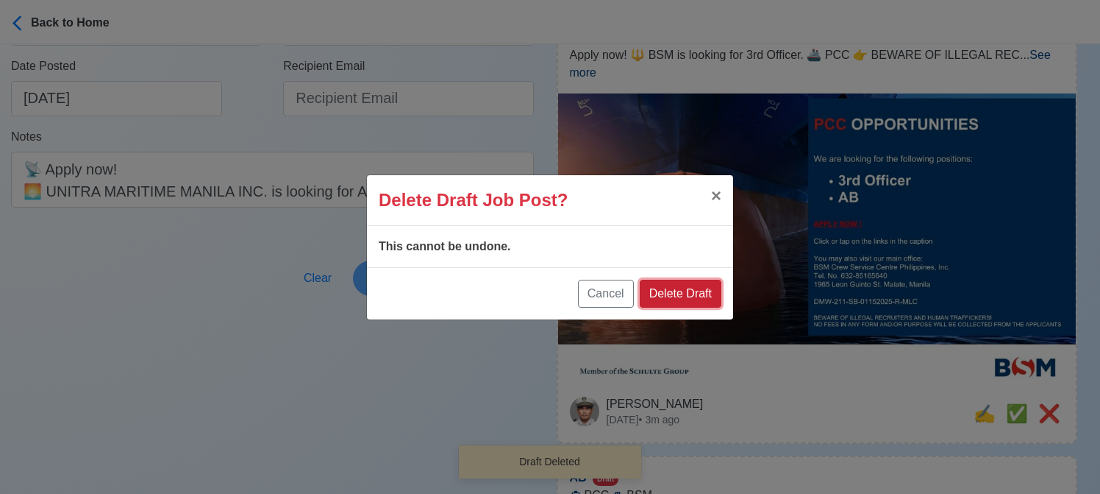
click at [672, 291] on button "Delete Draft" at bounding box center [681, 294] width 82 height 28
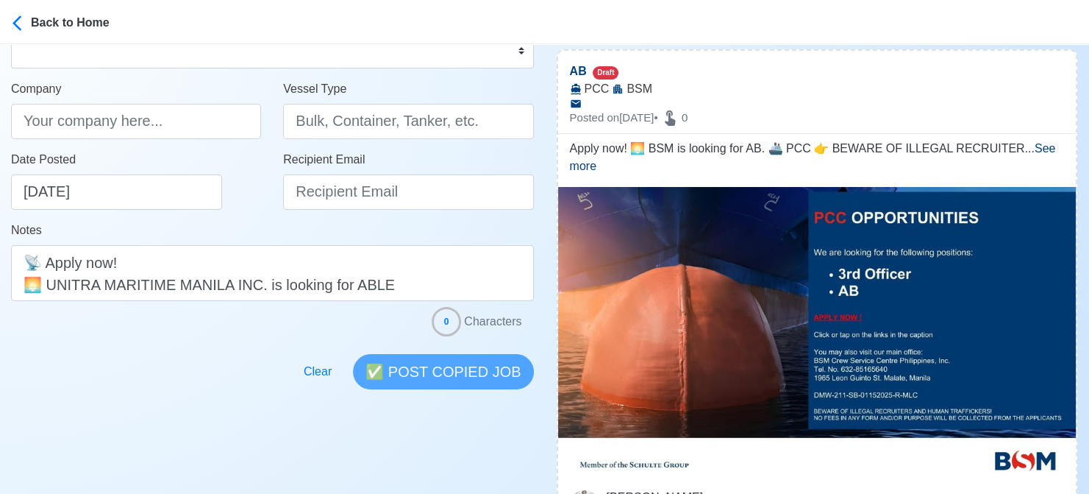
scroll to position [221, 0]
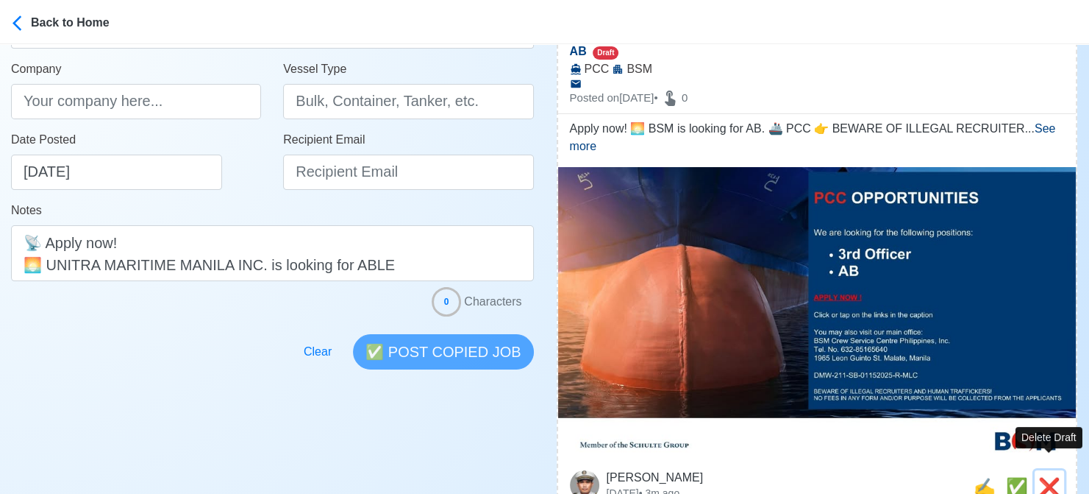
click at [1053, 477] on span "❌" at bounding box center [1050, 487] width 22 height 20
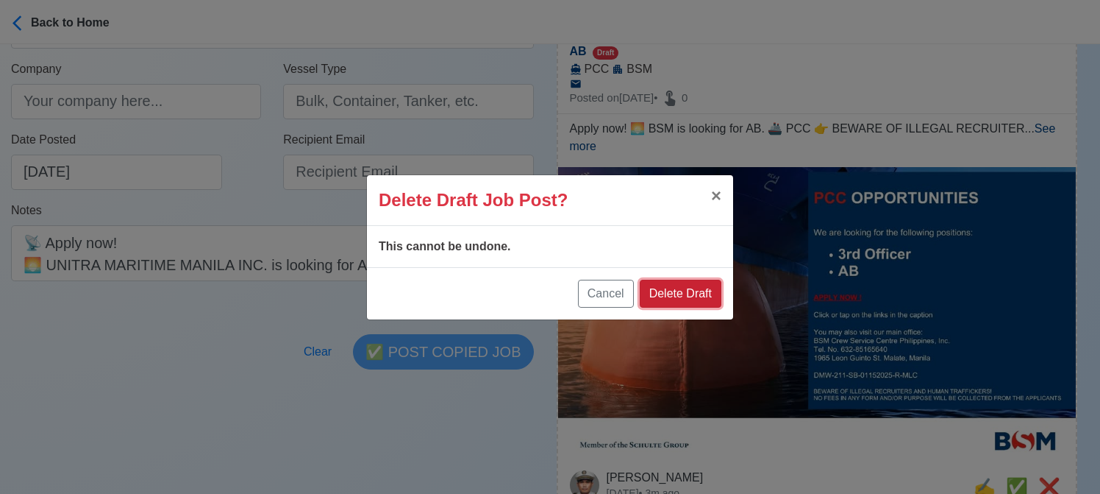
click at [691, 287] on button "Delete Draft" at bounding box center [681, 294] width 82 height 28
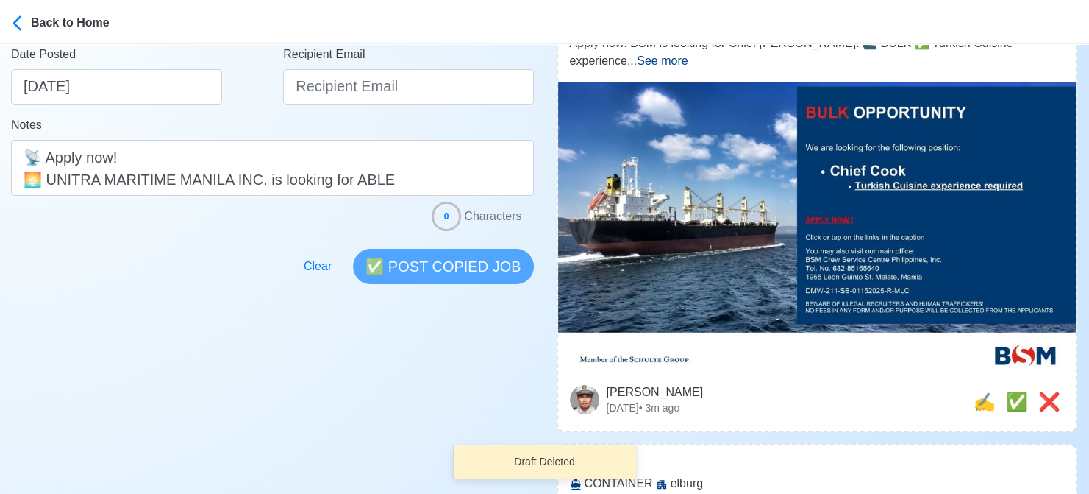
scroll to position [368, 0]
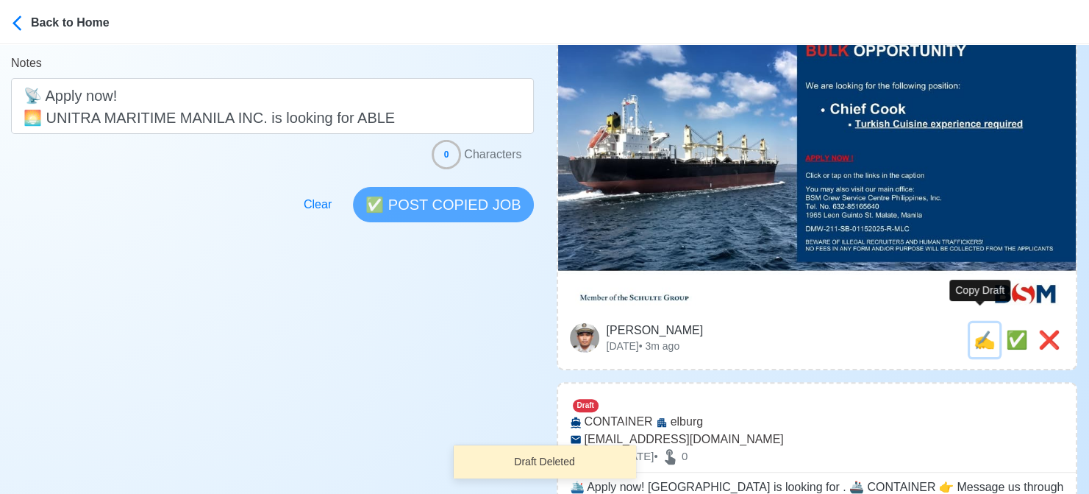
drag, startPoint x: 980, startPoint y: 320, endPoint x: 387, endPoint y: 273, distance: 594.7
click at [980, 330] on span "✍️" at bounding box center [985, 340] width 22 height 20
type input "Chief [PERSON_NAME]"
select select "Chief [PERSON_NAME]"
type input "BSM"
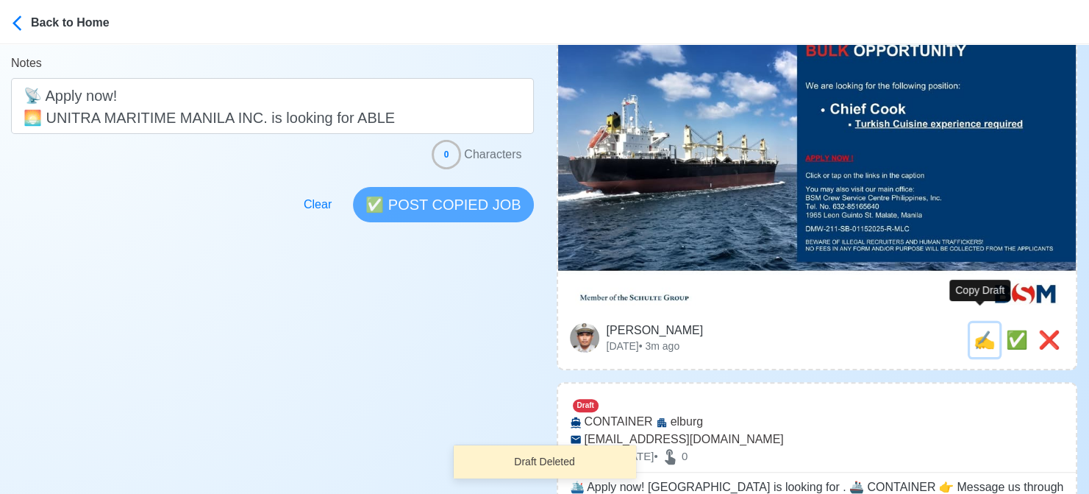
type input "BULK"
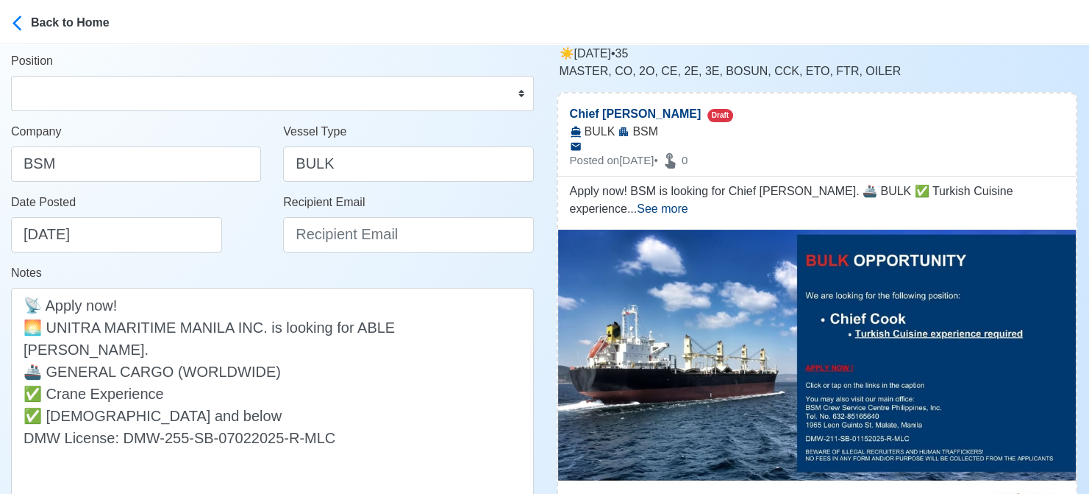
scroll to position [147, 0]
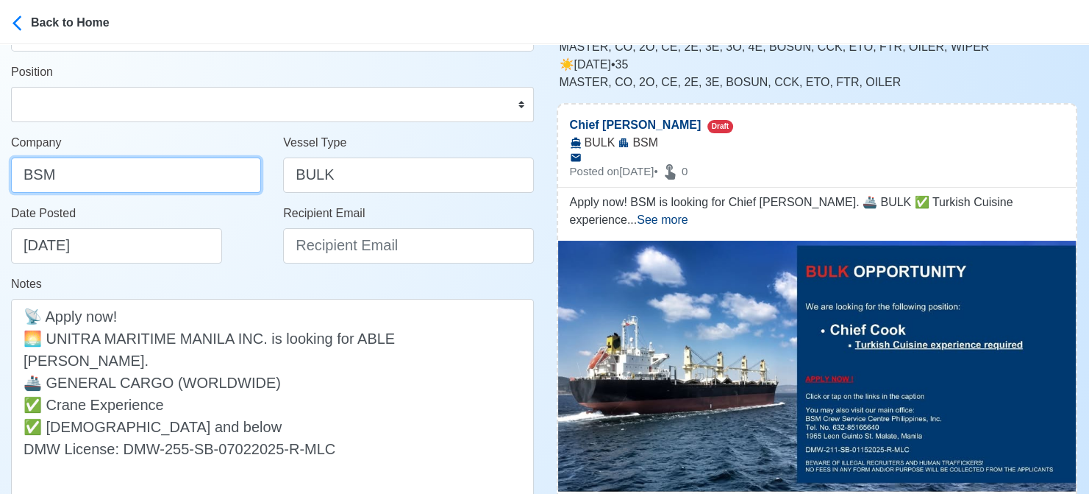
click at [149, 177] on input "BSM" at bounding box center [136, 174] width 250 height 35
drag, startPoint x: 77, startPoint y: 174, endPoint x: -15, endPoint y: 156, distance: 93.6
click at [0, 156] on html "Back to Home Post Job [PERSON_NAME] Job Post Header Chief Cook Position Master …" at bounding box center [544, 100] width 1089 height 494
paste input "CREW SERVICE CENTRE PHILIPPINES INC"
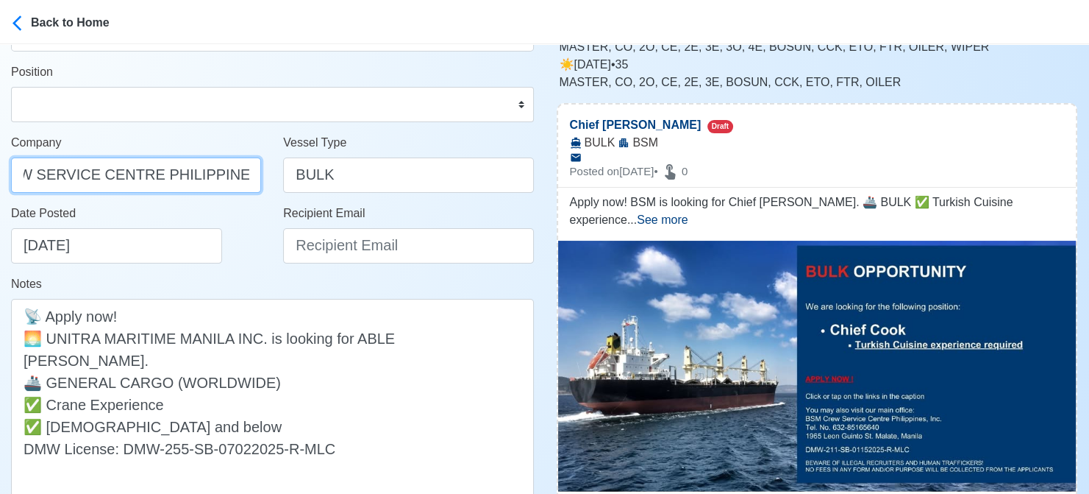
type input "BSM CREW SERVICE CENTRE PHILIPPINES INC"
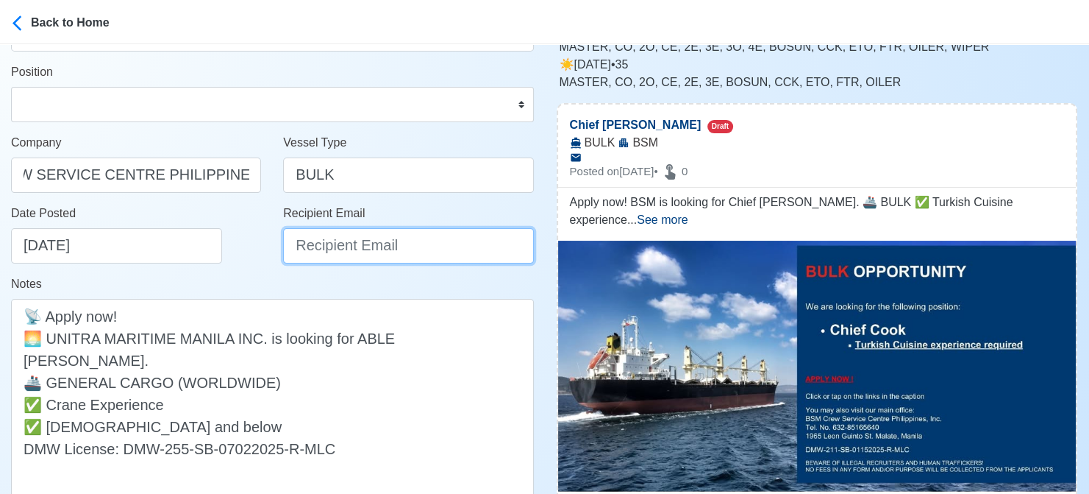
click at [341, 237] on input "Recipient Email" at bounding box center [408, 245] width 250 height 35
paste input "[EMAIL_ADDRESS][DOMAIN_NAME]"
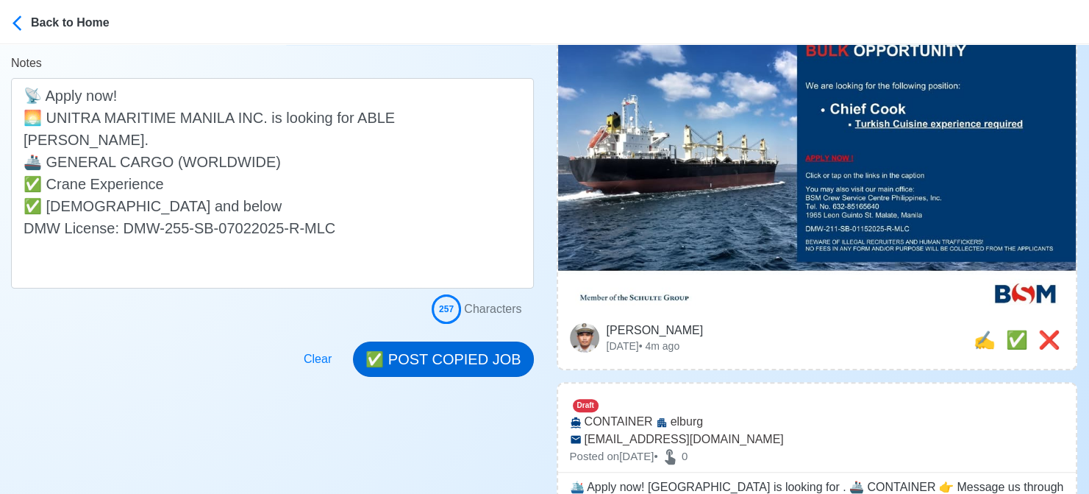
type input "[EMAIL_ADDRESS][DOMAIN_NAME]"
click at [456, 369] on button "✅ POST COPIED JOB" at bounding box center [443, 358] width 180 height 35
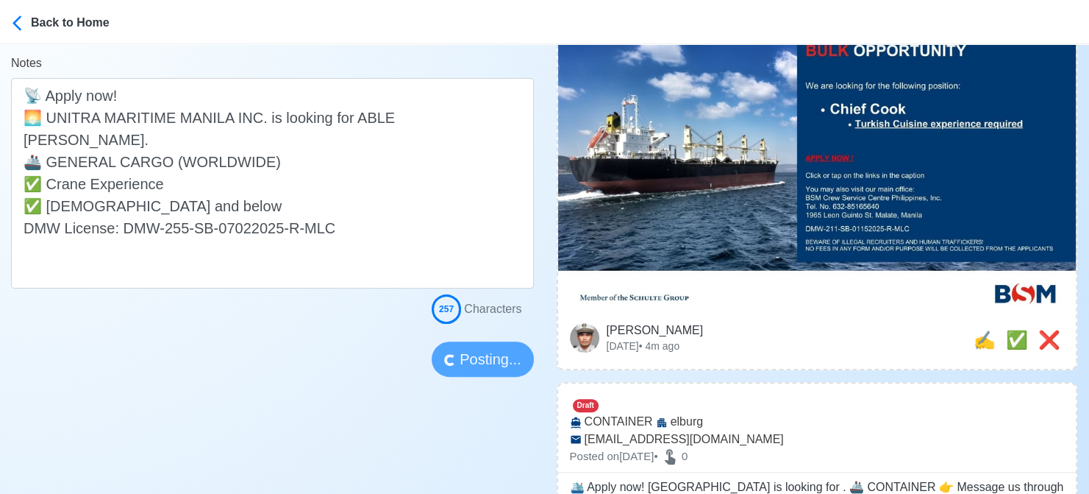
scroll to position [0, 0]
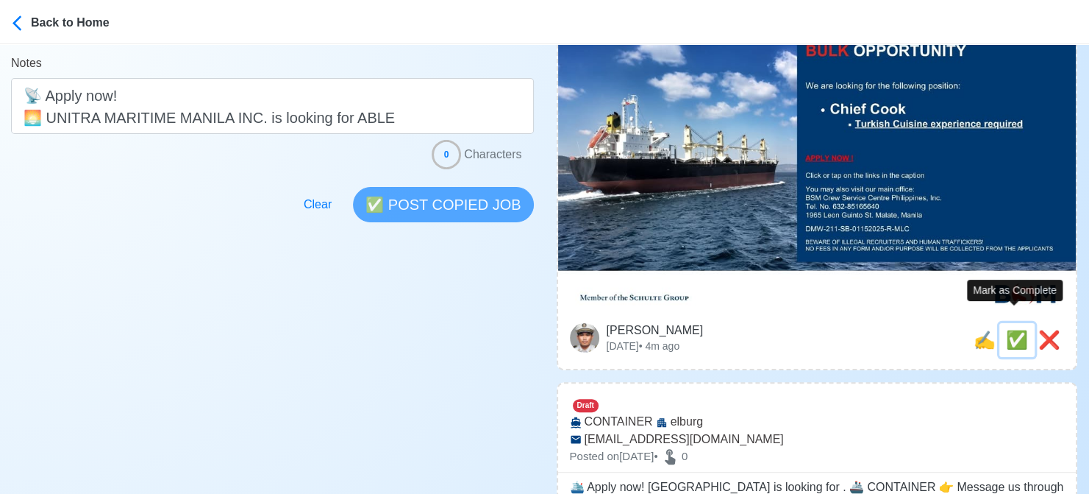
click at [1017, 330] on span "✅" at bounding box center [1017, 340] width 22 height 20
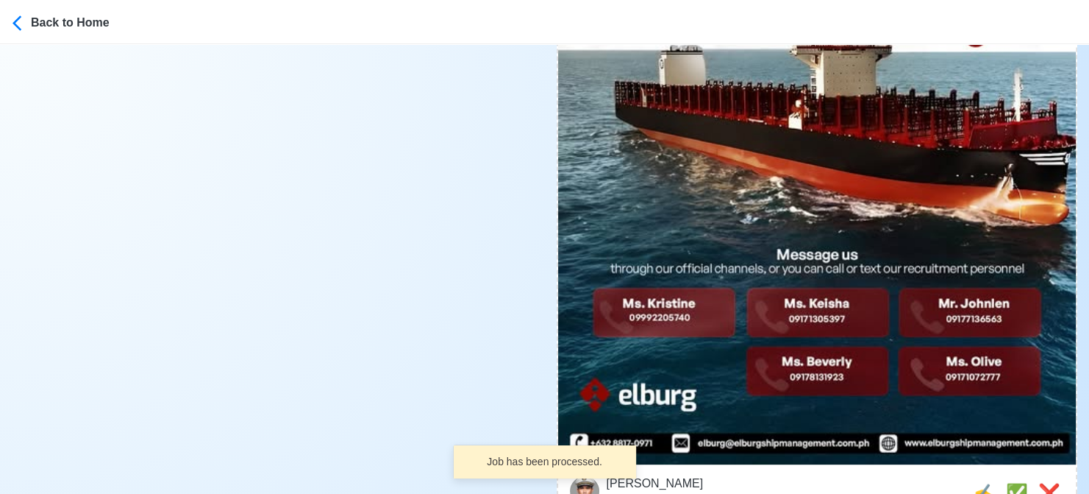
scroll to position [662, 0]
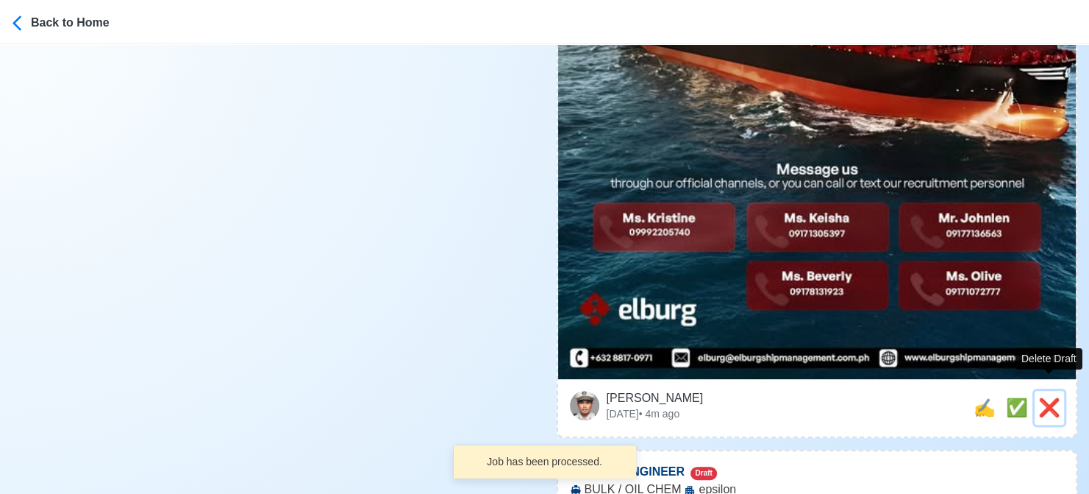
click at [1056, 397] on span "❌" at bounding box center [1050, 407] width 22 height 20
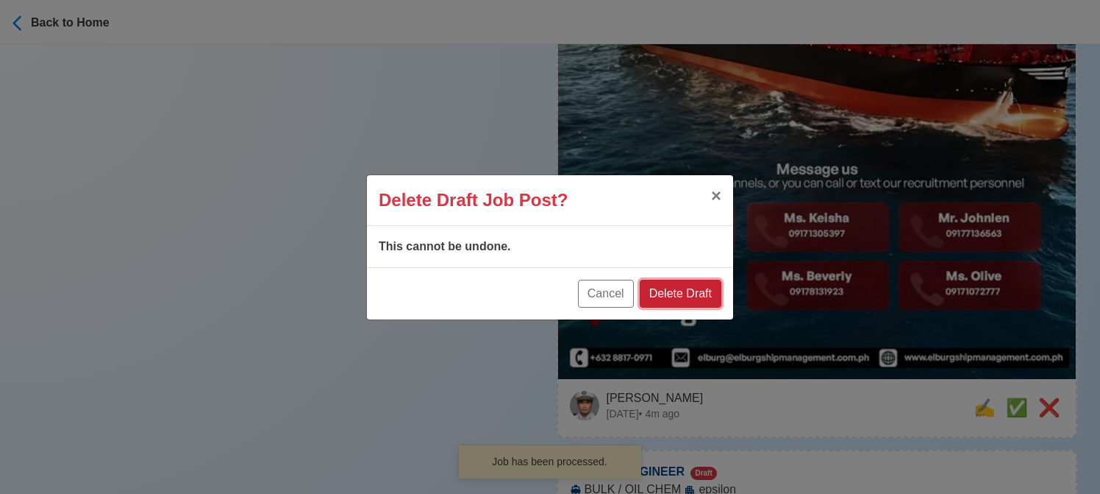
click at [684, 288] on button "Delete Draft" at bounding box center [681, 294] width 82 height 28
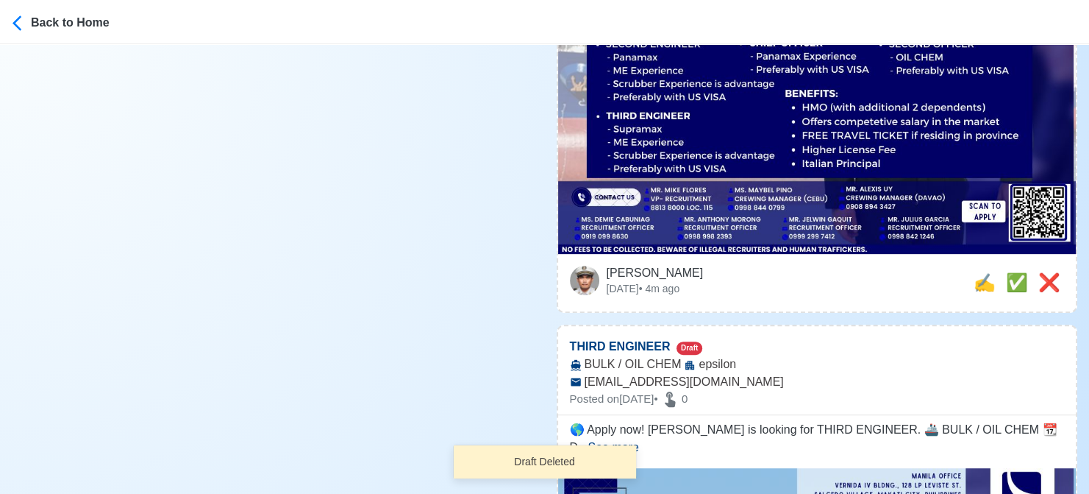
scroll to position [588, 0]
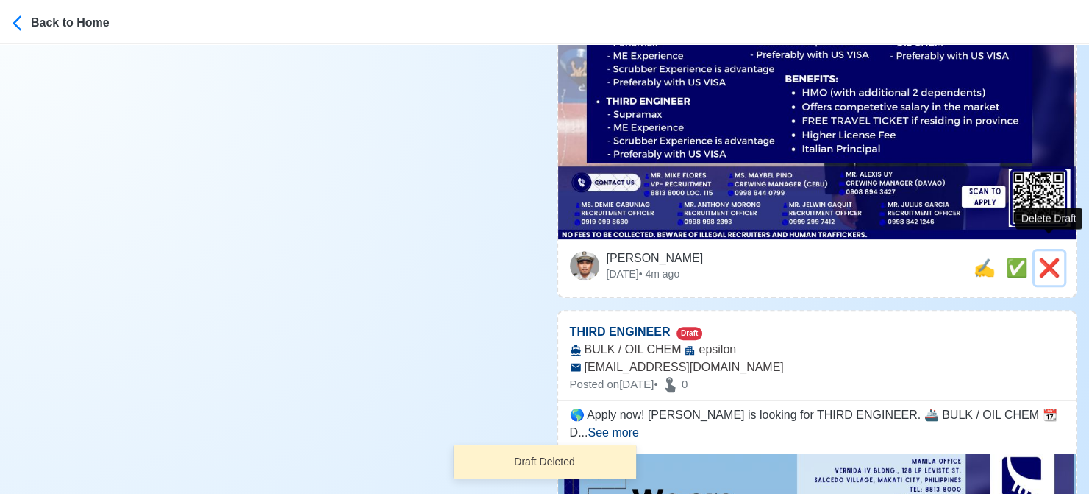
click at [1045, 257] on span "❌" at bounding box center [1050, 267] width 22 height 20
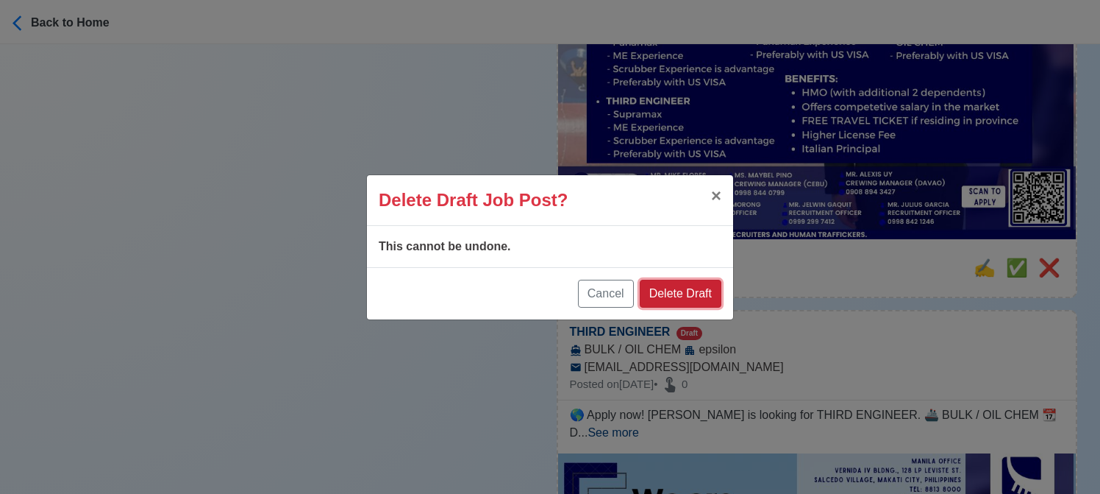
click at [702, 291] on button "Delete Draft" at bounding box center [681, 294] width 82 height 28
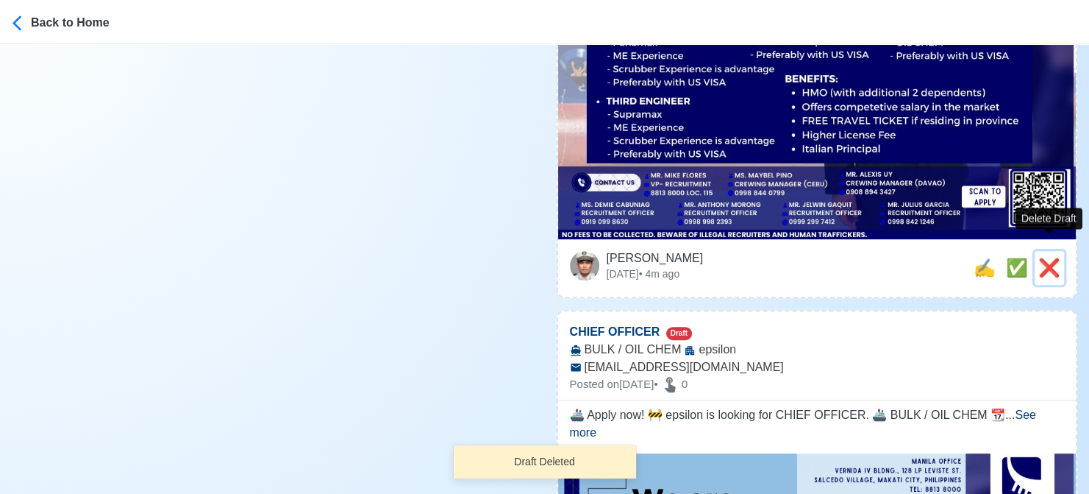
click at [1047, 257] on span "❌" at bounding box center [1050, 267] width 22 height 20
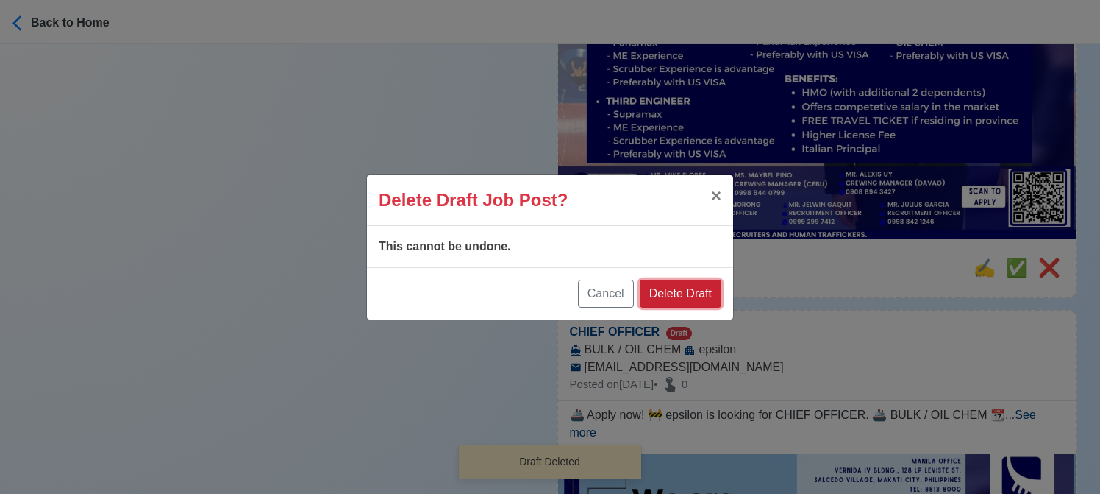
click at [706, 291] on button "Delete Draft" at bounding box center [681, 294] width 82 height 28
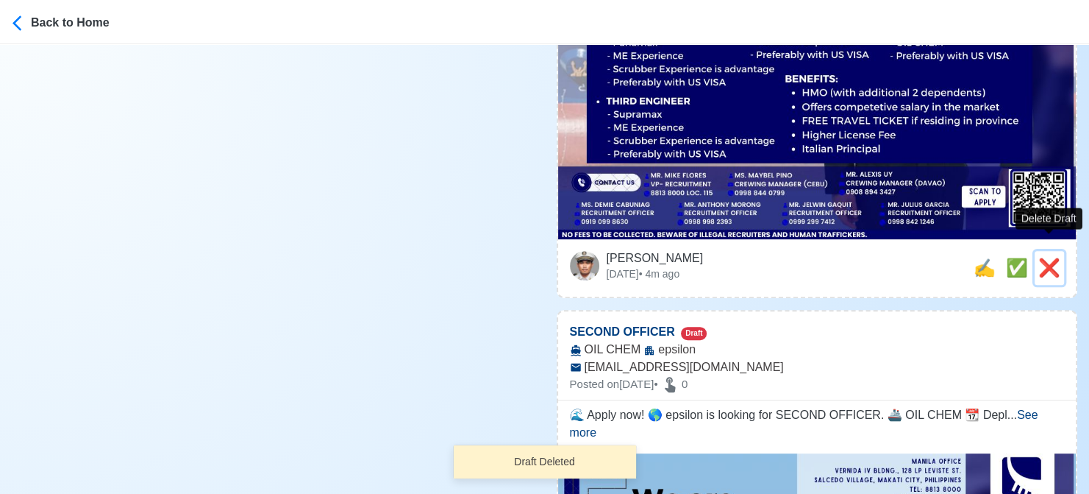
click at [1050, 257] on span "❌" at bounding box center [1050, 267] width 22 height 20
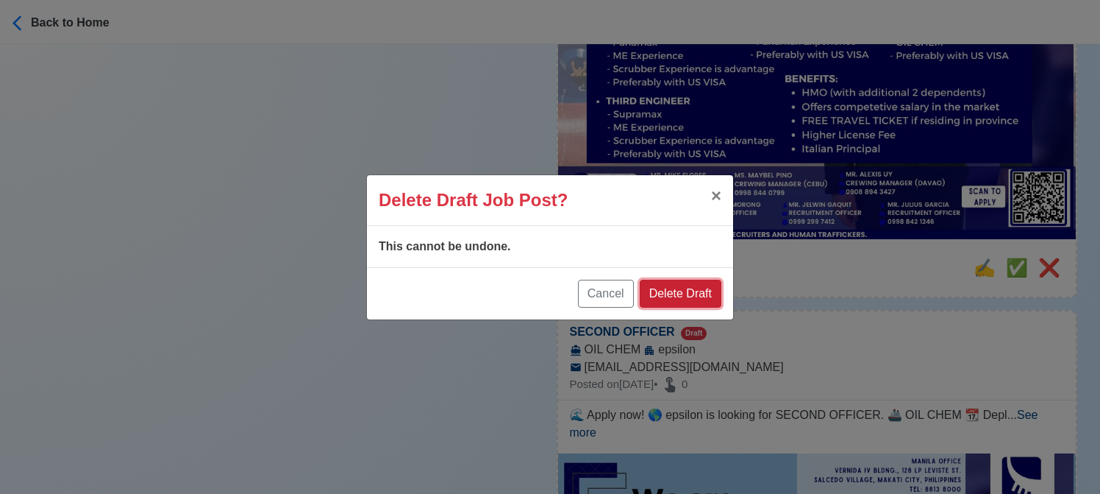
click at [680, 291] on button "Delete Draft" at bounding box center [681, 294] width 82 height 28
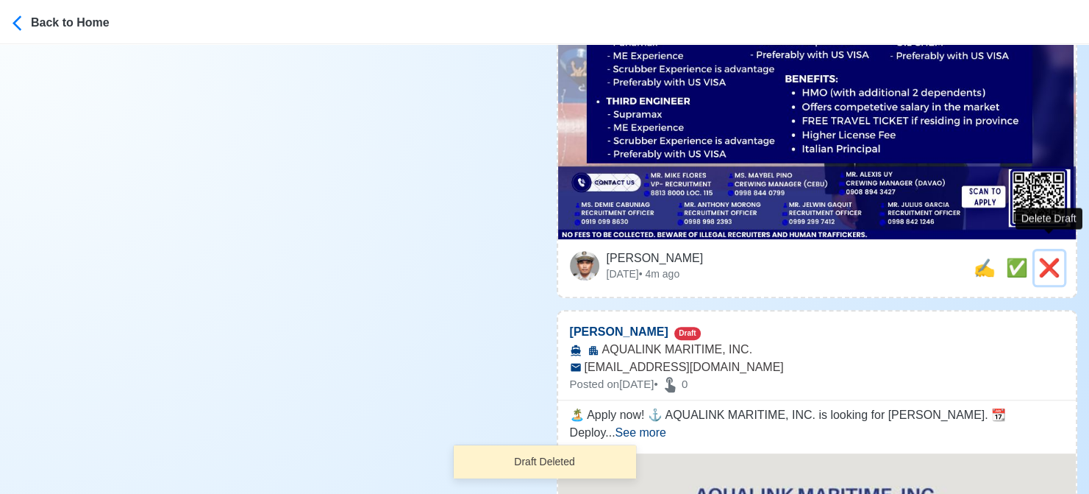
click at [1045, 257] on span "❌" at bounding box center [1050, 267] width 22 height 20
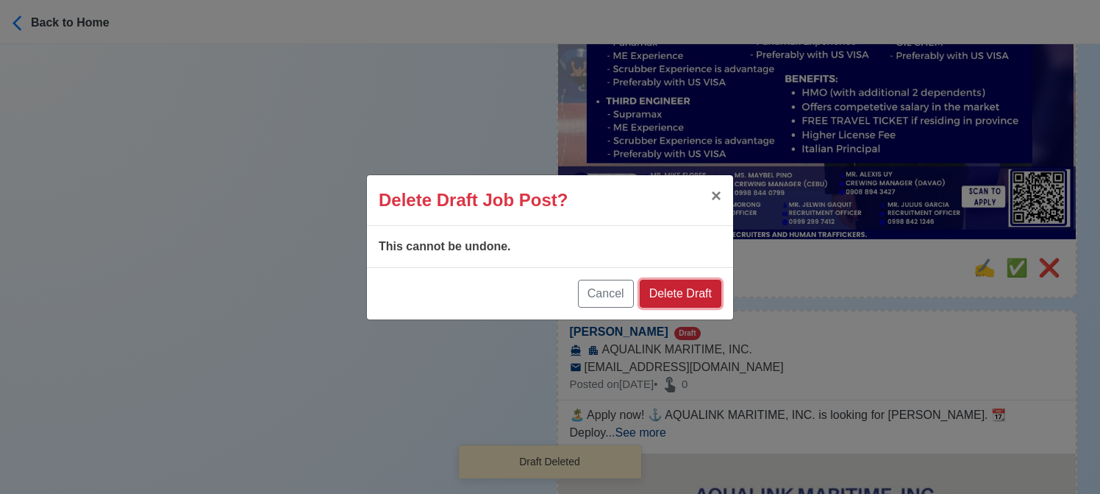
click at [675, 282] on button "Delete Draft" at bounding box center [681, 294] width 82 height 28
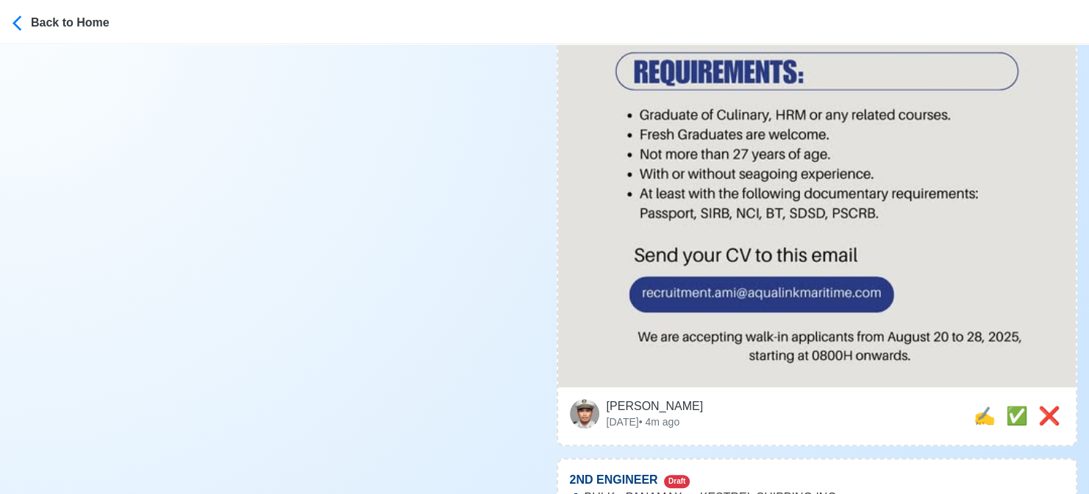
scroll to position [662, 0]
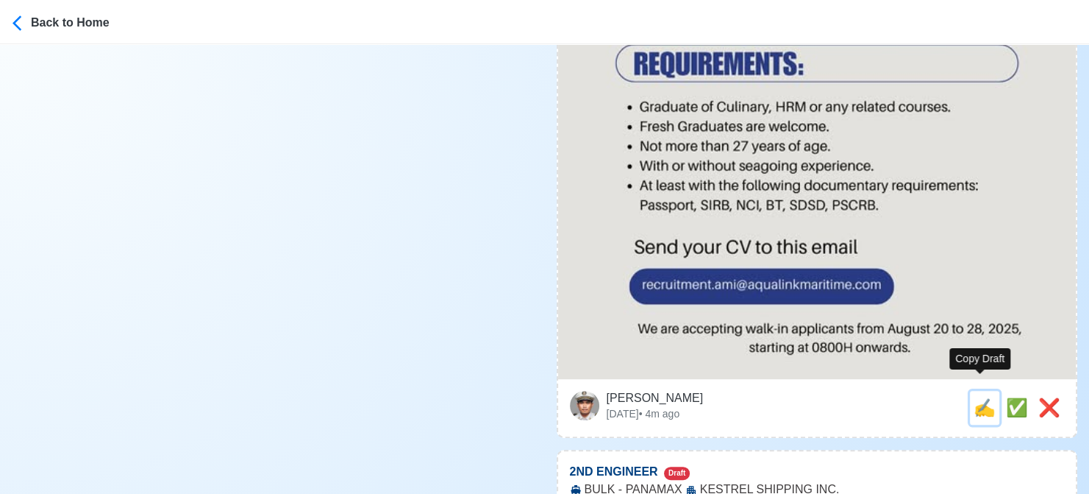
click at [986, 397] on span "✍️" at bounding box center [985, 407] width 22 height 20
type input "[PERSON_NAME]"
select select
type input "AQUALINK MARITIME, INC."
type input "[EMAIL_ADDRESS][DOMAIN_NAME]"
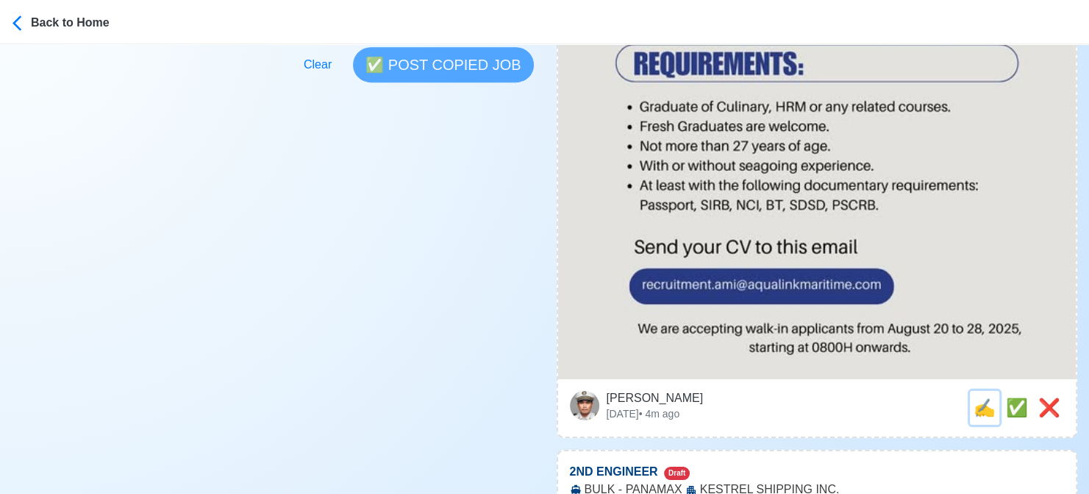
scroll to position [0, 0]
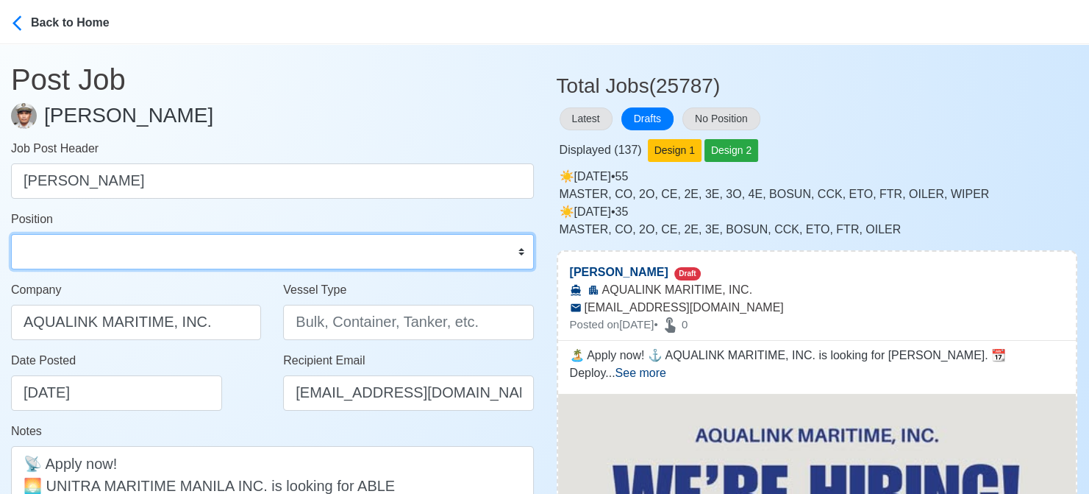
click at [155, 241] on select "Master Chief Officer 2nd Officer 3rd Officer Junior Officer Chief Engineer 2nd …" at bounding box center [272, 251] width 523 height 35
select select "[PERSON_NAME]"
click at [11, 234] on select "Master Chief Officer 2nd Officer 3rd Officer Junior Officer Chief Engineer 2nd …" at bounding box center [272, 251] width 523 height 35
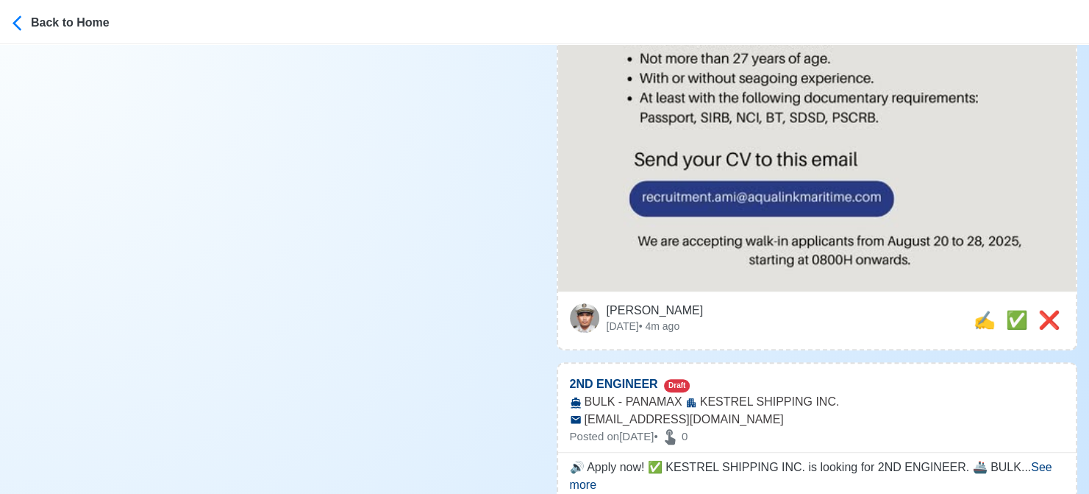
scroll to position [809, 0]
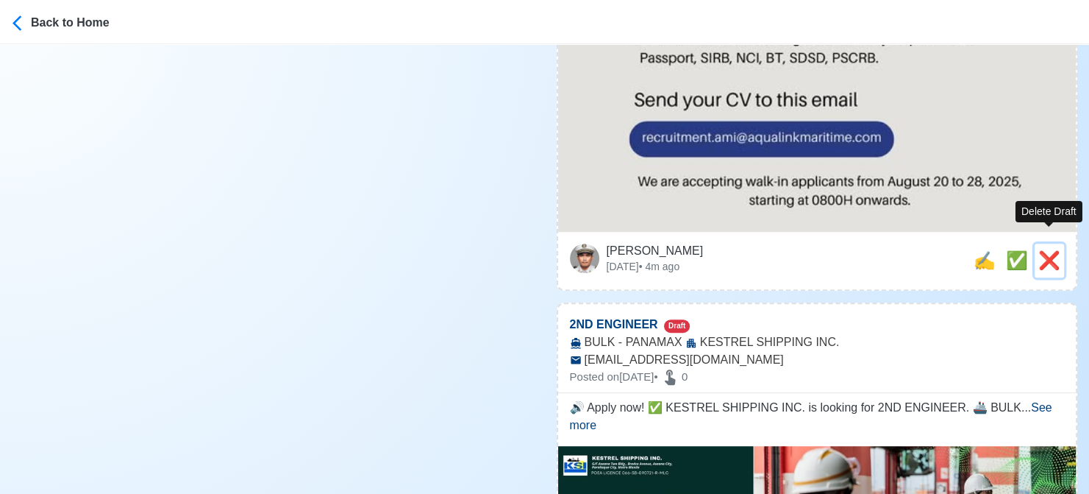
click at [1044, 250] on span "❌" at bounding box center [1050, 260] width 22 height 20
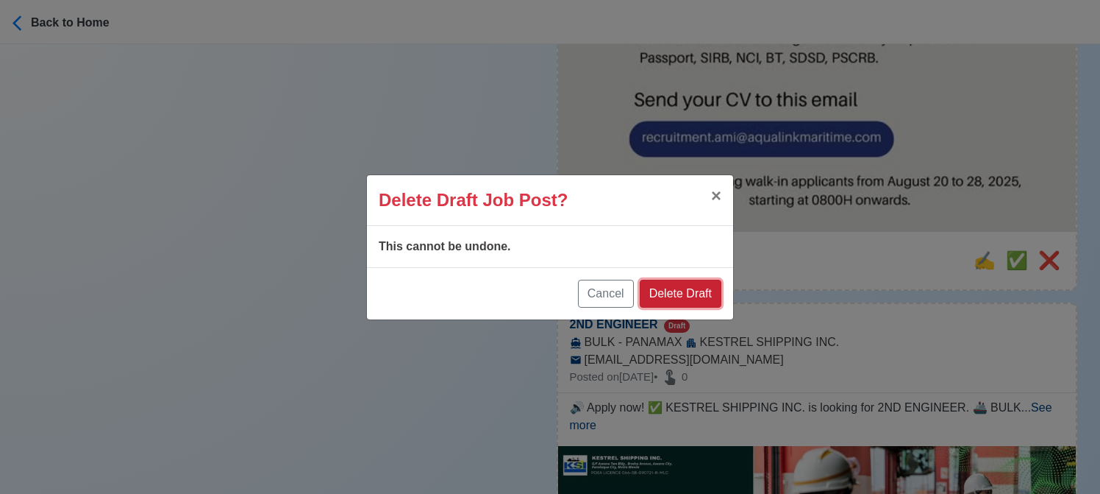
click at [697, 298] on button "Delete Draft" at bounding box center [681, 294] width 82 height 28
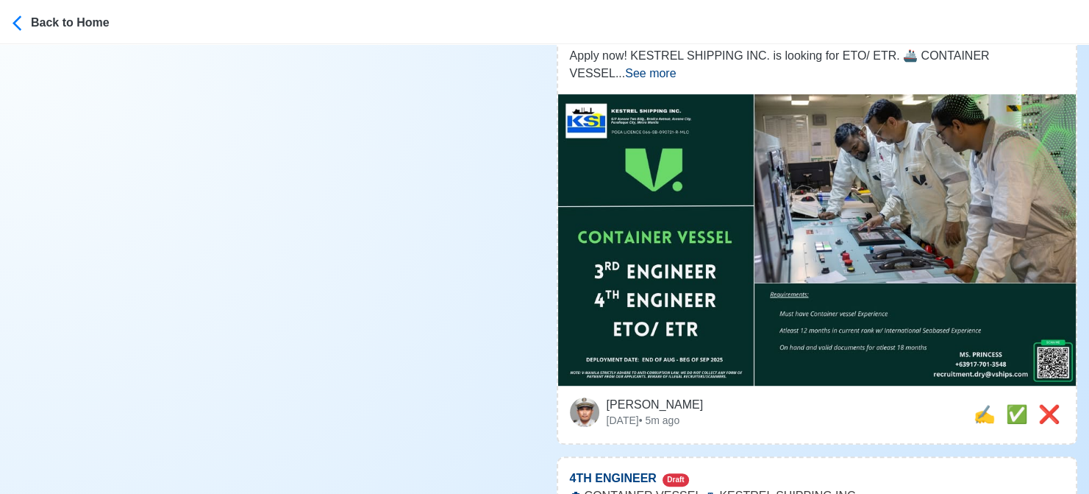
scroll to position [515, 0]
